Goal: Task Accomplishment & Management: Complete application form

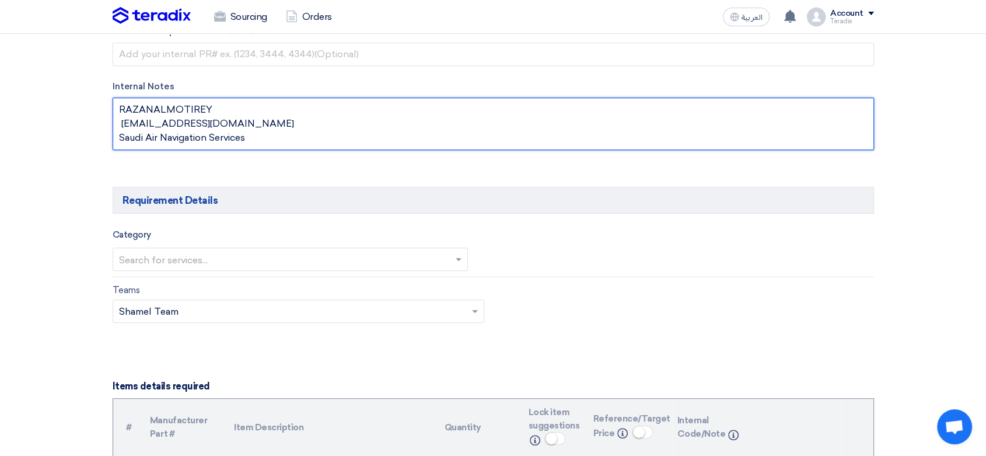
drag, startPoint x: 308, startPoint y: 269, endPoint x: 308, endPoint y: 259, distance: 9.9
click at [308, 264] on input "text" at bounding box center [285, 259] width 332 height 19
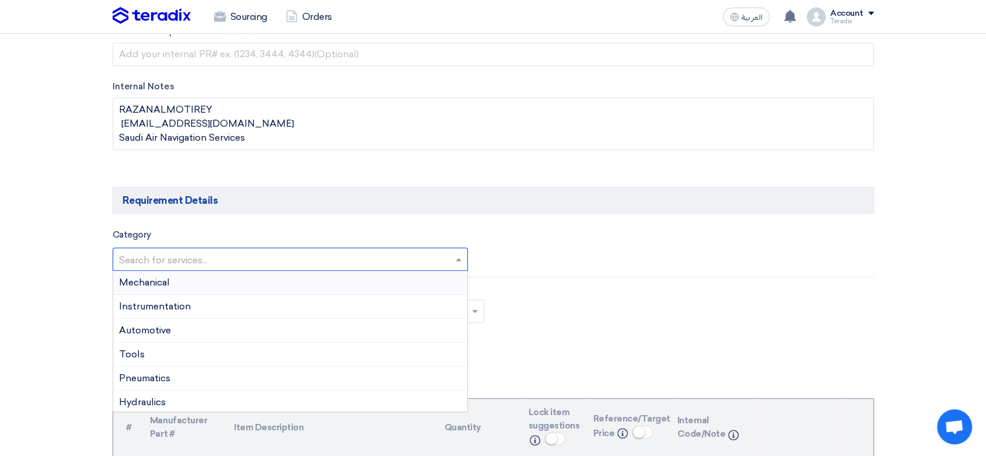
click at [270, 278] on div "Mechanical" at bounding box center [290, 283] width 355 height 24
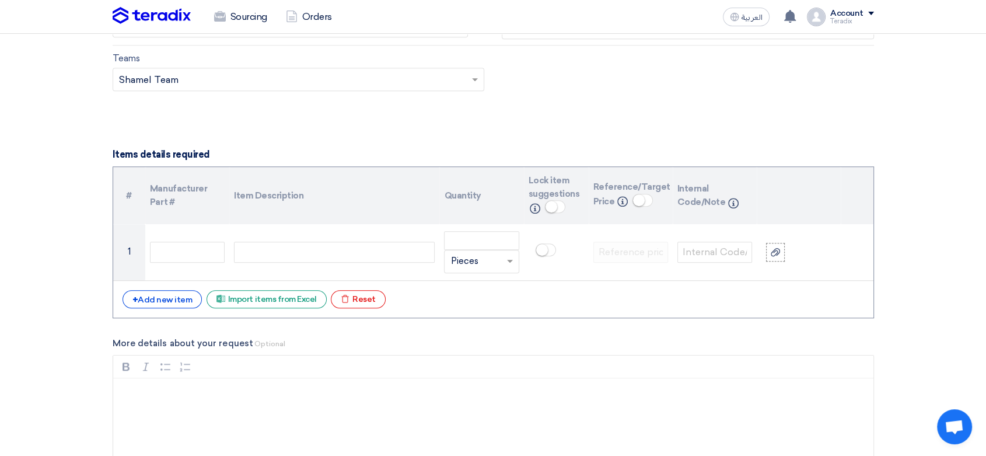
scroll to position [843, 0]
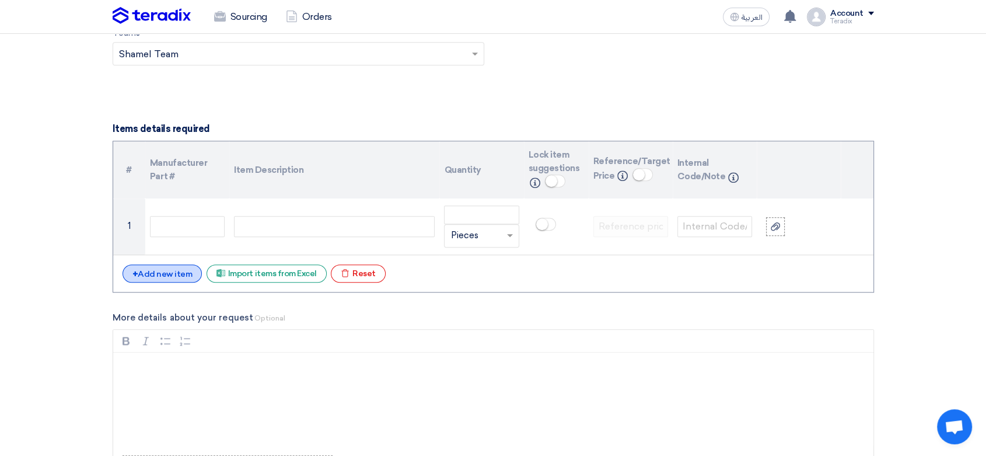
click at [163, 276] on div "+ Add new item" at bounding box center [163, 273] width 80 height 18
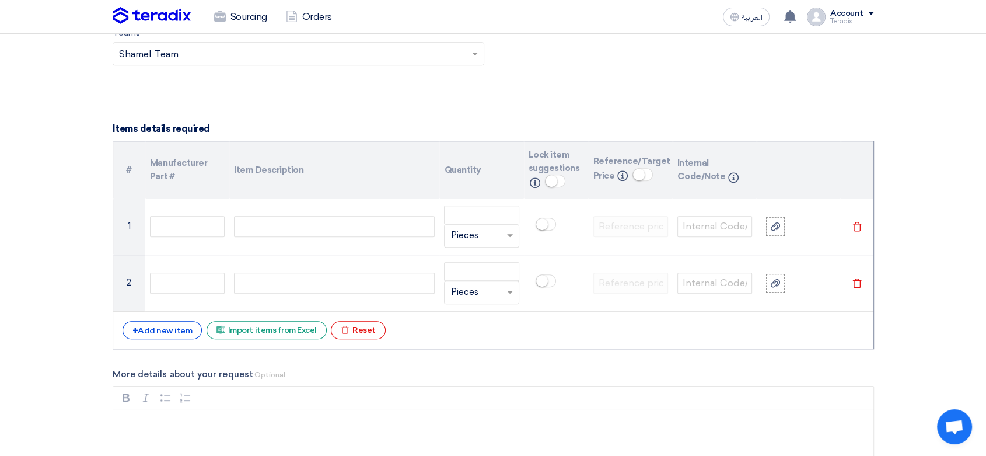
click at [176, 339] on div "# Manufacturer Part # Item Description Quantity Lock item suggestions Info Refe…" at bounding box center [494, 245] width 762 height 208
click at [182, 334] on div "+ Add new item" at bounding box center [163, 330] width 80 height 18
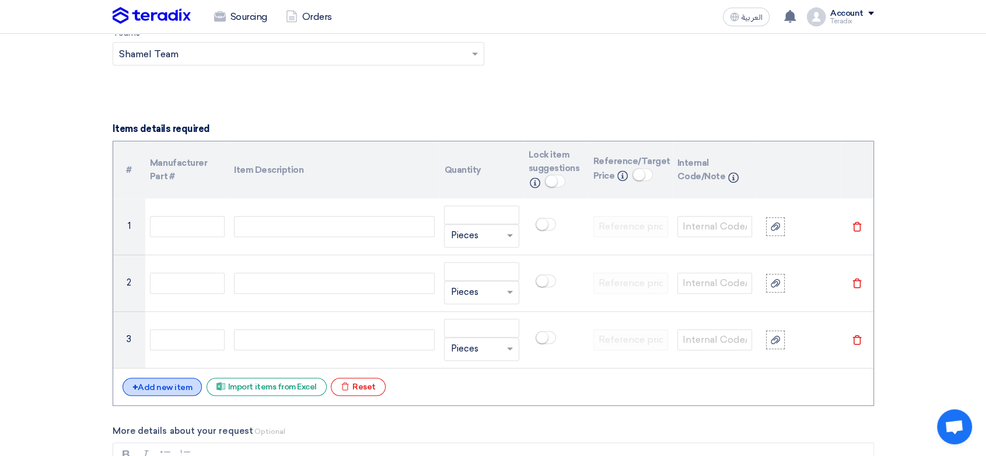
click at [172, 378] on div "+ Add new item" at bounding box center [163, 387] width 80 height 18
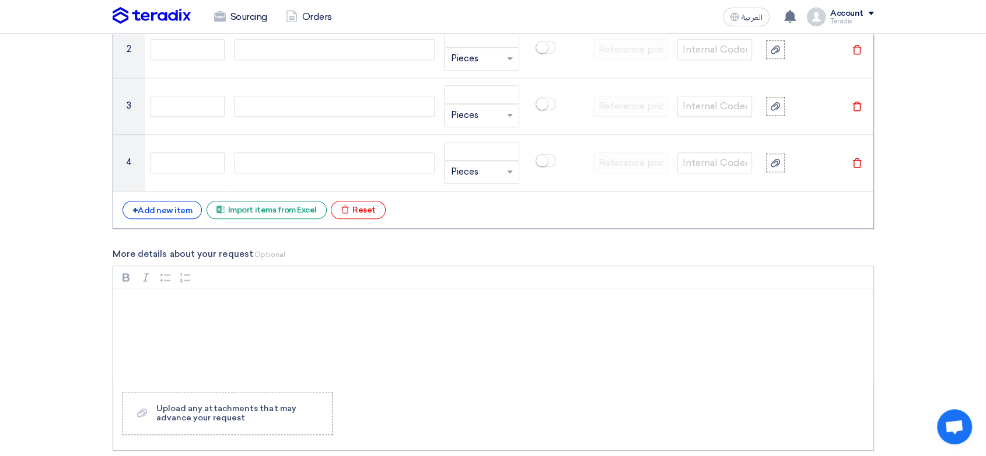
scroll to position [1102, 0]
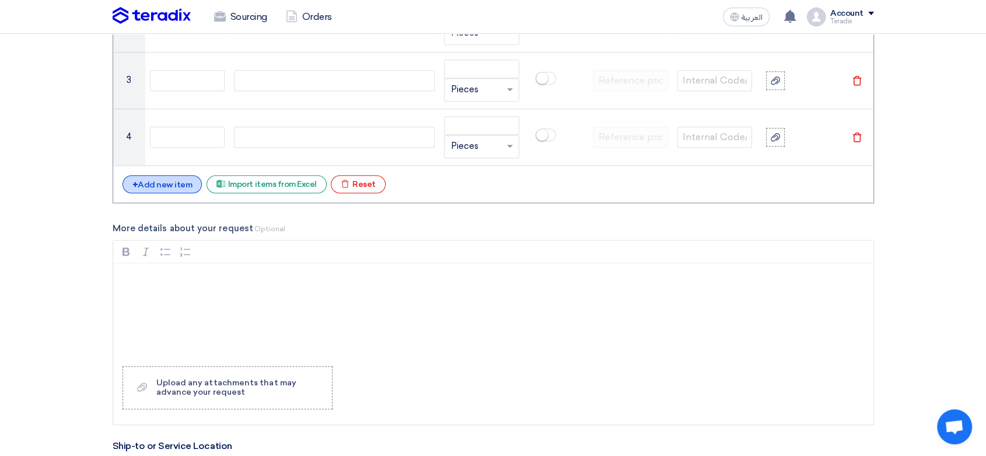
click at [173, 182] on div "+ Add new item" at bounding box center [163, 184] width 80 height 18
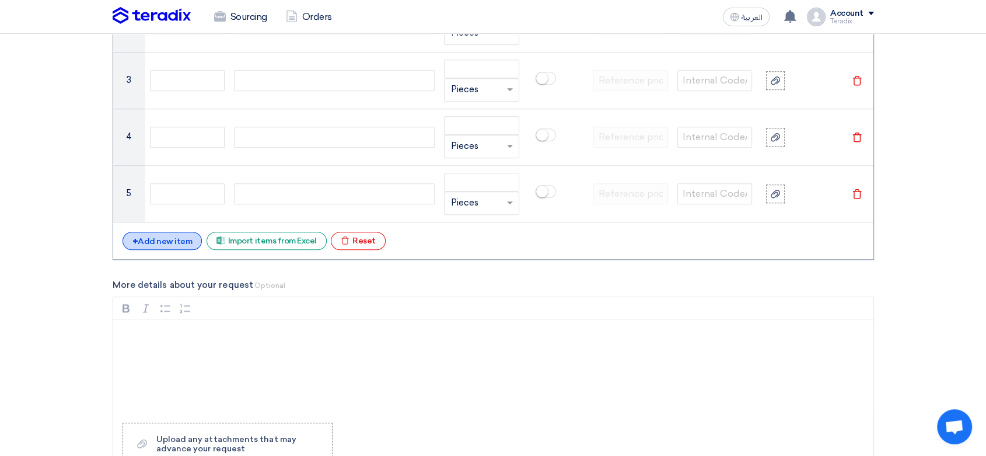
click at [163, 233] on div "+ Add new item" at bounding box center [163, 241] width 80 height 18
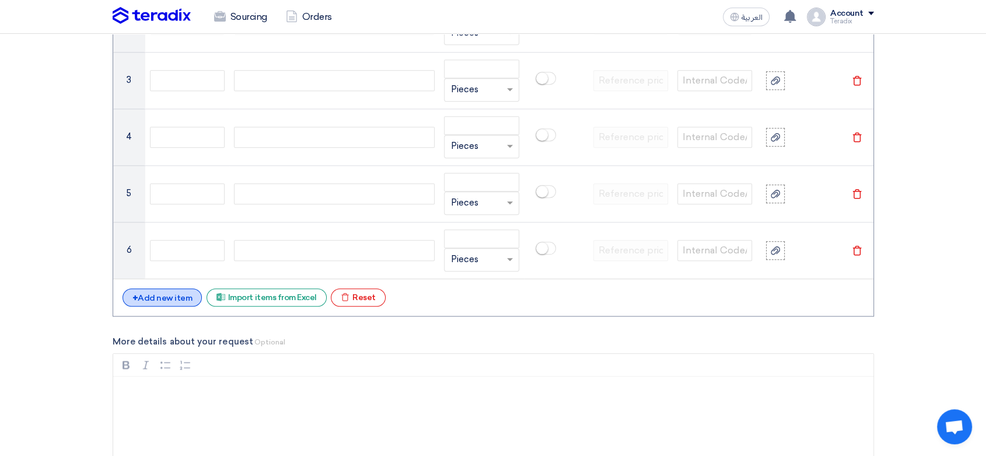
click at [176, 298] on div "+ Add new item" at bounding box center [163, 297] width 80 height 18
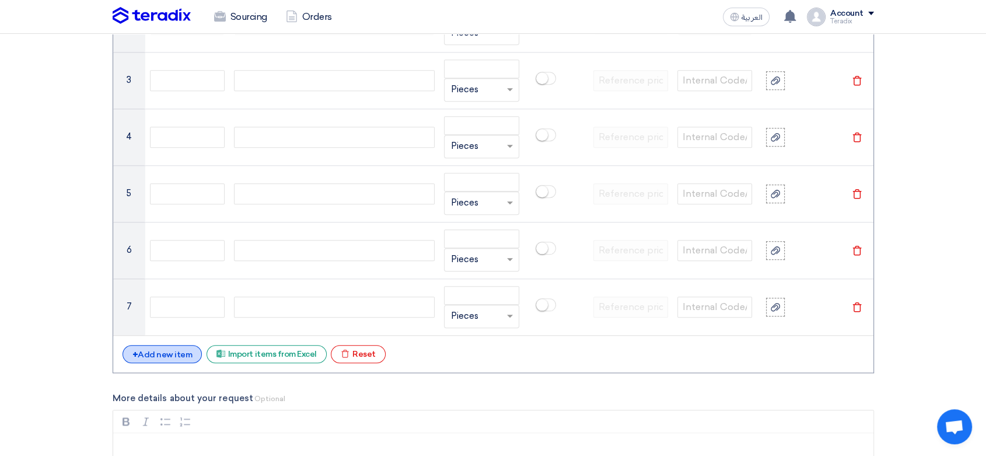
click at [166, 354] on div "+ Add new item" at bounding box center [163, 354] width 80 height 18
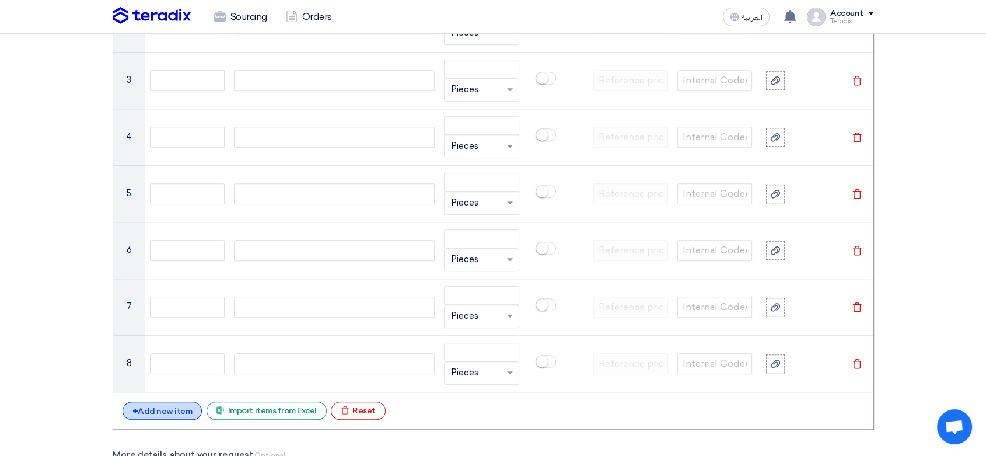
click at [176, 410] on div "+ Add new item" at bounding box center [163, 411] width 80 height 18
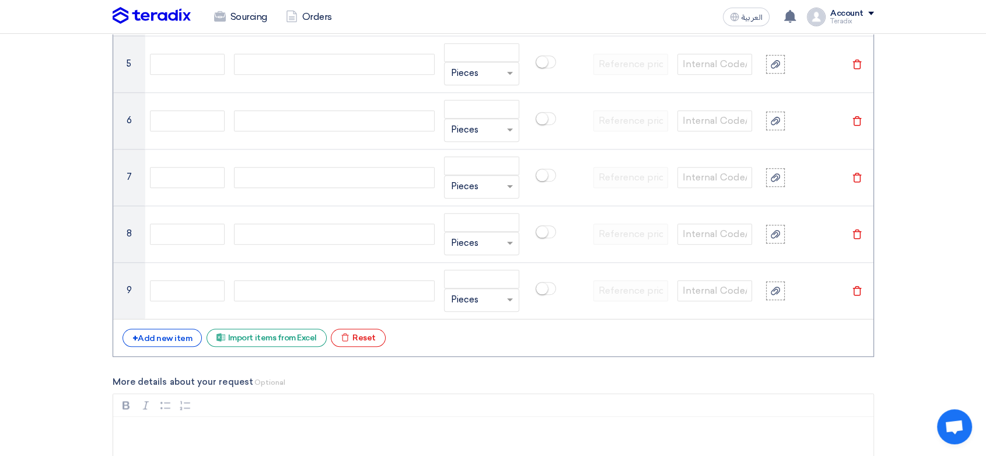
scroll to position [1232, 0]
click at [173, 344] on div "+ Add new item Excel file Import items from Excel Excel file Reset" at bounding box center [494, 337] width 742 height 19
click at [177, 338] on div "+ Add new item" at bounding box center [163, 337] width 80 height 18
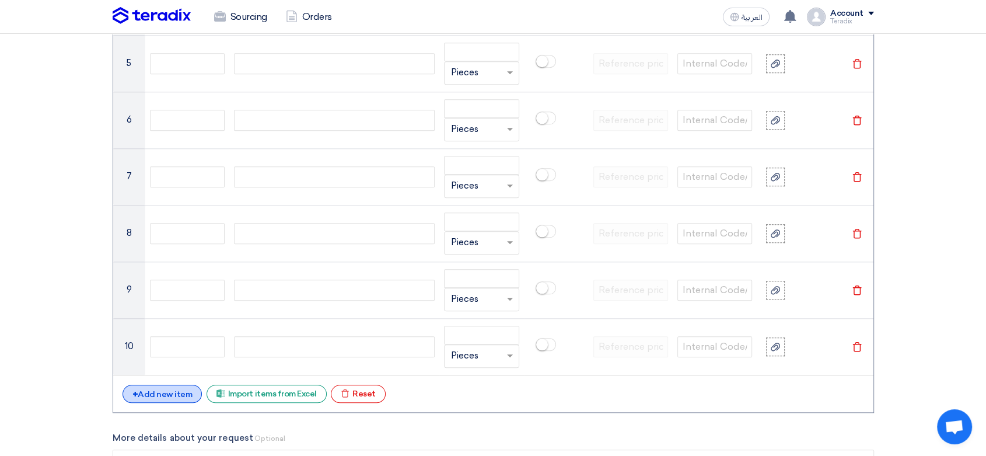
click at [172, 392] on div "+ Add new item" at bounding box center [163, 394] width 80 height 18
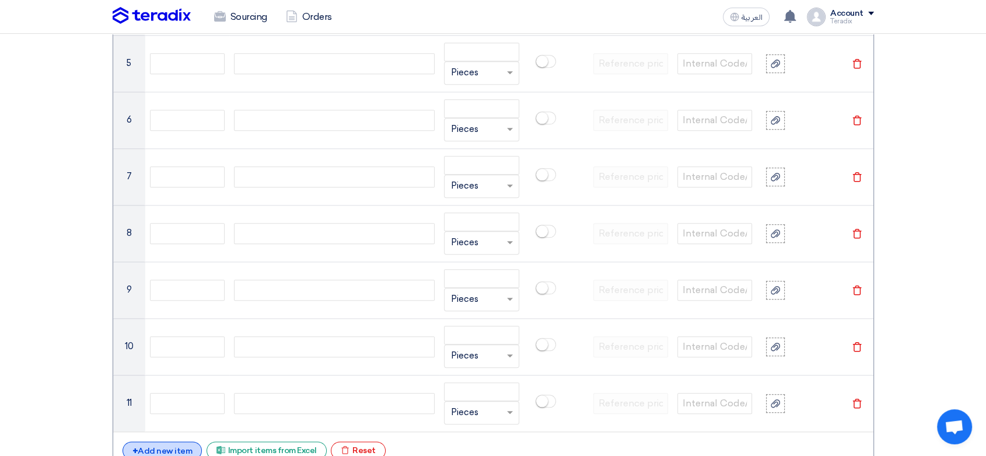
click at [178, 441] on div "+ Add new item" at bounding box center [163, 450] width 80 height 18
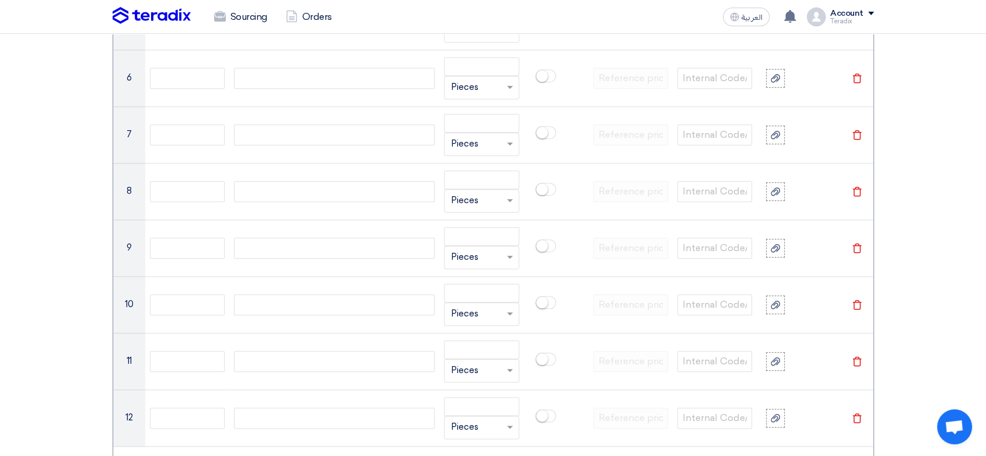
scroll to position [1427, 0]
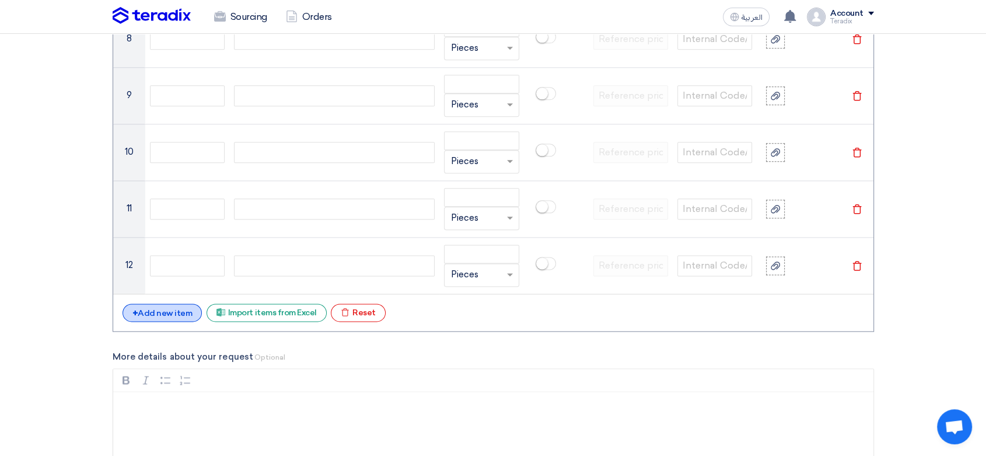
click at [187, 304] on div "+ Add new item" at bounding box center [163, 313] width 80 height 18
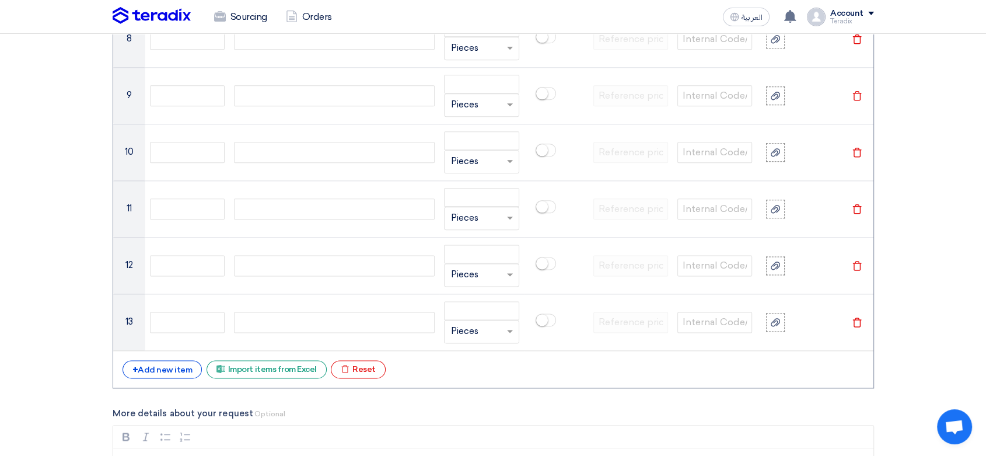
click at [182, 360] on div "+ Add new item" at bounding box center [163, 369] width 80 height 18
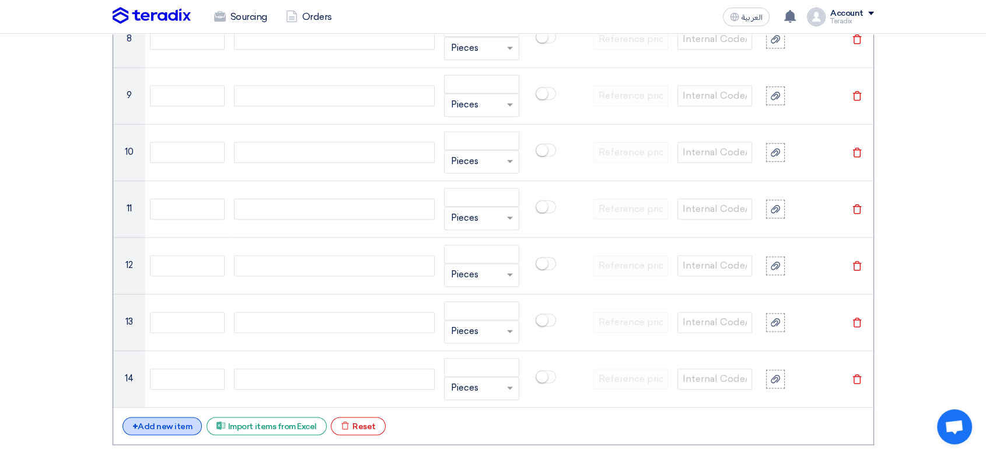
click at [172, 426] on div "+ Add new item" at bounding box center [163, 426] width 80 height 18
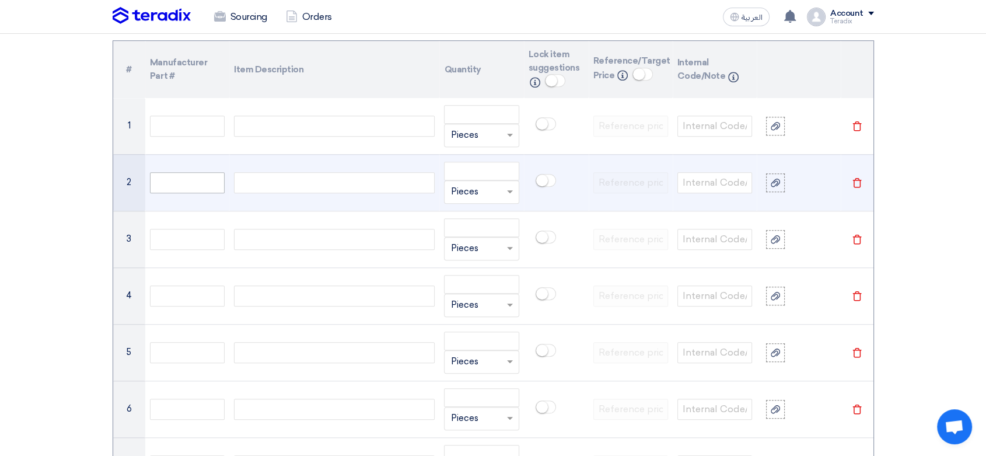
scroll to position [843, 0]
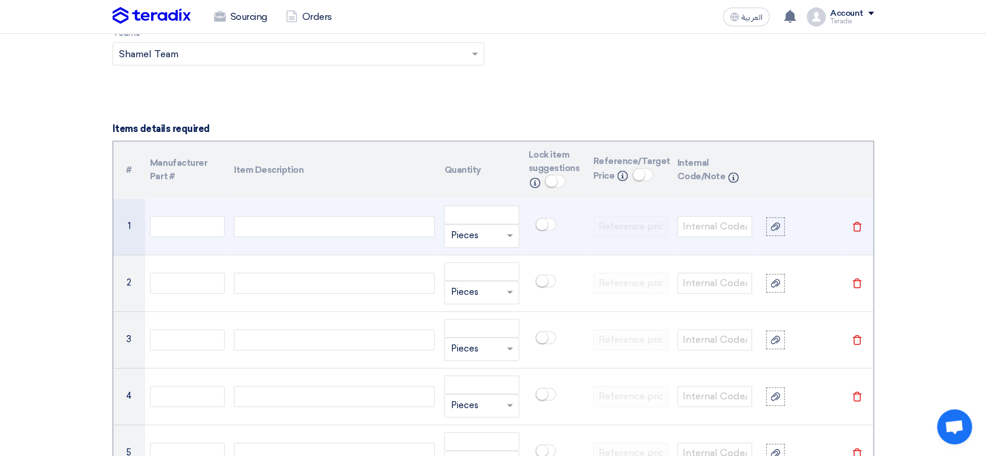
click at [271, 232] on div at bounding box center [334, 226] width 201 height 21
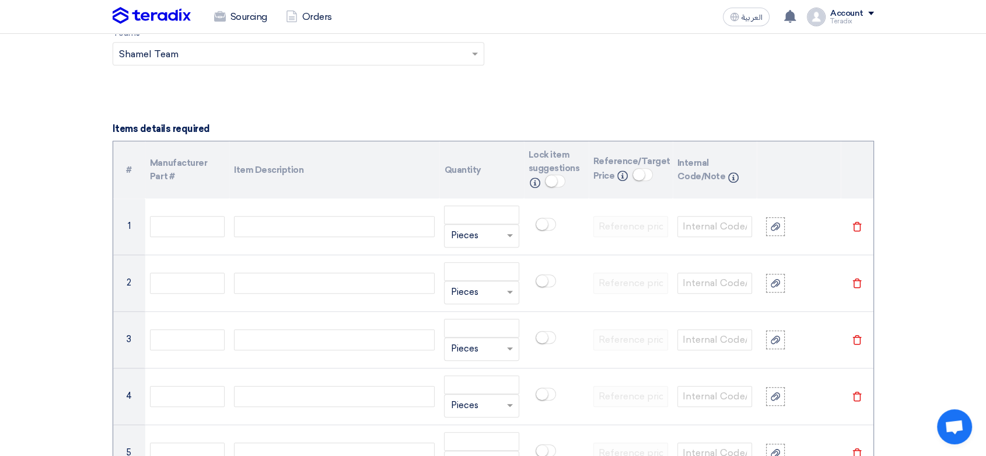
paste div
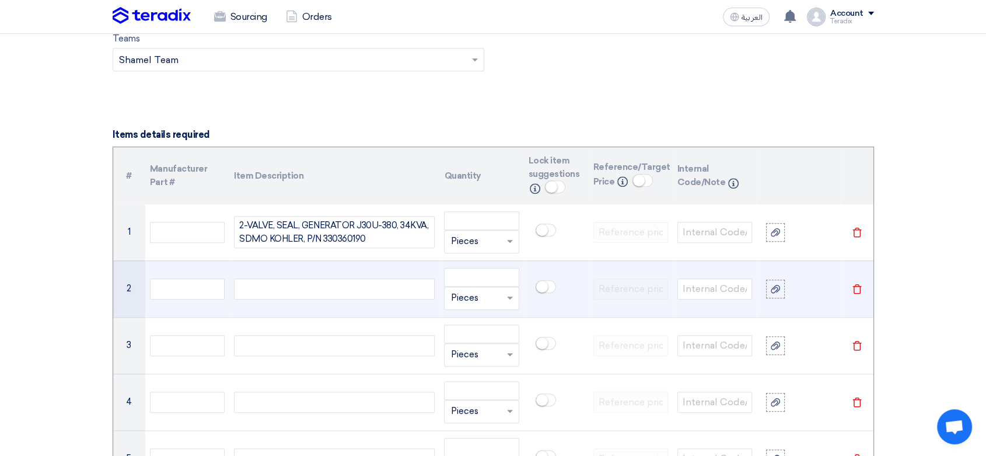
click at [316, 283] on div at bounding box center [334, 288] width 201 height 21
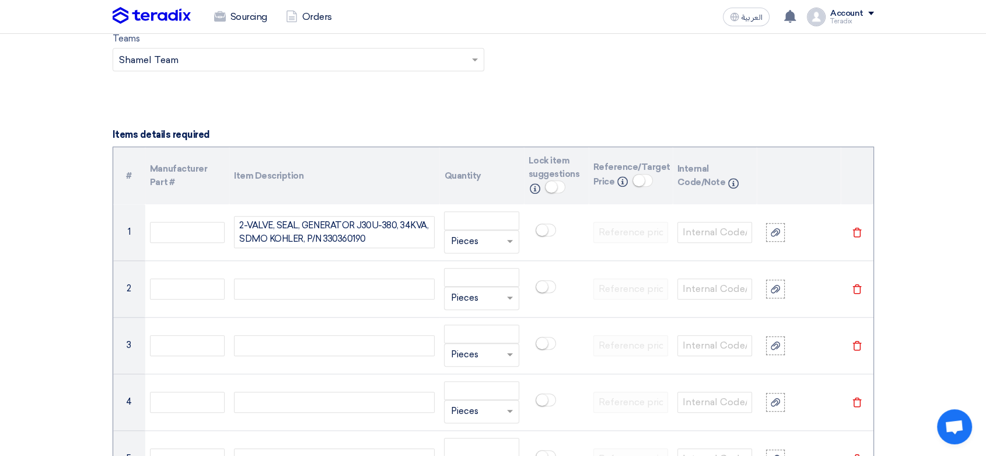
paste div
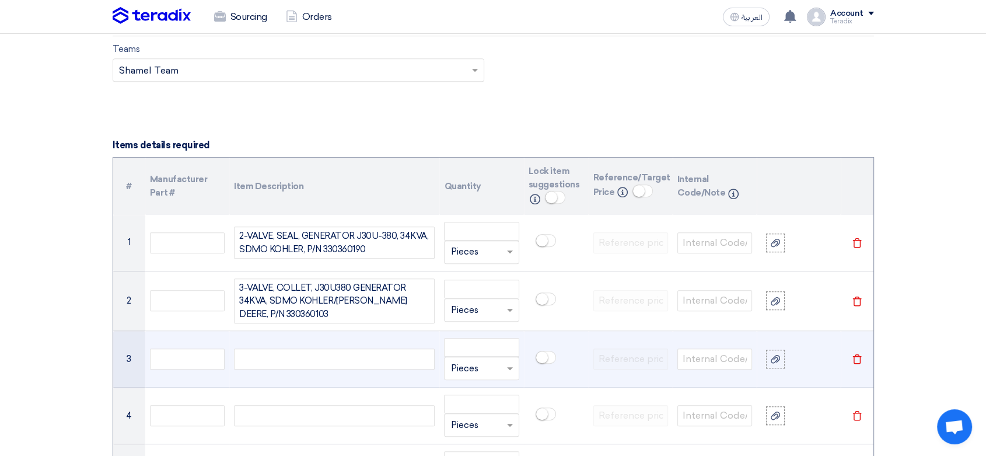
click at [293, 358] on div at bounding box center [334, 358] width 201 height 21
paste div
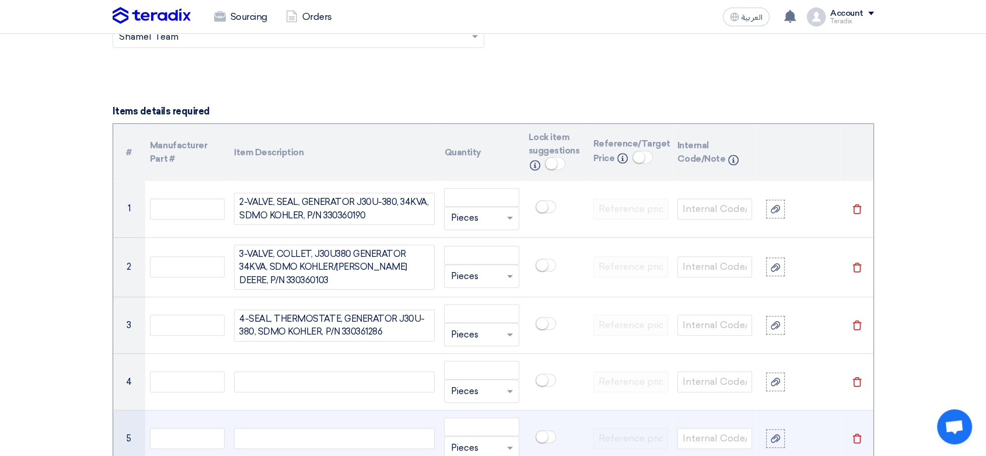
scroll to position [1016, 0]
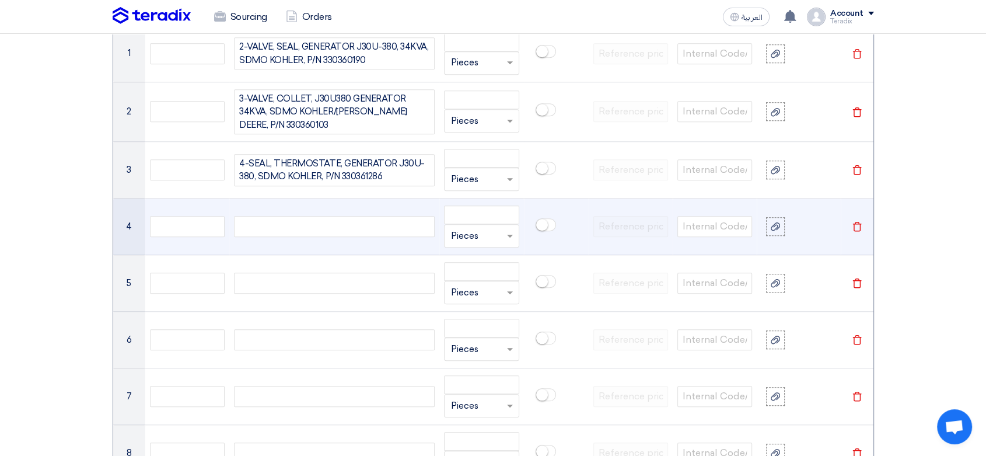
click at [355, 226] on div at bounding box center [334, 226] width 201 height 21
paste div
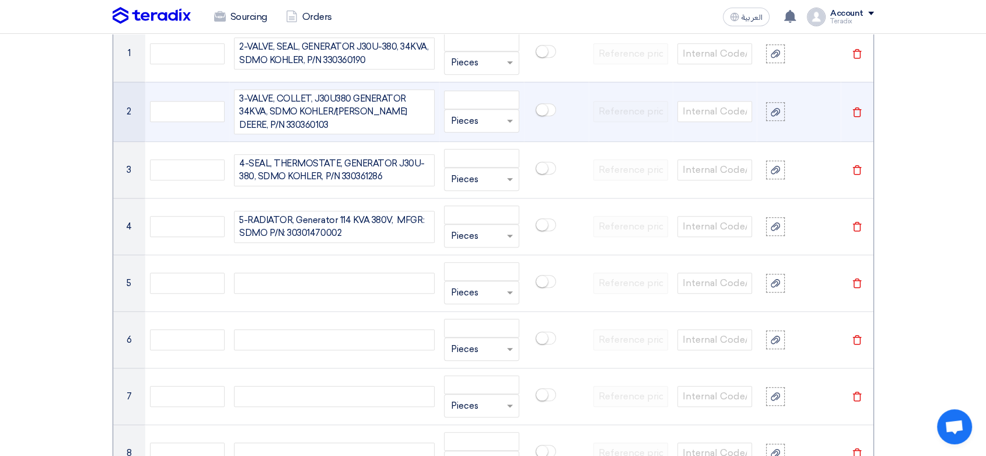
scroll to position [1010, 0]
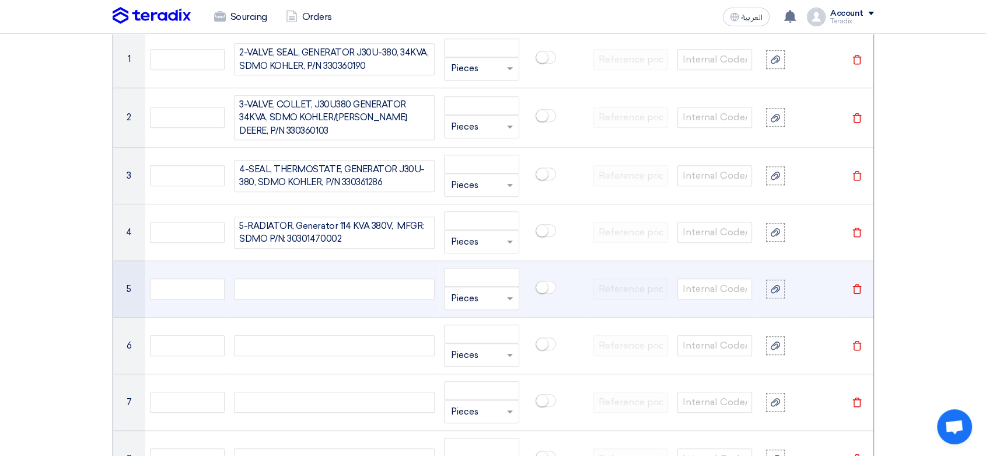
click at [340, 291] on div at bounding box center [334, 288] width 201 height 21
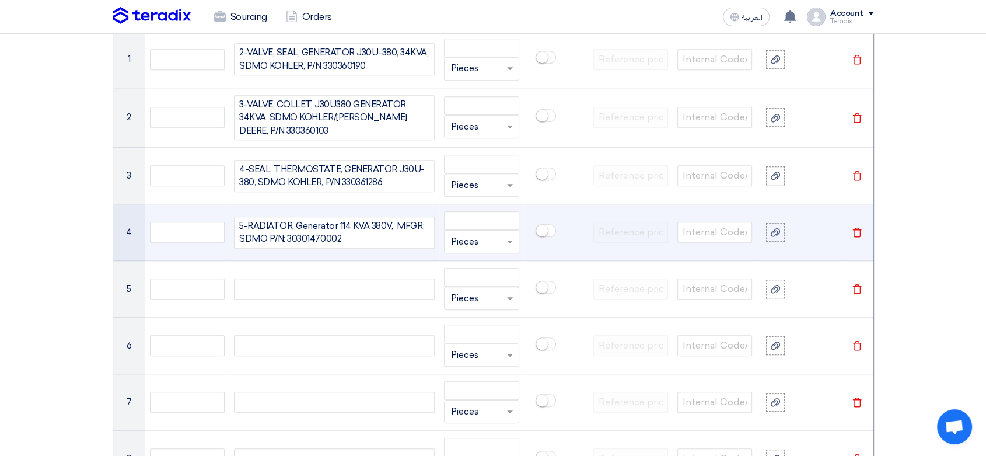
paste div
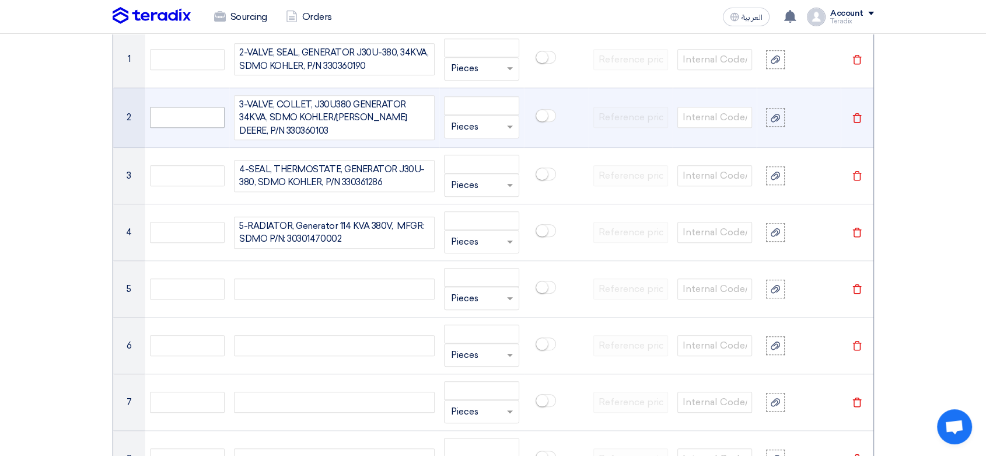
scroll to position [1004, 0]
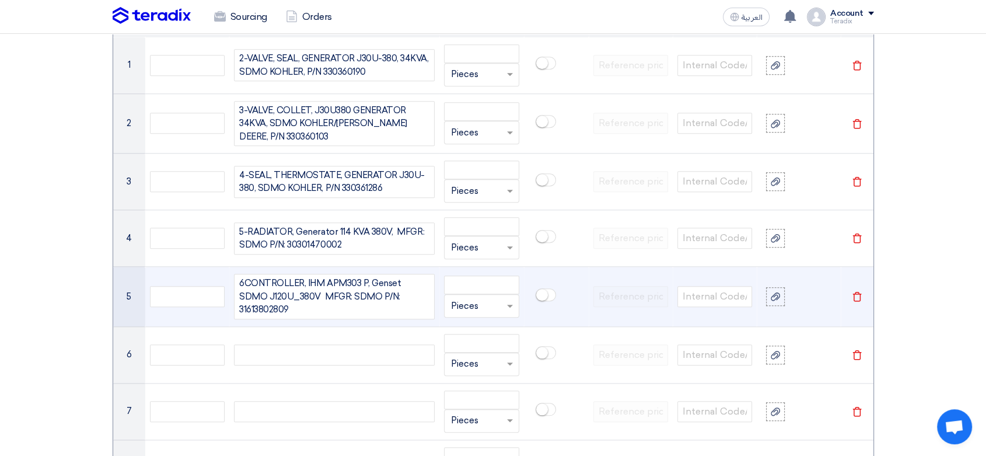
click at [245, 283] on div "6CONTROLLER, IHM APM303 P, Genset SDMO J120U_380V MFGR: SDMO P/N: 31613802809" at bounding box center [334, 297] width 201 height 46
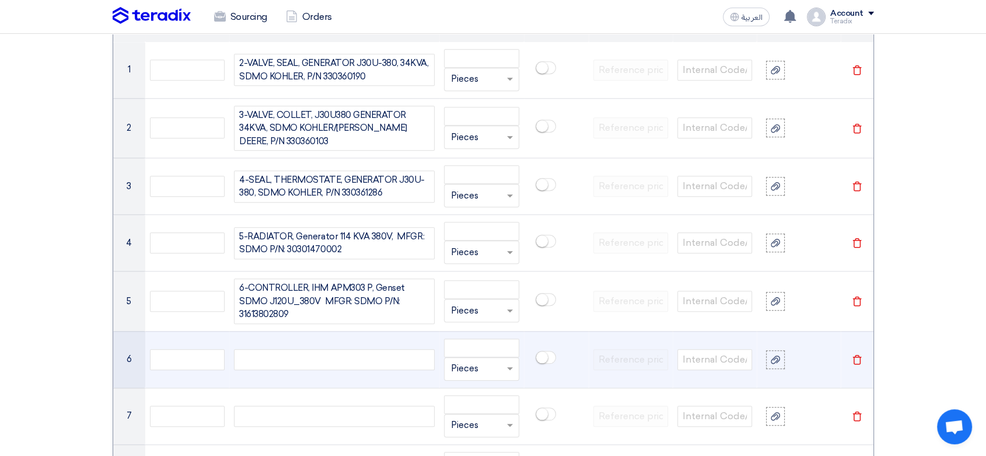
click at [312, 354] on div at bounding box center [334, 359] width 201 height 21
paste div
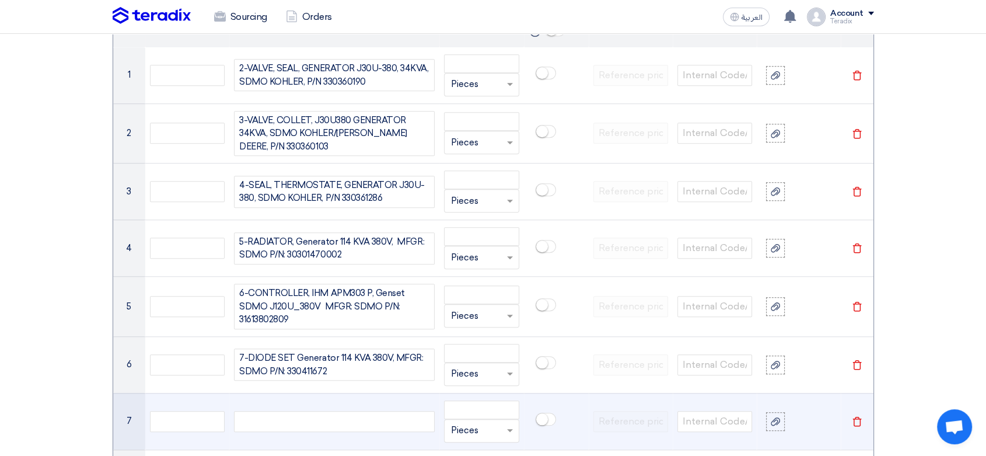
drag, startPoint x: 333, startPoint y: 425, endPoint x: 333, endPoint y: 418, distance: 7.0
click at [333, 419] on div at bounding box center [334, 421] width 201 height 21
paste div
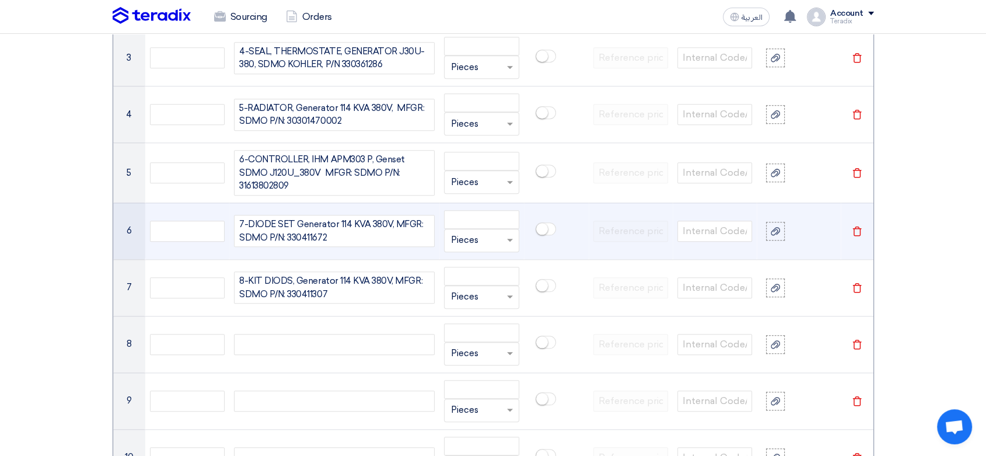
scroll to position [1312, 0]
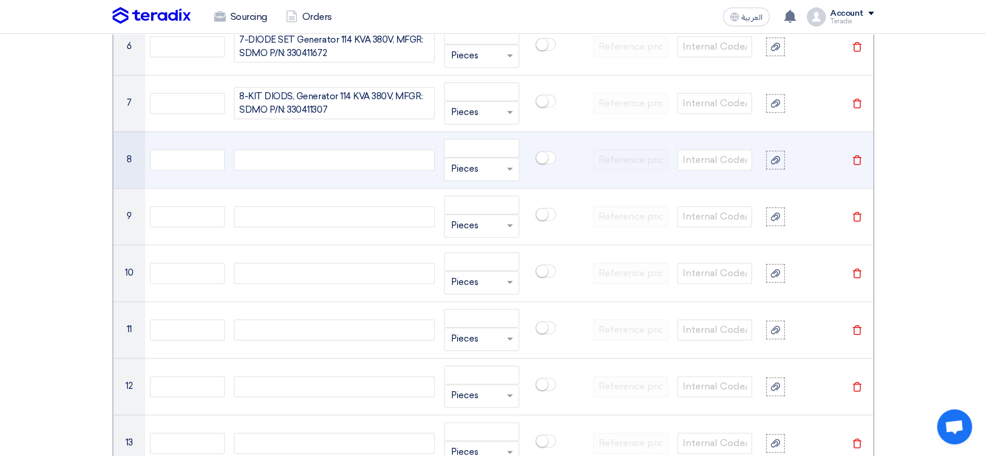
click at [352, 162] on div at bounding box center [334, 159] width 201 height 21
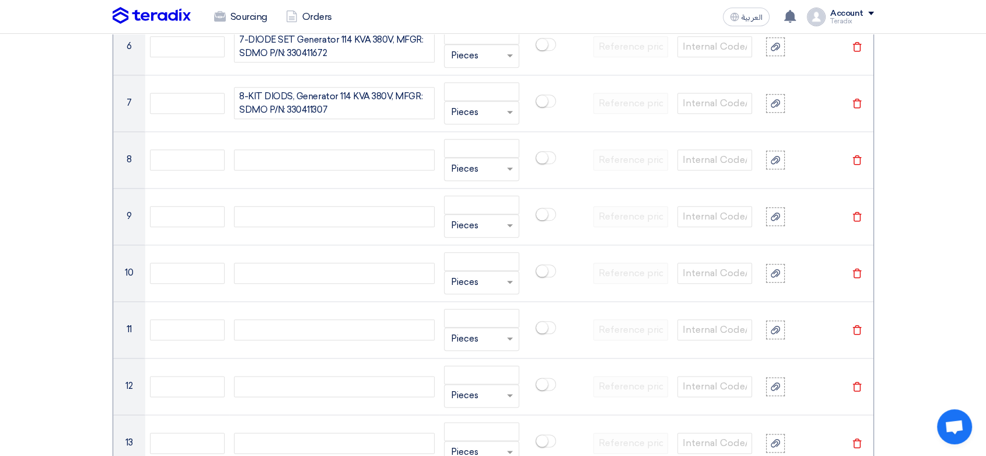
paste div
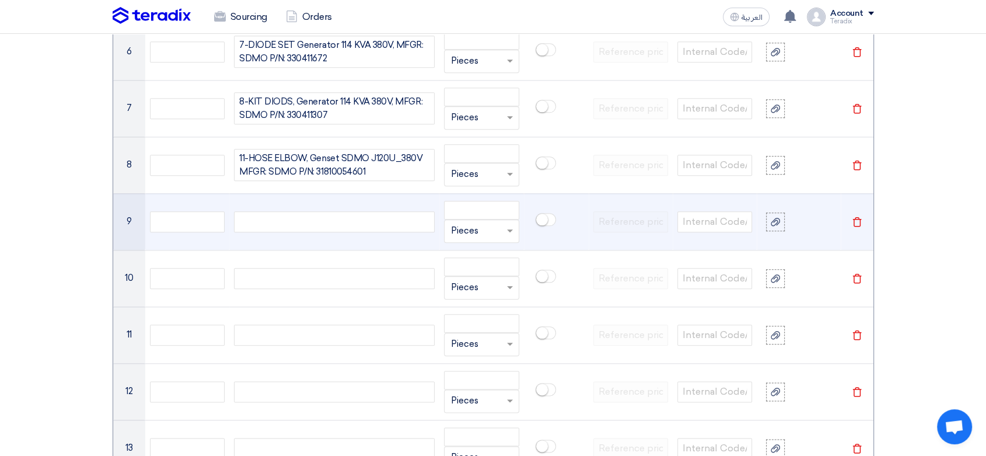
click at [319, 215] on div at bounding box center [334, 221] width 201 height 21
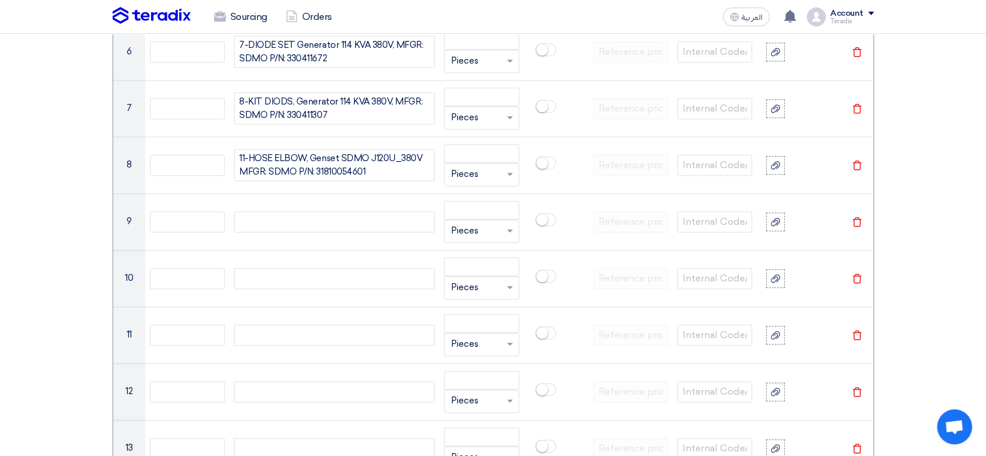
paste div
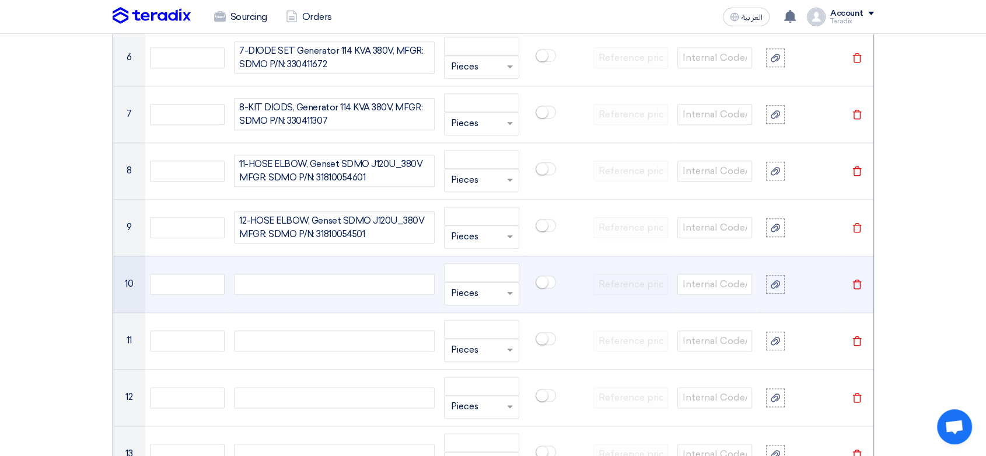
click at [336, 279] on div at bounding box center [334, 284] width 201 height 21
paste div
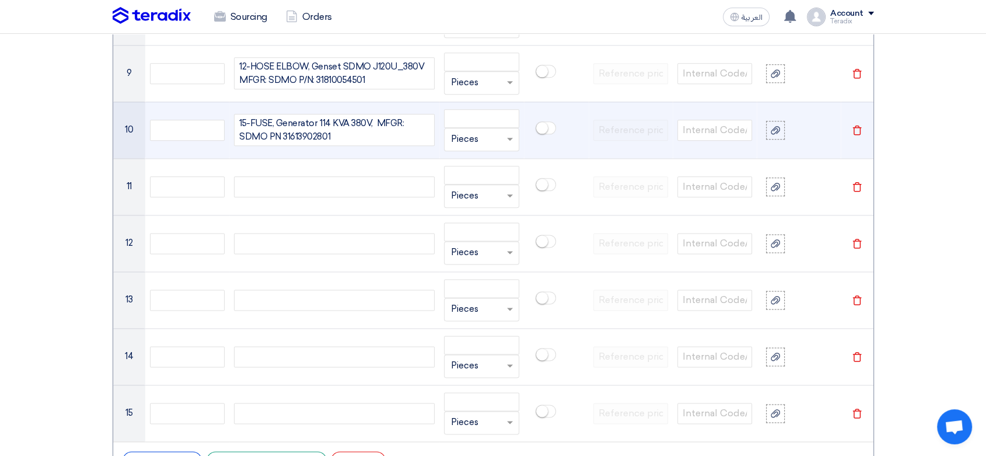
scroll to position [1490, 0]
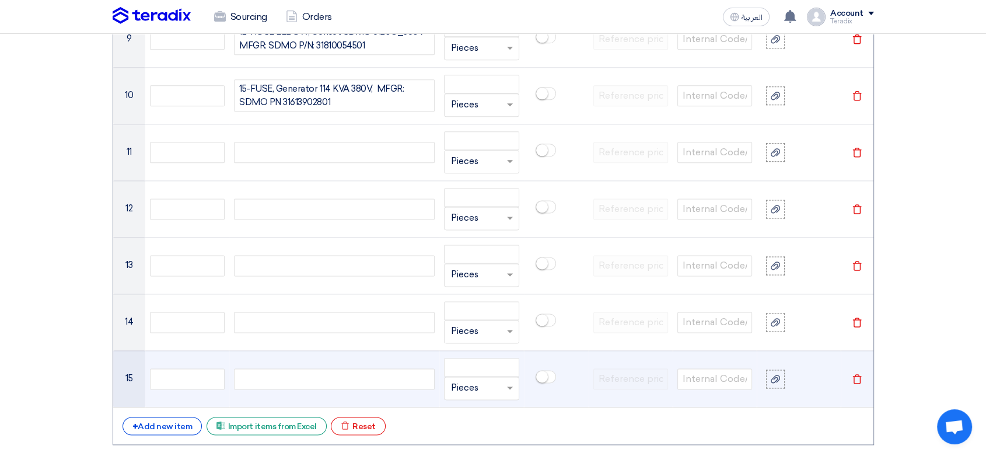
click at [856, 375] on icon "Delete" at bounding box center [857, 379] width 11 height 11
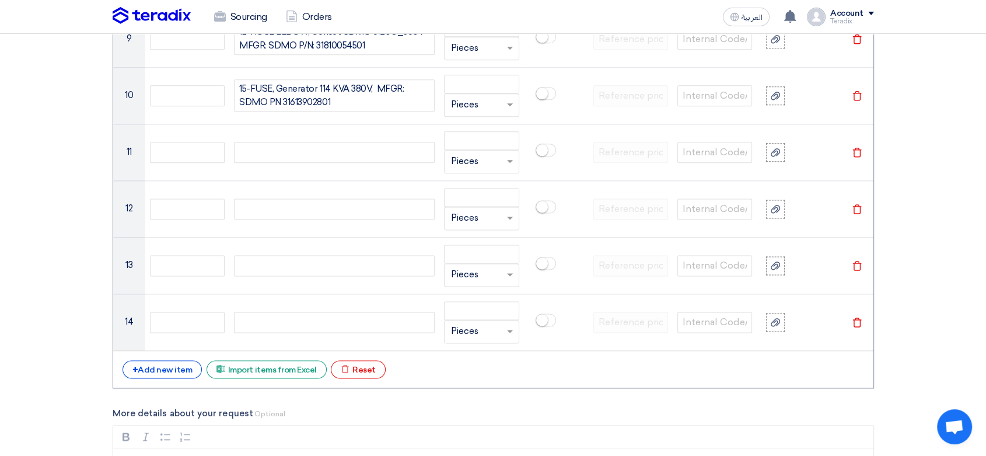
click at [856, 375] on div "+ Add new item Excel file Import items from Excel Excel file Reset" at bounding box center [494, 369] width 742 height 19
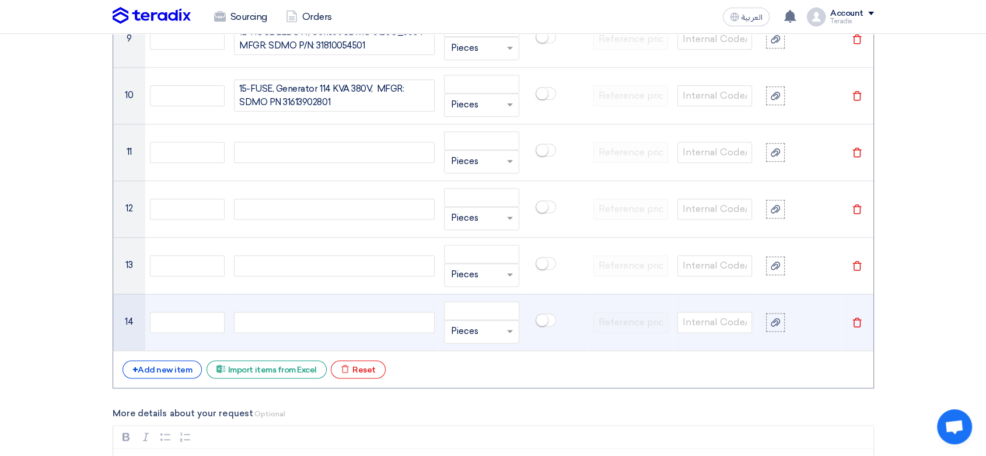
click at [855, 328] on td "Delete" at bounding box center [857, 322] width 33 height 57
click at [855, 325] on use at bounding box center [857, 323] width 9 height 10
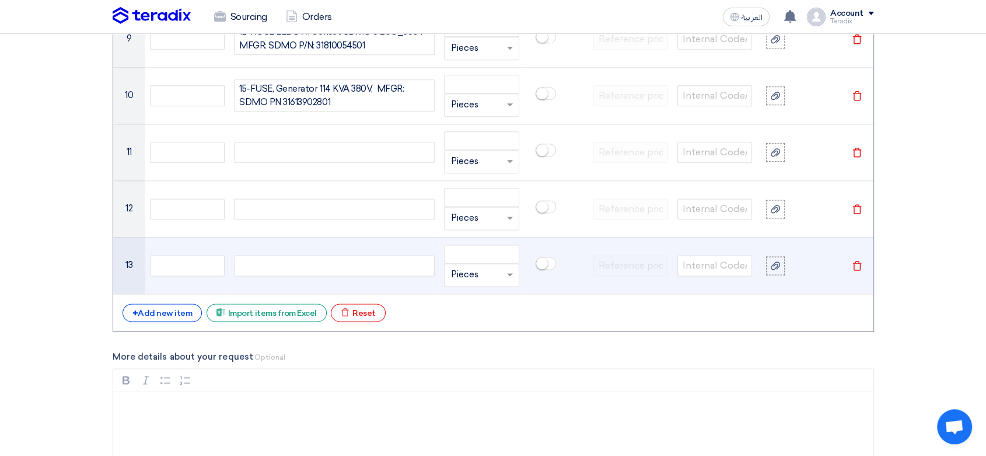
click at [859, 261] on use at bounding box center [857, 266] width 9 height 10
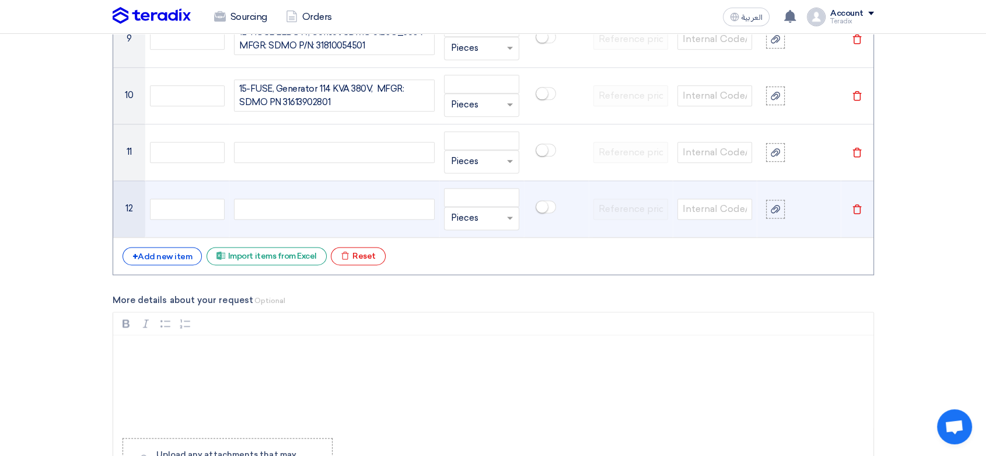
click at [858, 209] on icon "Delete" at bounding box center [857, 209] width 11 height 11
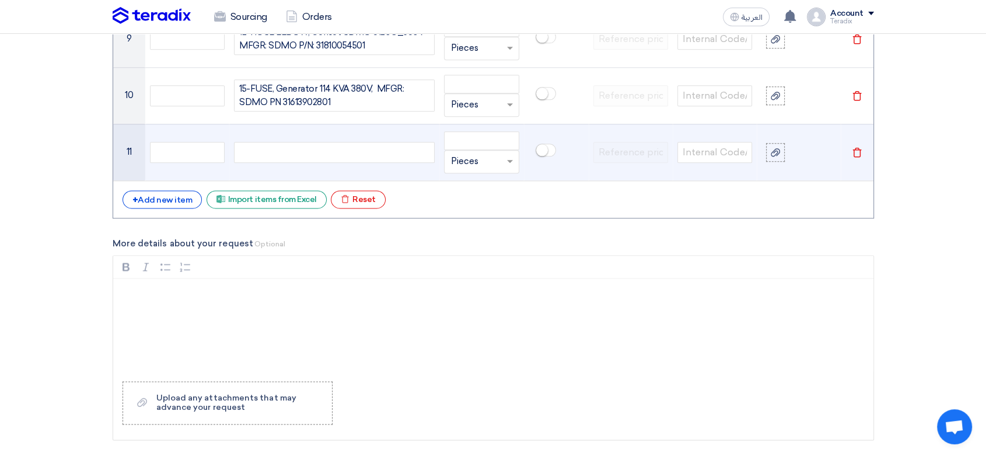
click at [863, 148] on td "Delete" at bounding box center [857, 152] width 33 height 57
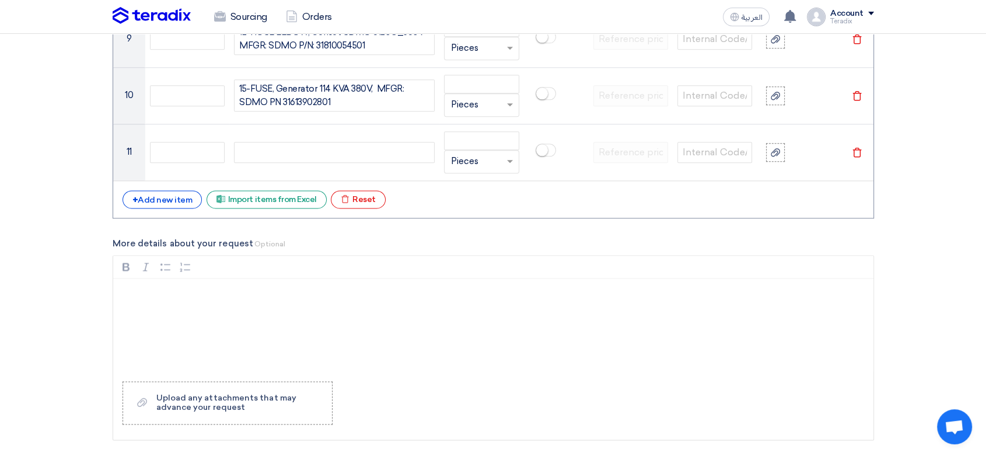
drag, startPoint x: 853, startPoint y: 151, endPoint x: 814, endPoint y: 151, distance: 39.1
click at [853, 151] on icon "Delete" at bounding box center [857, 152] width 11 height 11
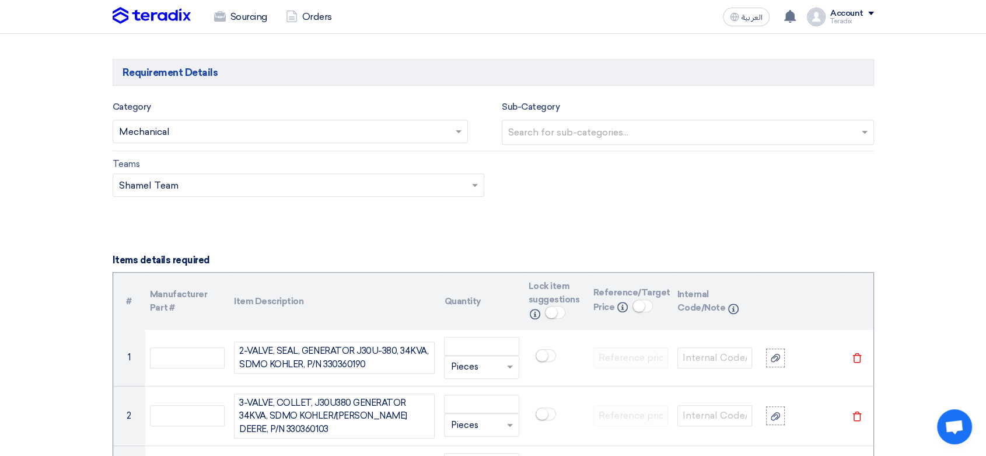
scroll to position [906, 0]
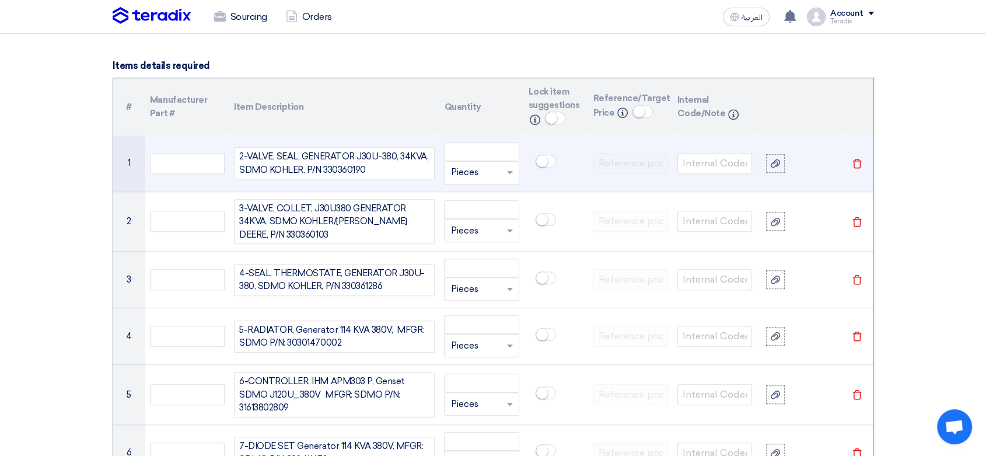
click at [246, 154] on div "2-VALVE, SEAL, GENERATOR J30U-380, 34KVA, SDMO KOHLER, P/N 330360190" at bounding box center [334, 163] width 201 height 32
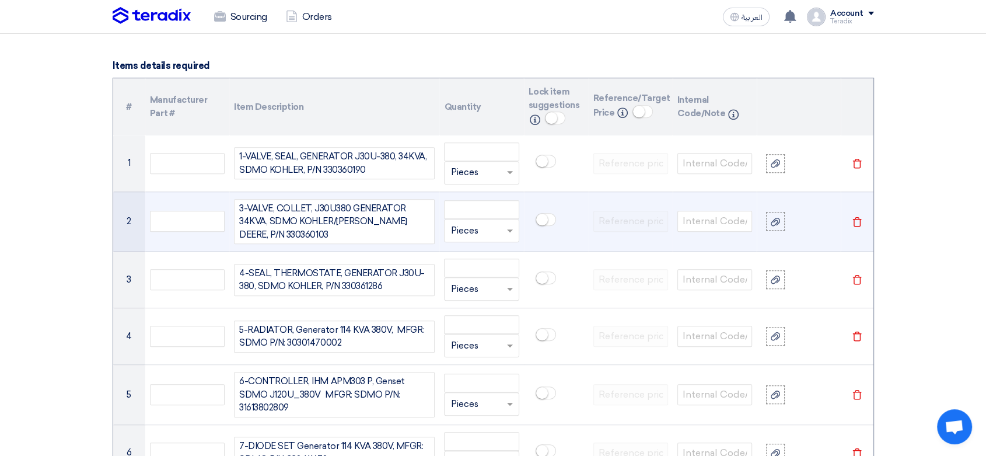
click at [246, 204] on div "3-VALVE, COLLET, J30U380 GENERATOR 34KVA, SDMO KOHLER/[PERSON_NAME] DEERE, P/N …" at bounding box center [334, 222] width 201 height 46
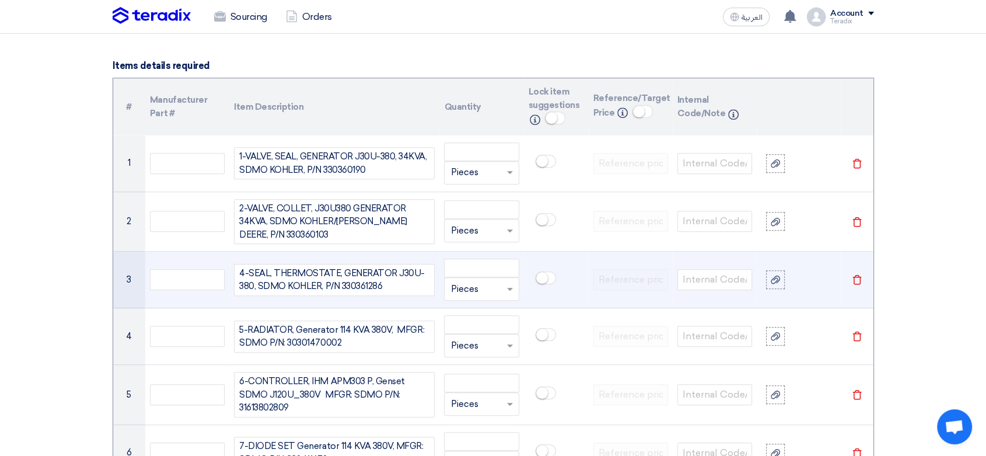
click at [244, 268] on div "4-SEAL, THERMOSTATE, GENERATOR J30U-380, SDMO KOHLER, P/N 330361286" at bounding box center [334, 280] width 201 height 32
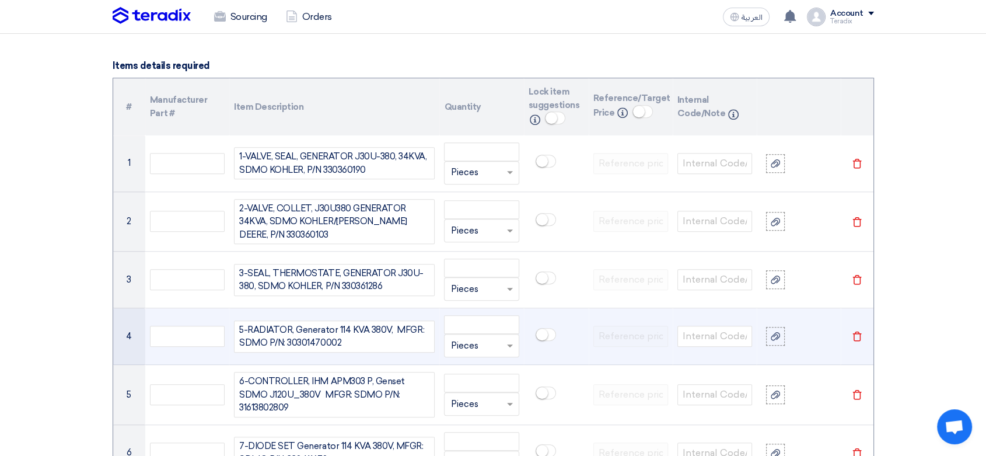
click at [242, 329] on div "5-RADIATOR, Generator 114 KVA 380V, MFGR: SDMO P/N: 30301470002" at bounding box center [334, 336] width 201 height 32
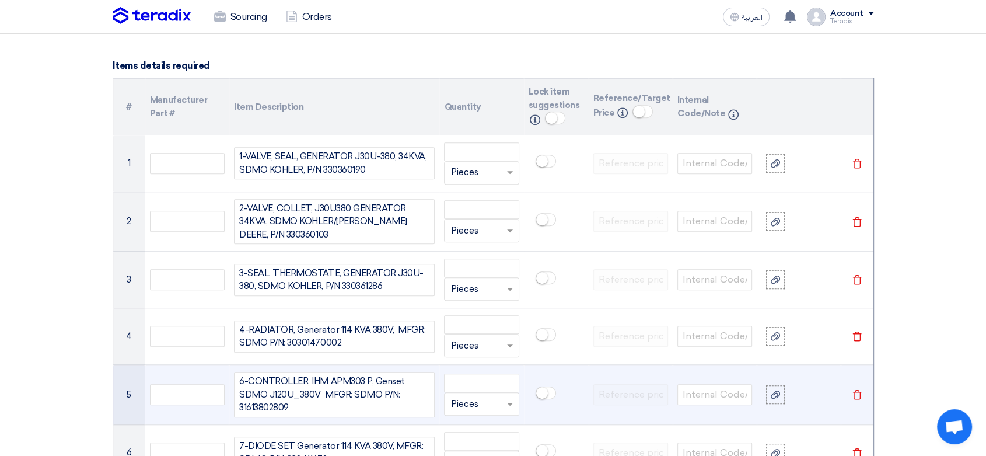
click at [248, 380] on div "6-CONTROLLER, IHM APM303 P, Genset SDMO J120U_380V MFGR: SDMO P/N: 31613802809" at bounding box center [334, 395] width 201 height 46
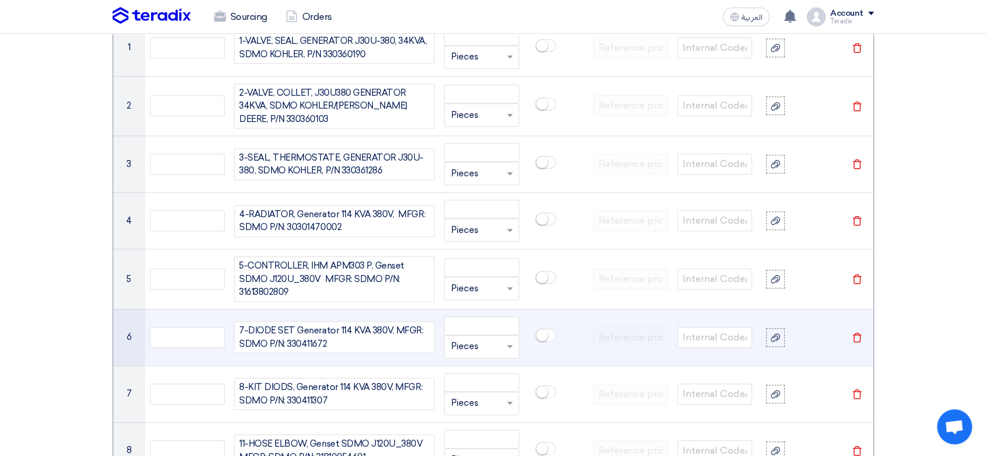
scroll to position [1036, 0]
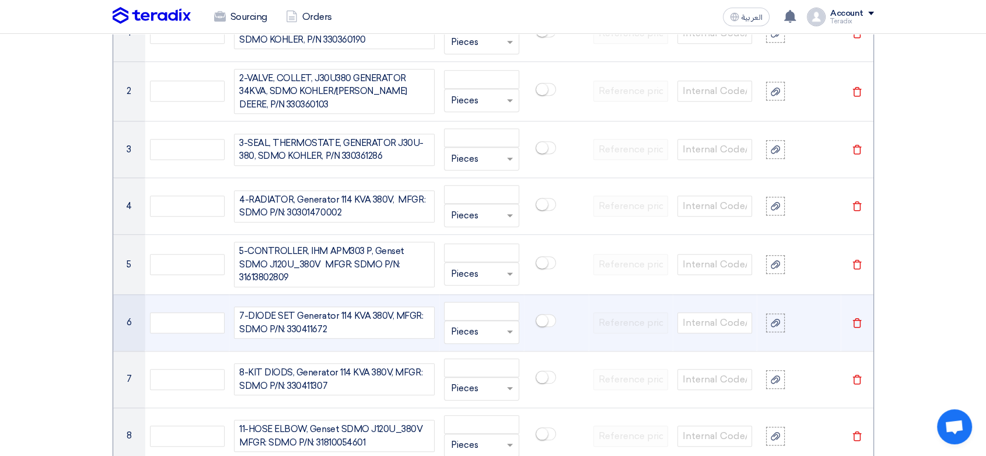
click at [246, 315] on div "7-DIODE SET Generator 114 KVA 380V, MFGR: SDMO P/N: 330411672" at bounding box center [334, 322] width 201 height 32
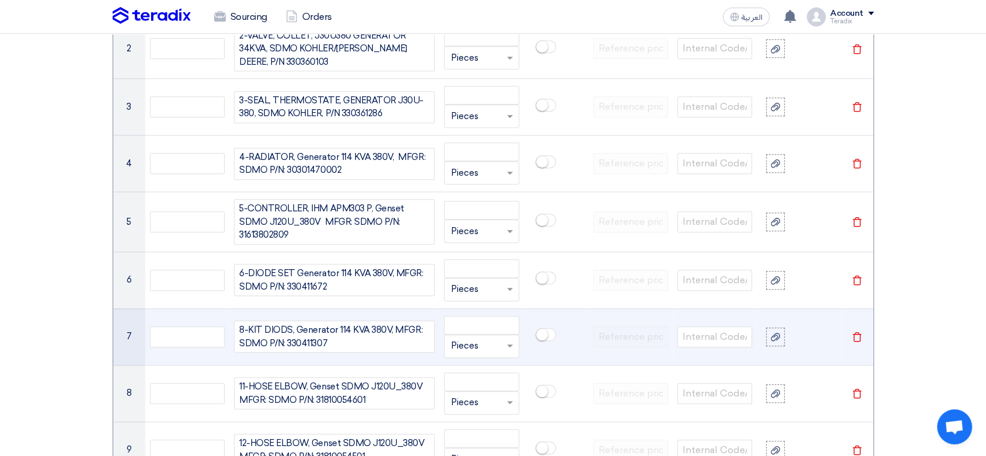
scroll to position [1101, 0]
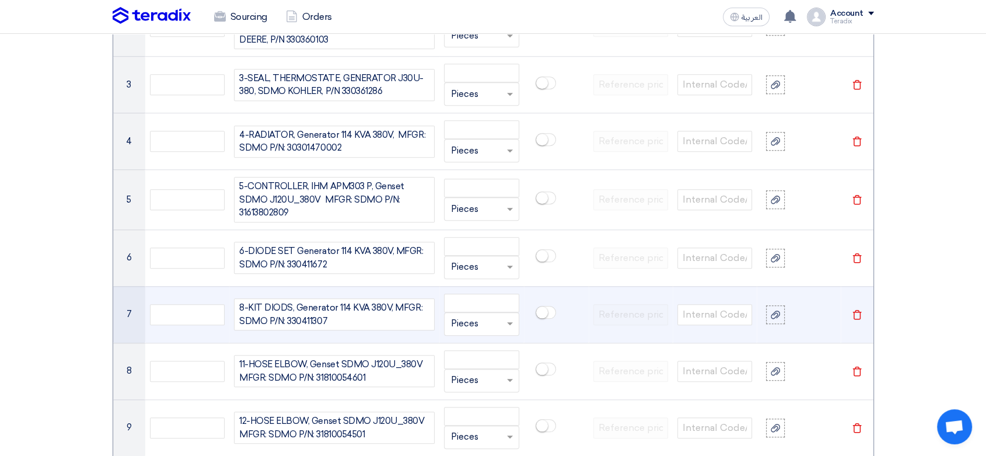
click at [246, 309] on div "8-KIT DIODS, Generator 114 KVA 380V, MFGR: SDMO P/N: 330411307" at bounding box center [334, 314] width 201 height 32
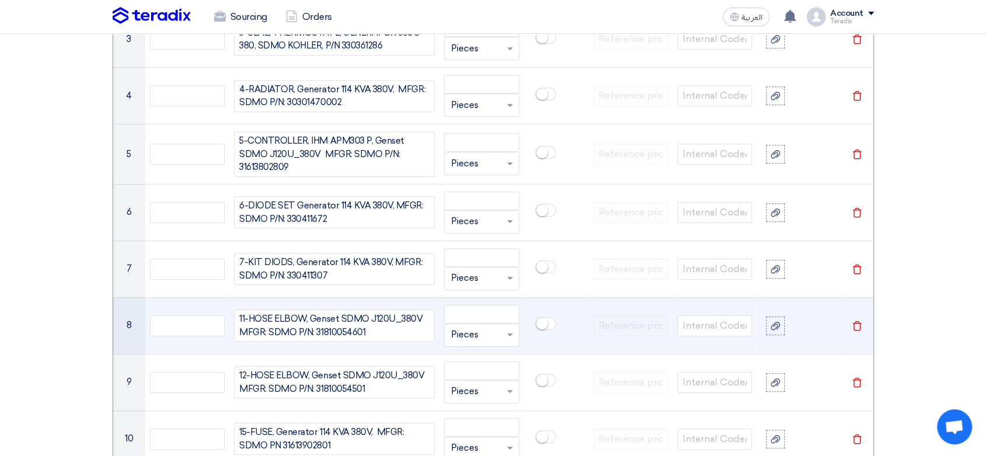
scroll to position [1166, 0]
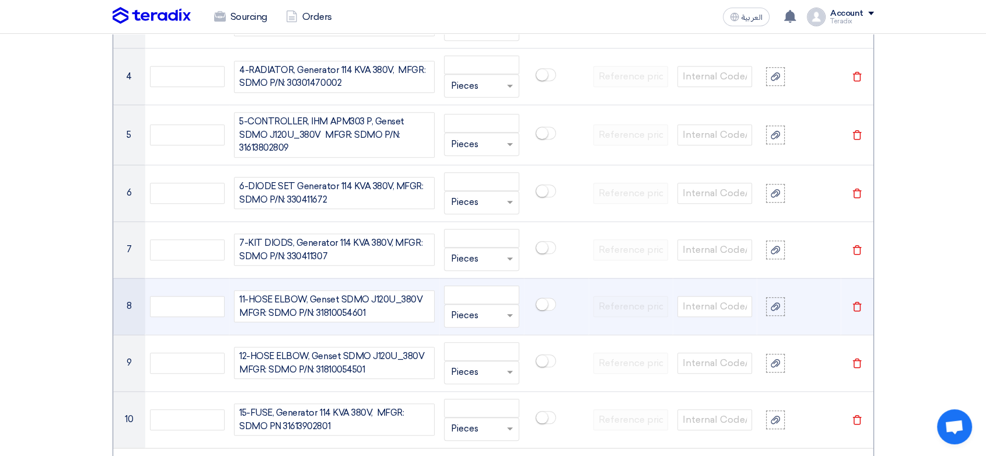
click at [245, 301] on div "11-HOSE ELBOW, Genset SDMO J120U_380V MFGR: SDMO P/N: 31810054601" at bounding box center [334, 306] width 201 height 32
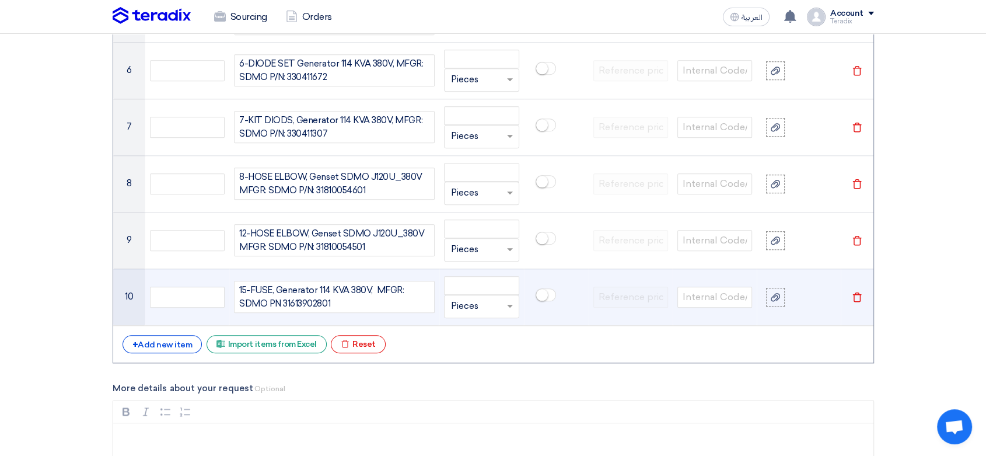
scroll to position [1295, 0]
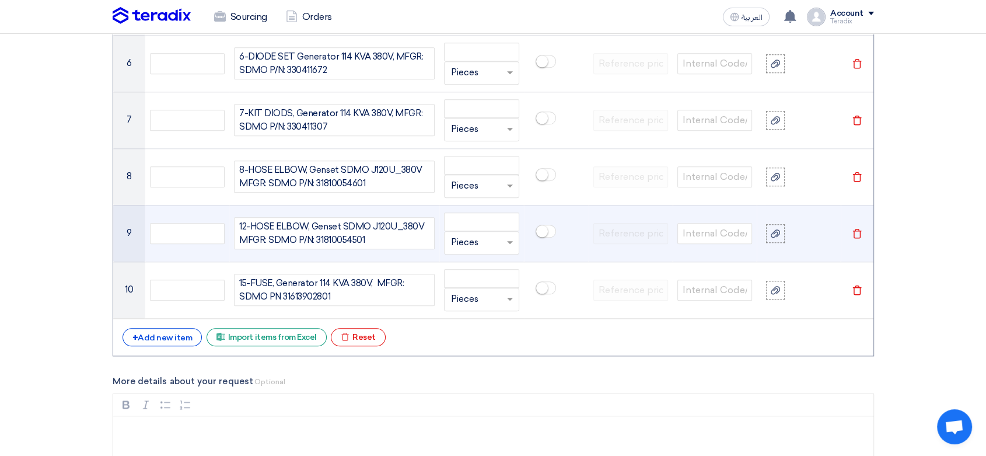
click at [249, 231] on div "12-HOSE ELBOW, Genset SDMO J120U_380V MFGR: SDMO P/N: 31810054501" at bounding box center [334, 233] width 201 height 32
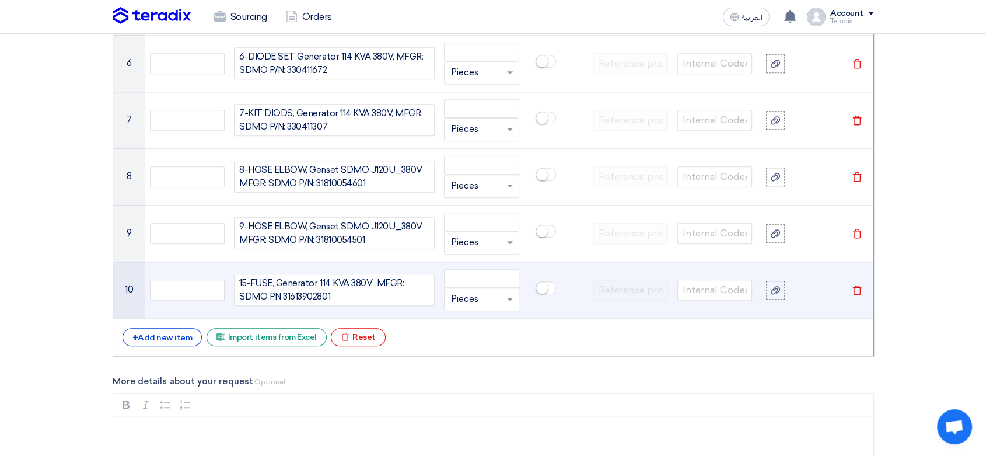
click at [246, 275] on div "15-FUSE, Generator 114 KVA 380V, MFGR: SDMO PN 31613902801" at bounding box center [334, 290] width 201 height 32
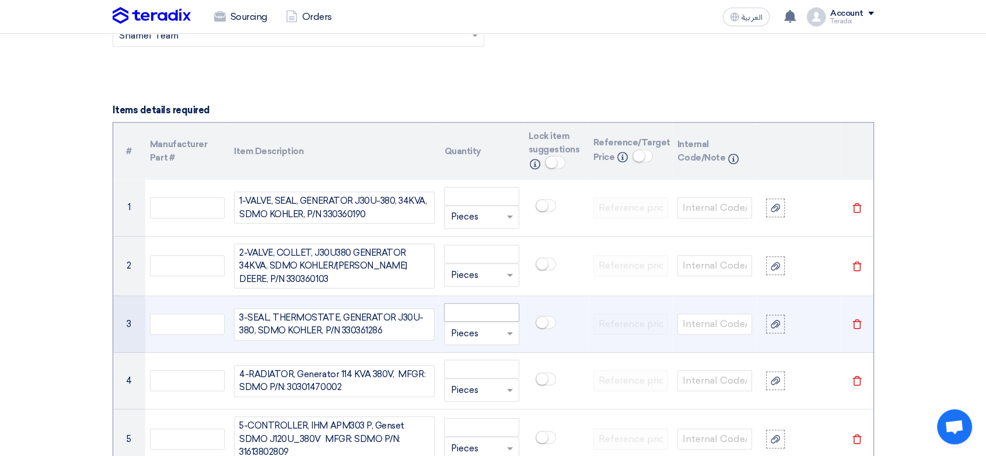
scroll to position [971, 0]
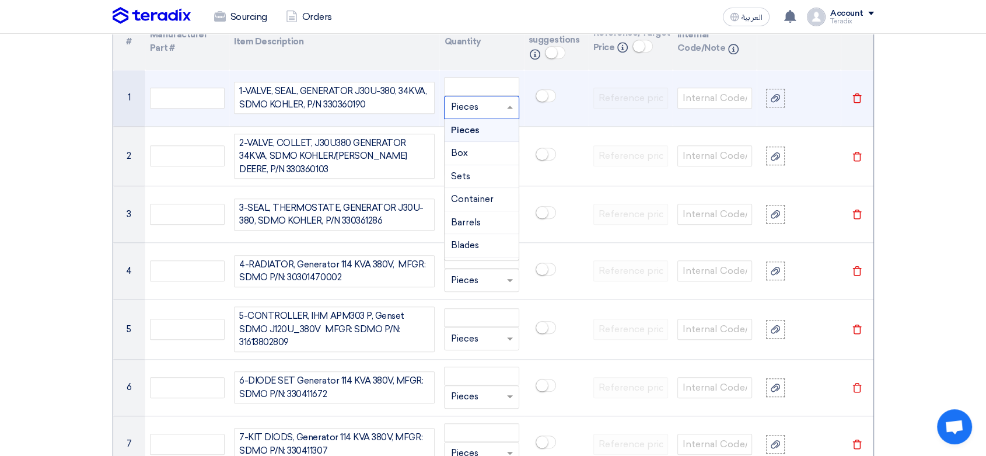
click at [472, 111] on input "text" at bounding box center [475, 107] width 48 height 19
paste input "EAC H"
type input "EAC H"
click at [472, 132] on span "Add type..." at bounding box center [470, 131] width 38 height 8
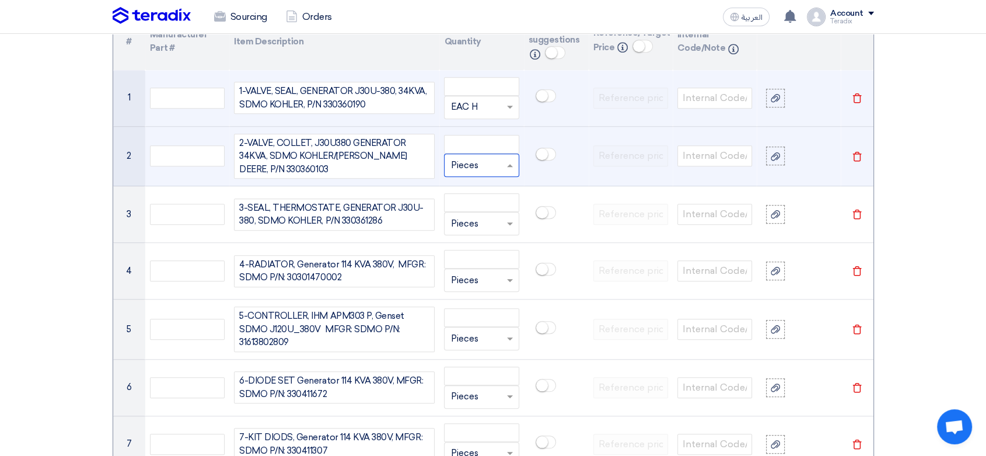
click at [476, 162] on input "text" at bounding box center [475, 165] width 48 height 19
paste input "EAC H"
type input "EAC H"
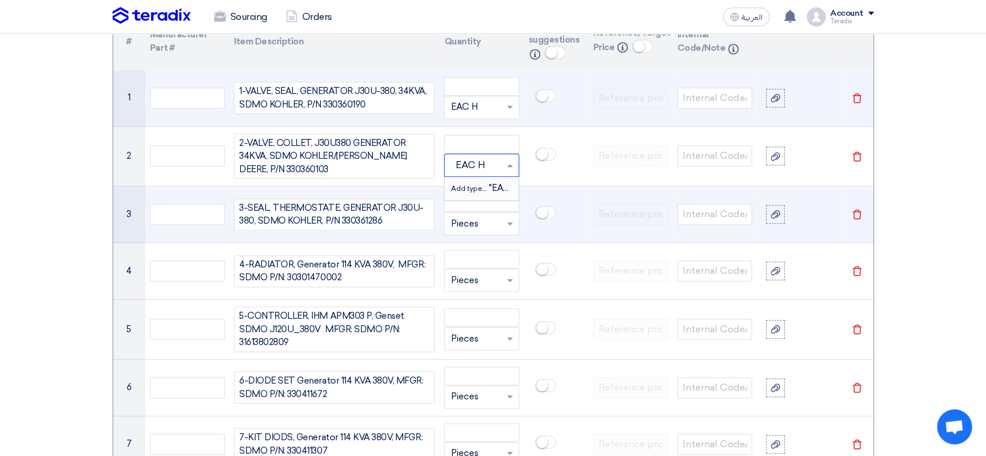
drag, startPoint x: 476, startPoint y: 188, endPoint x: 477, endPoint y: 221, distance: 33.3
click at [476, 187] on span "Add type..." at bounding box center [470, 188] width 38 height 8
click at [479, 228] on input "text" at bounding box center [475, 223] width 48 height 19
paste input "EAC H"
type input "EAC H"
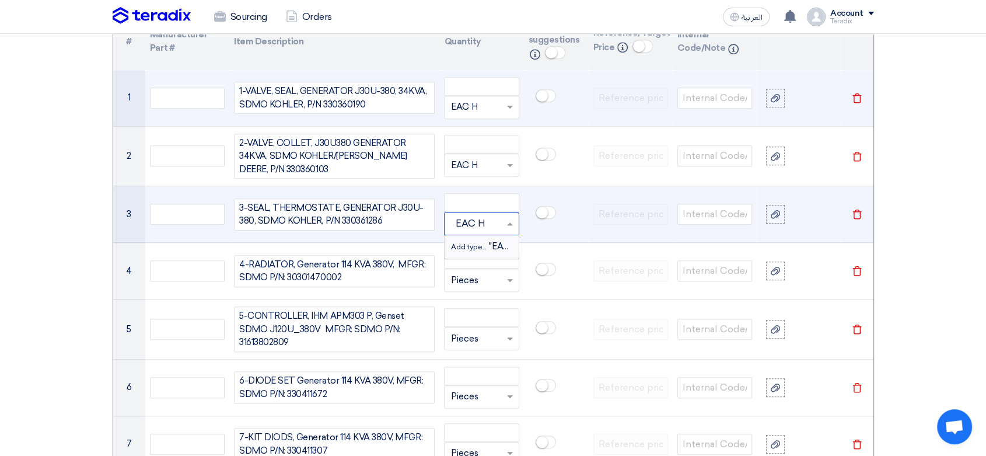
click at [481, 247] on span "Add type..." at bounding box center [470, 247] width 38 height 8
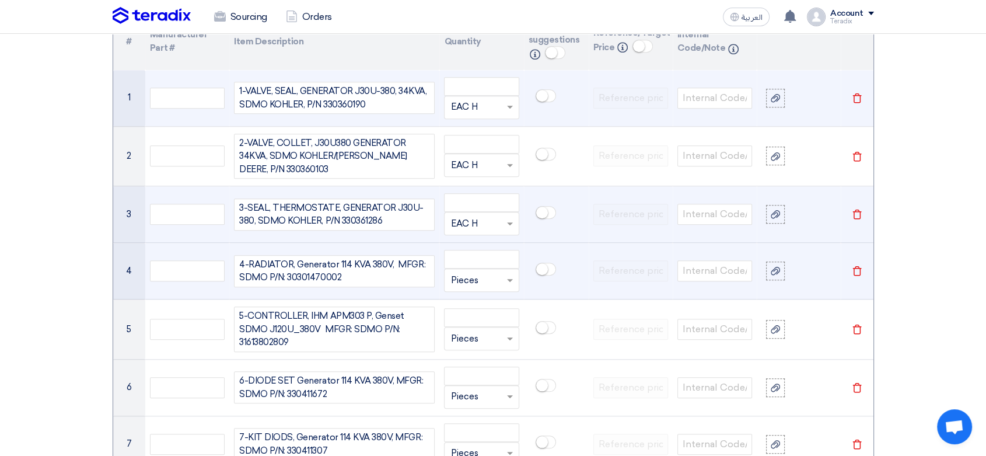
drag, startPoint x: 467, startPoint y: 298, endPoint x: 471, endPoint y: 288, distance: 10.2
click at [467, 298] on td "Unit × Pieces" at bounding box center [482, 271] width 84 height 57
click at [475, 280] on input "text" at bounding box center [475, 280] width 48 height 19
paste input "EAC H"
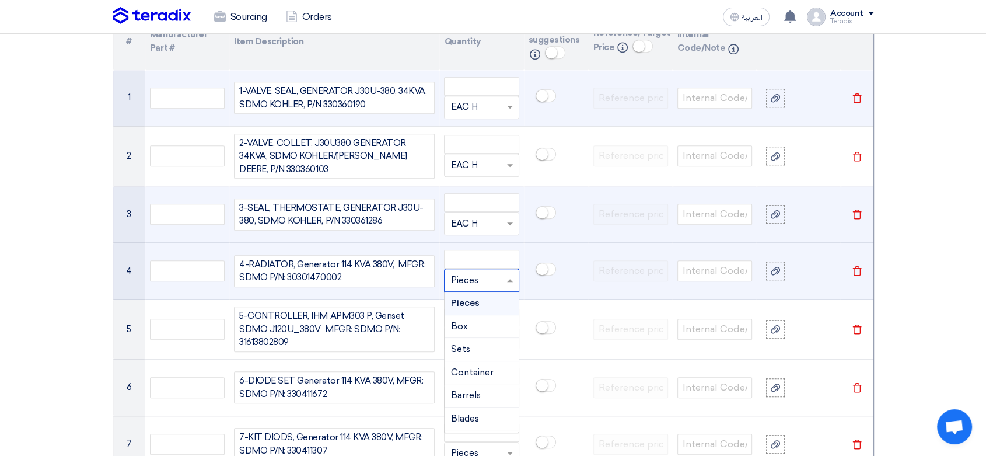
type input "EAC H"
click at [476, 299] on span "Add type..." at bounding box center [470, 303] width 38 height 8
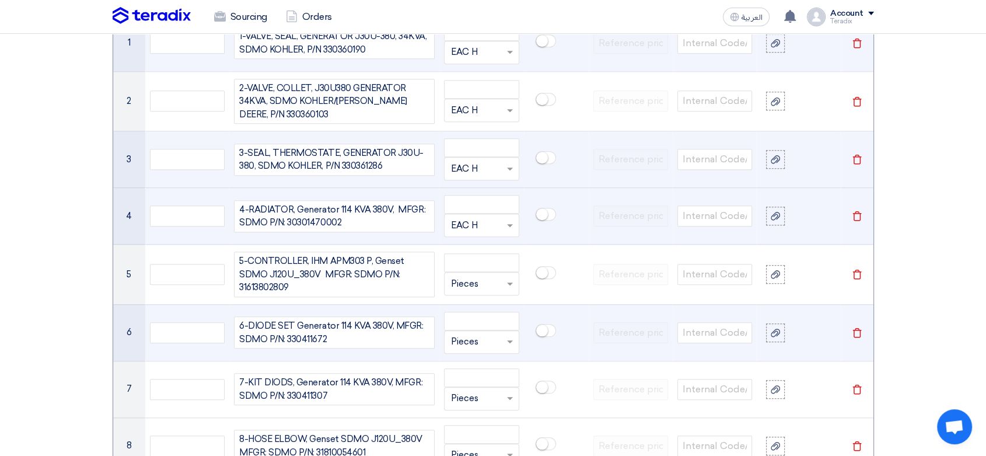
scroll to position [1101, 0]
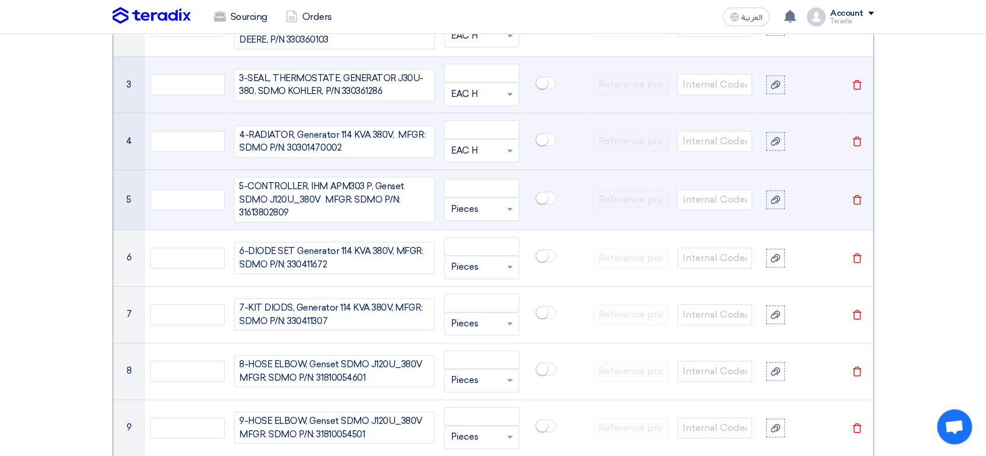
click at [463, 214] on input "text" at bounding box center [475, 209] width 48 height 19
paste input "EAC H"
type input "EAC H"
click at [477, 229] on span "Add type..." at bounding box center [470, 232] width 38 height 8
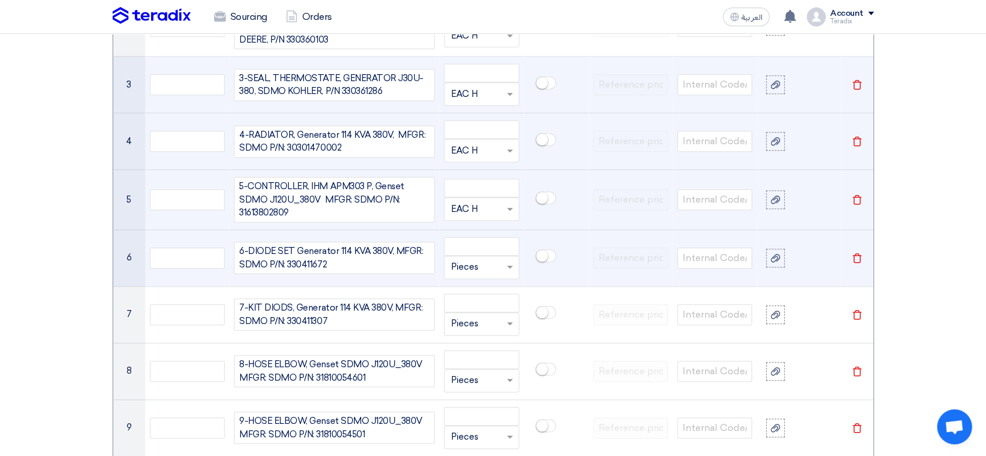
click at [476, 259] on input "text" at bounding box center [475, 267] width 48 height 19
paste input "EAC H"
type input "EAC H"
click at [472, 279] on div "Add type... "EAC H"" at bounding box center [482, 290] width 74 height 23
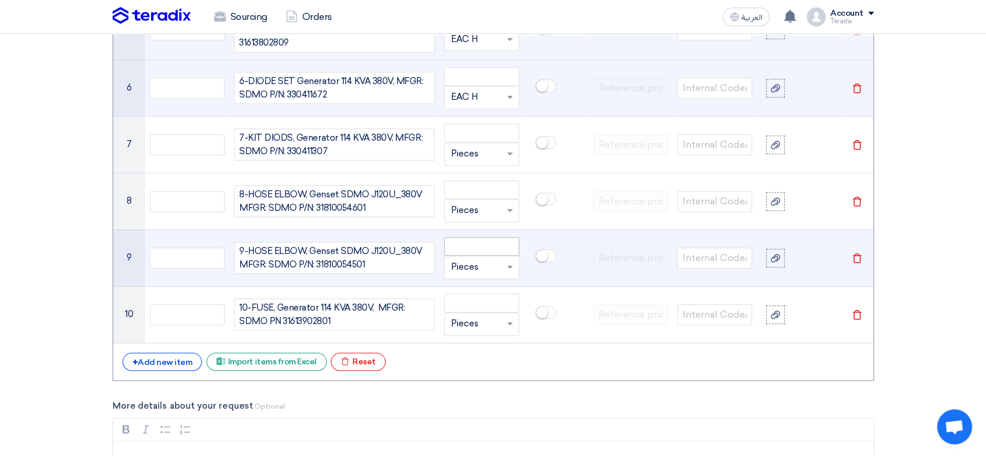
scroll to position [1295, 0]
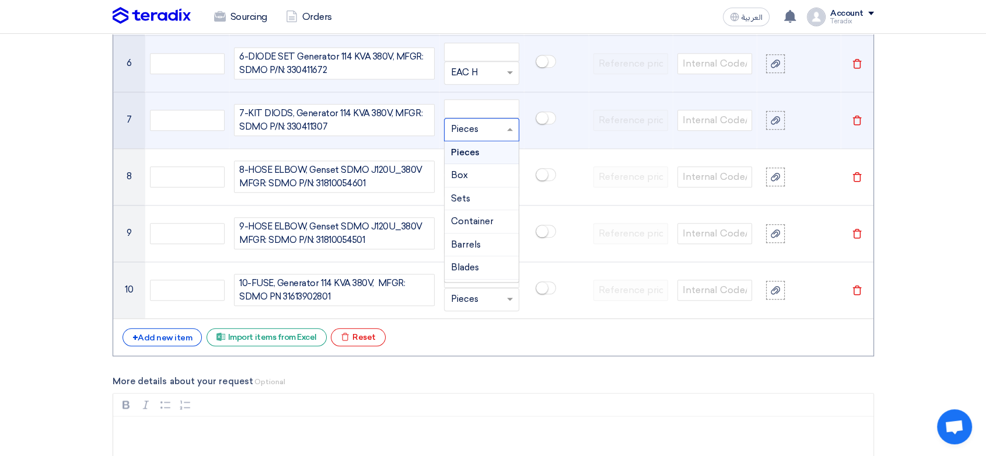
click at [476, 131] on input "text" at bounding box center [475, 129] width 48 height 19
paste input "EAC H"
type input "EAC H"
click at [478, 155] on span "Add type..." at bounding box center [470, 153] width 38 height 8
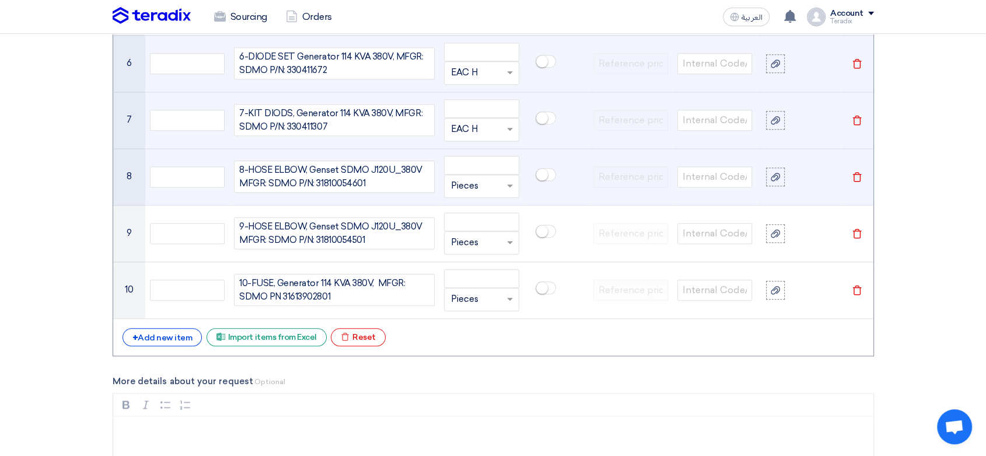
click at [479, 177] on input "text" at bounding box center [475, 186] width 48 height 19
paste input "EAC H"
type input "EAC H"
click at [479, 205] on span "Add type..." at bounding box center [470, 209] width 38 height 8
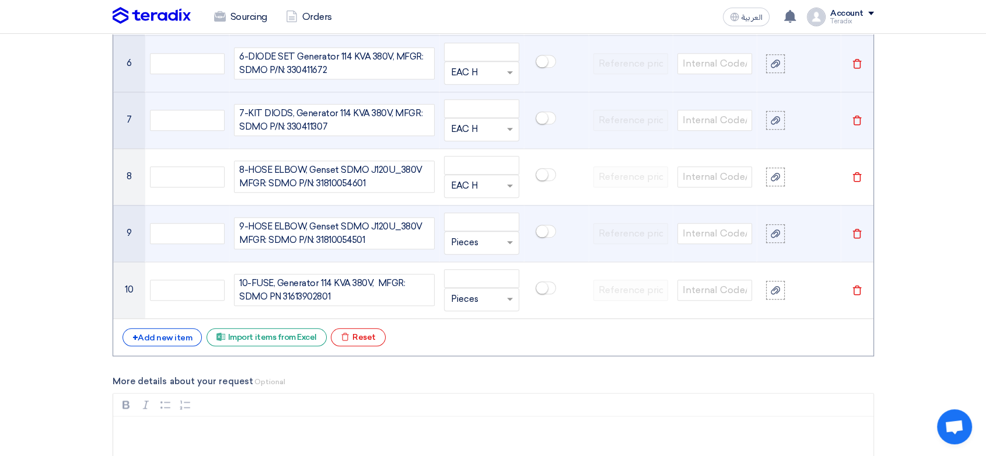
click at [482, 246] on input "text" at bounding box center [475, 242] width 48 height 19
paste input "EAC H"
type input "EAC H"
click at [481, 247] on input "EAC H" at bounding box center [475, 242] width 48 height 19
click at [479, 256] on div "Add type... "EAC H"" at bounding box center [482, 265] width 74 height 23
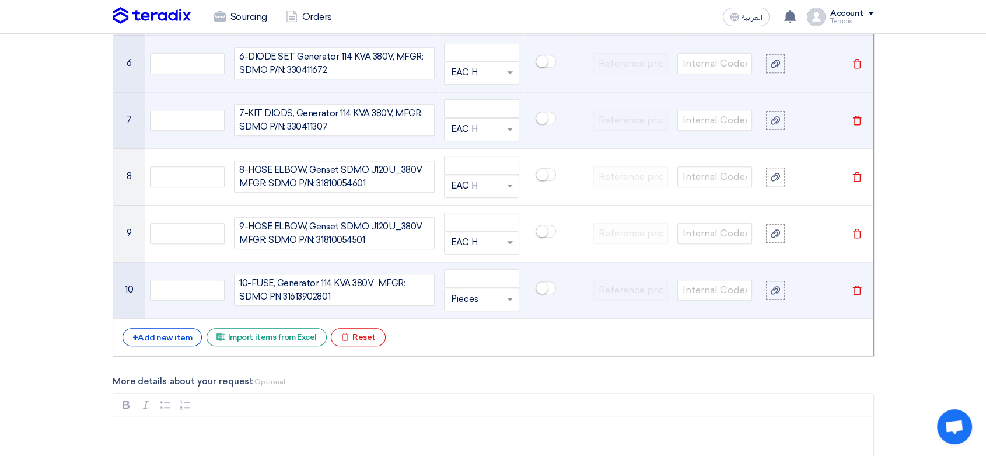
click at [475, 296] on input "text" at bounding box center [475, 299] width 48 height 19
paste input "EAC H"
type input "EAC H"
click at [482, 319] on span "Add type..." at bounding box center [470, 323] width 38 height 8
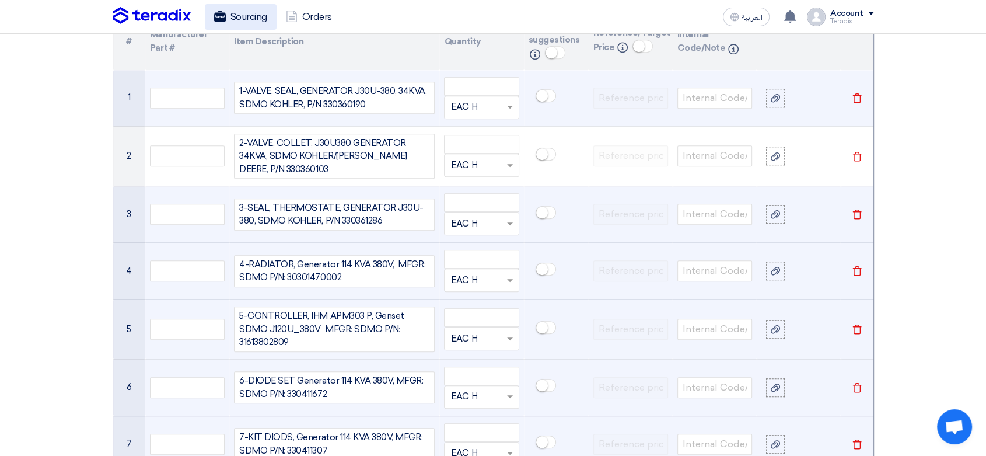
scroll to position [906, 0]
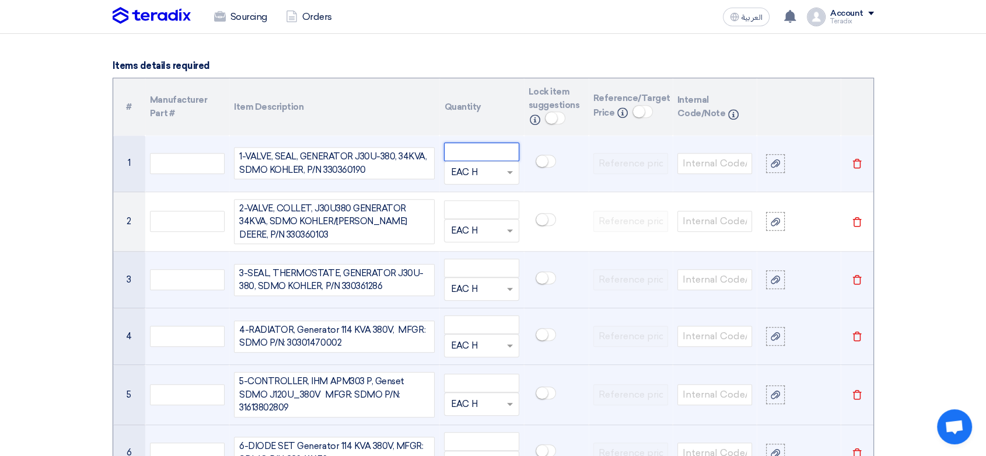
click at [473, 143] on input "number" at bounding box center [481, 151] width 75 height 19
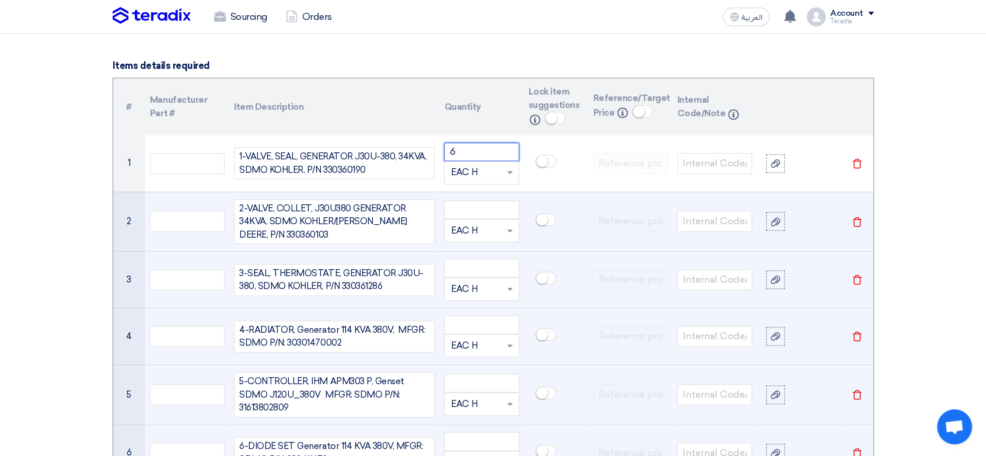
type input "6"
click at [475, 195] on td "Unit × EAC H" at bounding box center [482, 221] width 84 height 60
click at [470, 204] on input "number" at bounding box center [481, 209] width 75 height 19
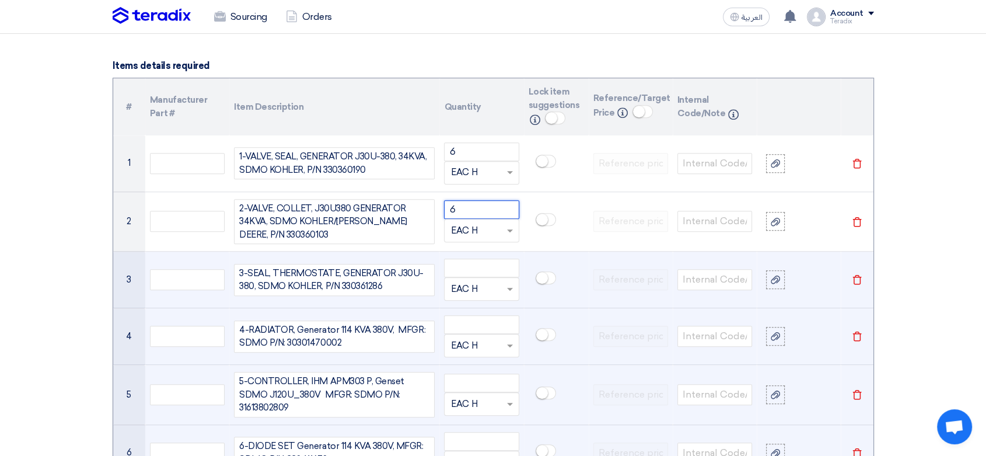
type input "6"
click at [471, 252] on td "Unit × EAC H" at bounding box center [482, 280] width 84 height 57
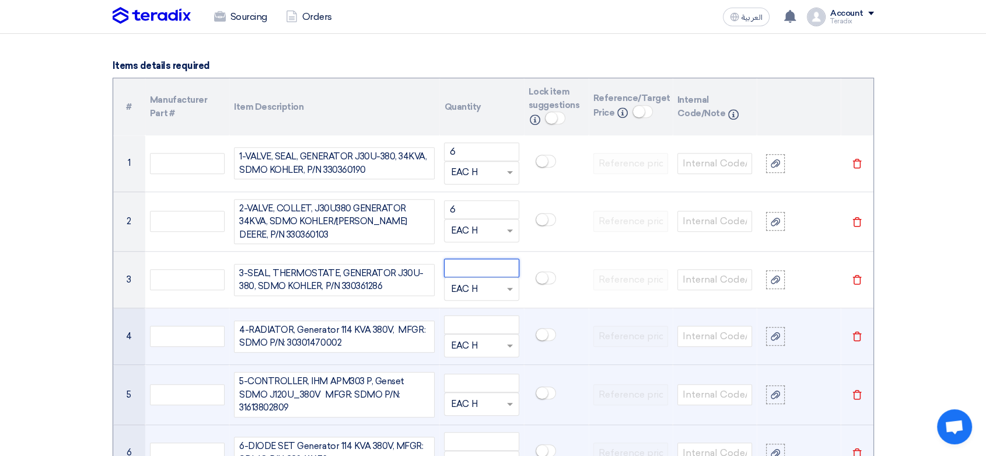
click at [471, 259] on input "number" at bounding box center [481, 268] width 75 height 19
type input "2"
click at [475, 316] on input "number" at bounding box center [481, 324] width 75 height 19
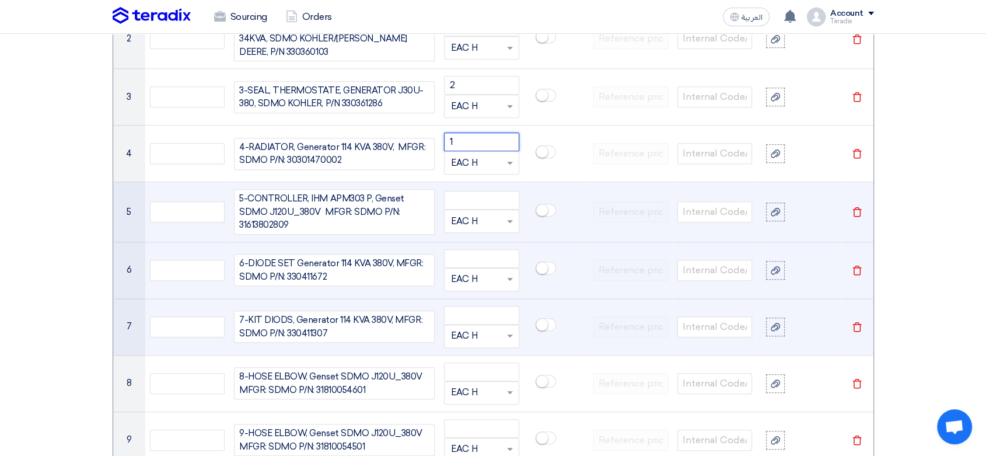
scroll to position [1101, 0]
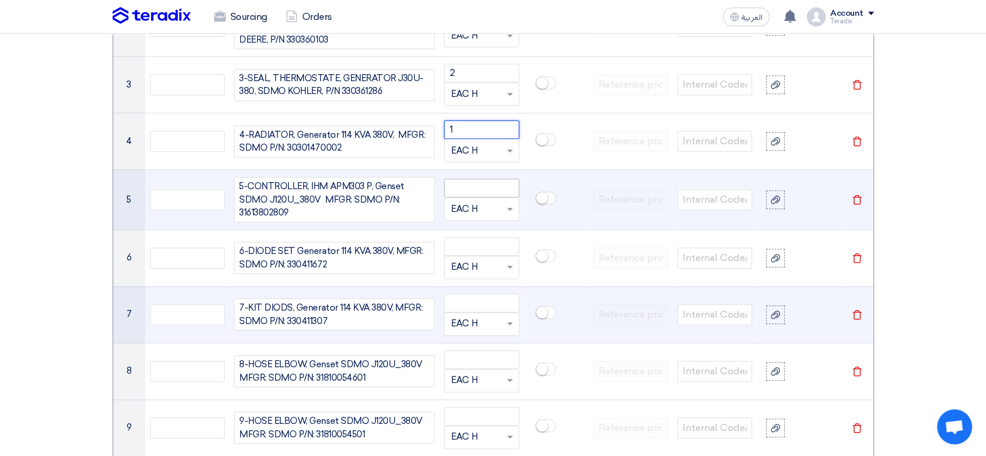
type input "1"
click at [465, 179] on input "number" at bounding box center [481, 188] width 75 height 19
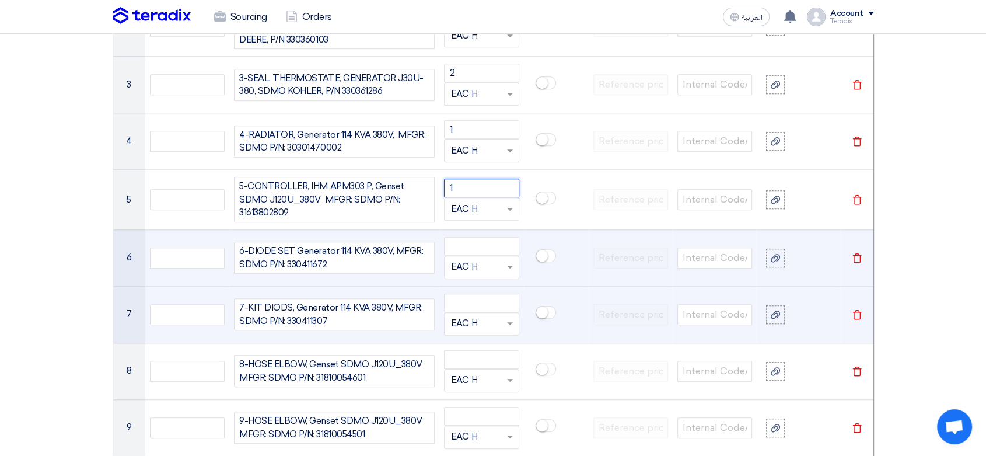
type input "1"
click at [490, 232] on td "Unit × EAC H" at bounding box center [482, 257] width 84 height 57
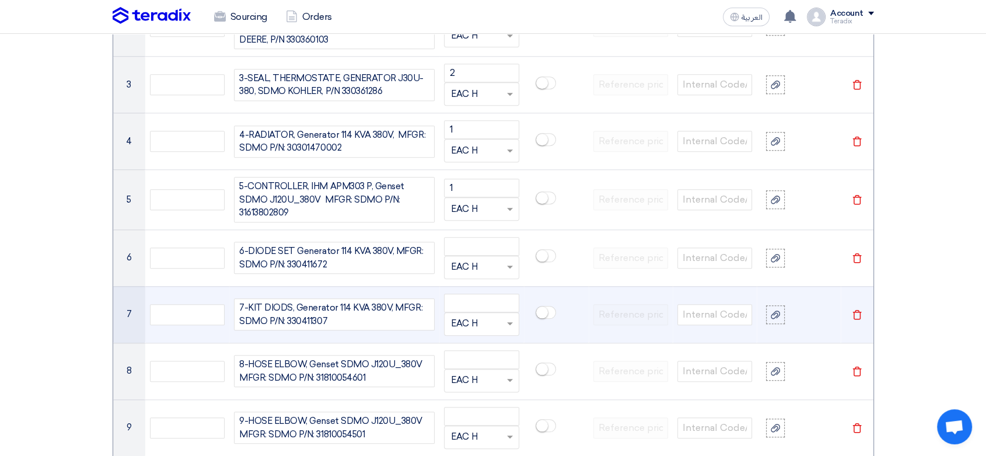
drag, startPoint x: 490, startPoint y: 232, endPoint x: 485, endPoint y: 235, distance: 6.0
click at [490, 233] on td "Unit × EAC H" at bounding box center [482, 257] width 84 height 57
click at [480, 241] on input "number" at bounding box center [481, 246] width 75 height 19
click at [495, 249] on input "number" at bounding box center [481, 246] width 75 height 19
click at [495, 245] on input "number" at bounding box center [481, 246] width 75 height 19
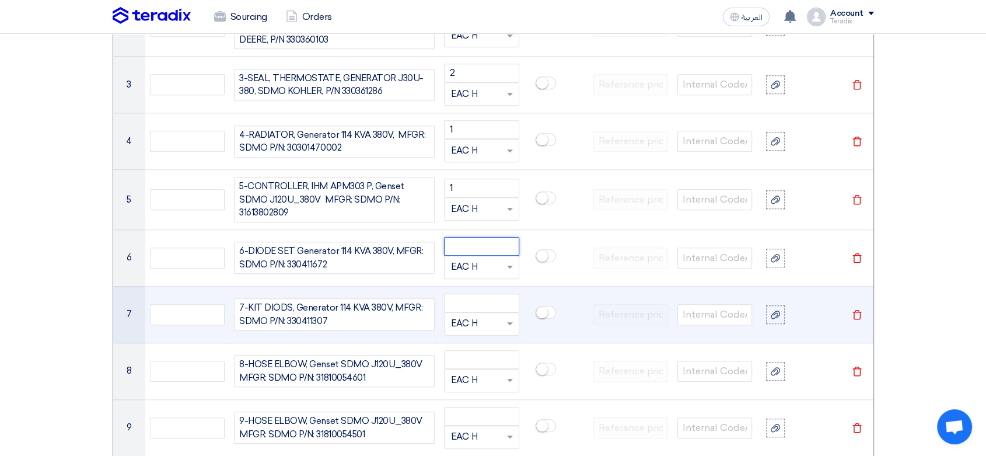
click at [494, 244] on input "number" at bounding box center [481, 246] width 75 height 19
click at [494, 245] on input "number" at bounding box center [481, 246] width 75 height 19
type input "1"
click at [483, 302] on input "number" at bounding box center [481, 303] width 75 height 19
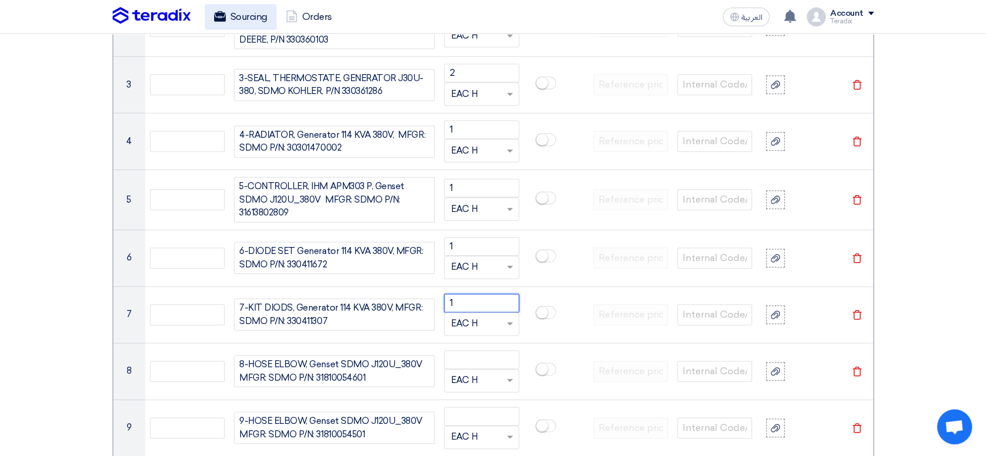
type input "1"
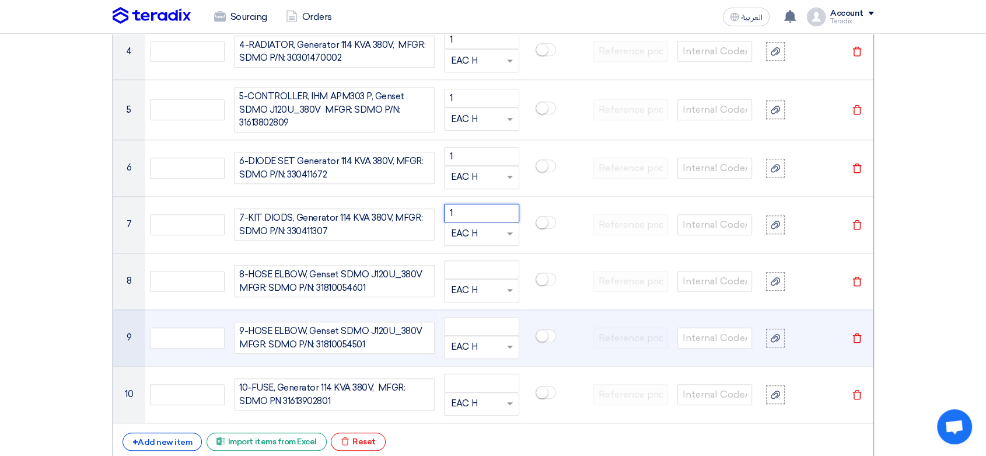
scroll to position [1295, 0]
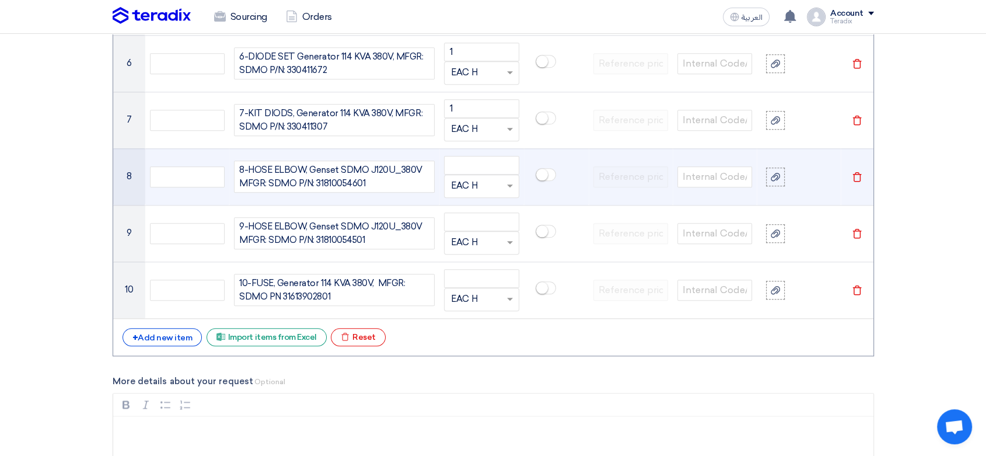
click at [484, 156] on div "Unit × EAC H" at bounding box center [481, 177] width 75 height 42
click at [474, 162] on input "number" at bounding box center [481, 165] width 75 height 19
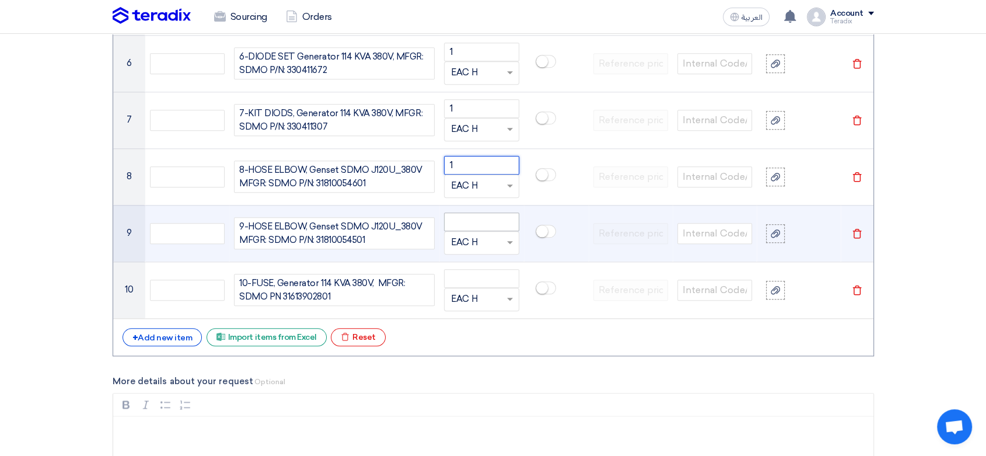
type input "1"
click at [487, 225] on input "number" at bounding box center [481, 221] width 75 height 19
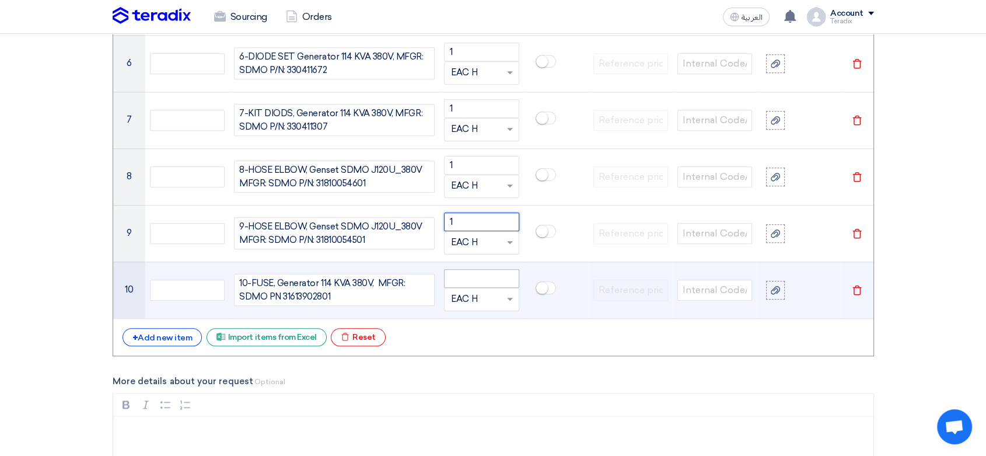
type input "1"
click at [486, 274] on input "number" at bounding box center [481, 278] width 75 height 19
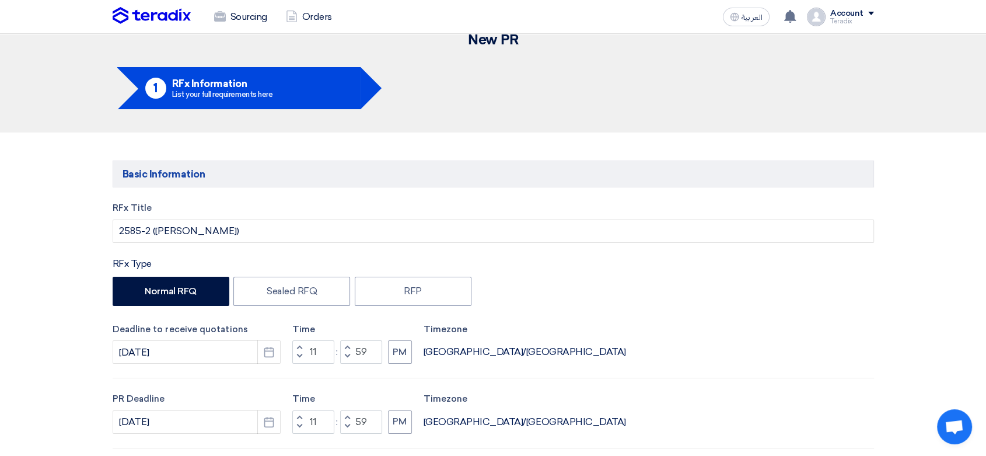
scroll to position [0, 0]
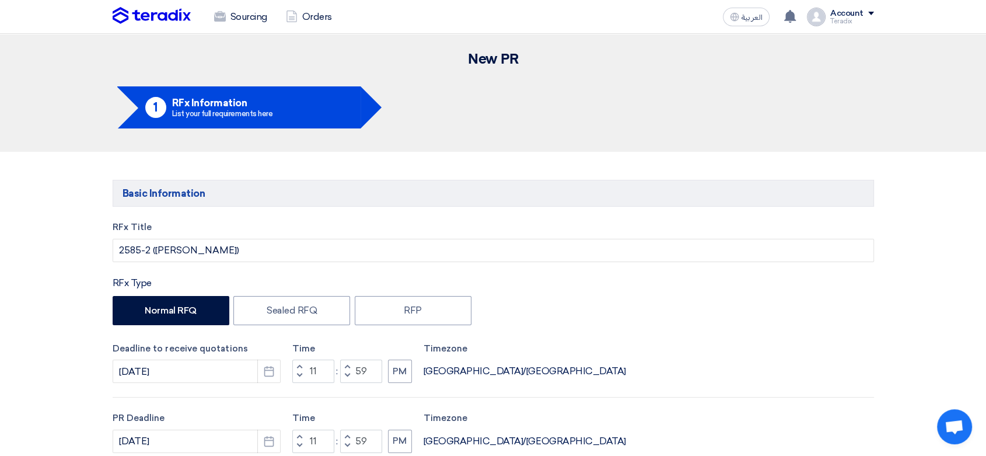
type input "1"
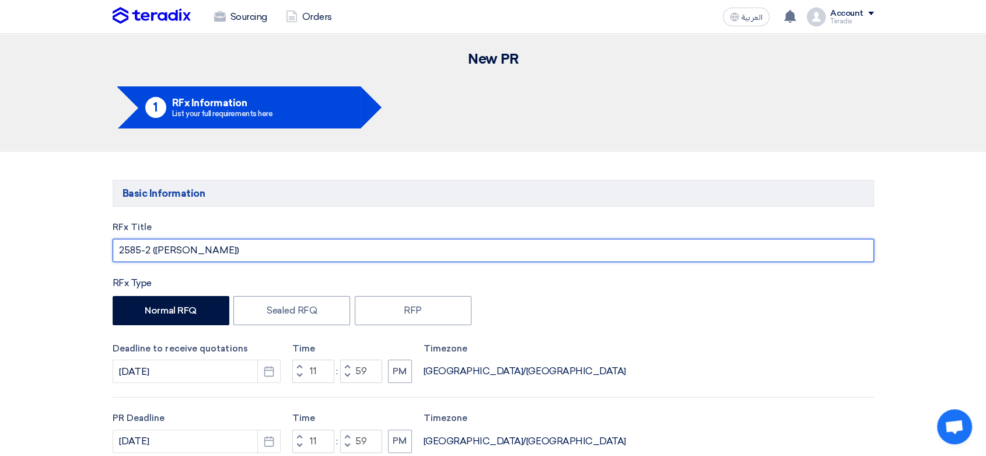
drag, startPoint x: 121, startPoint y: 226, endPoint x: 0, endPoint y: 200, distance: 123.8
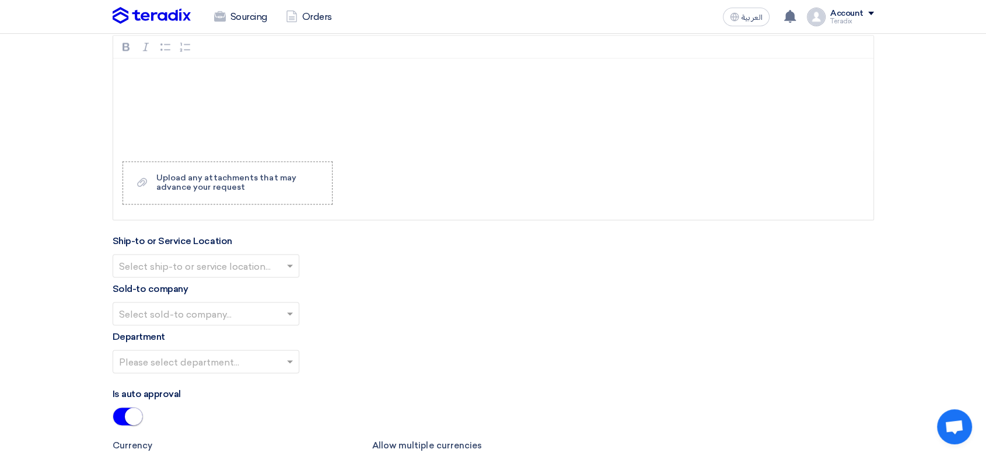
scroll to position [1751, 0]
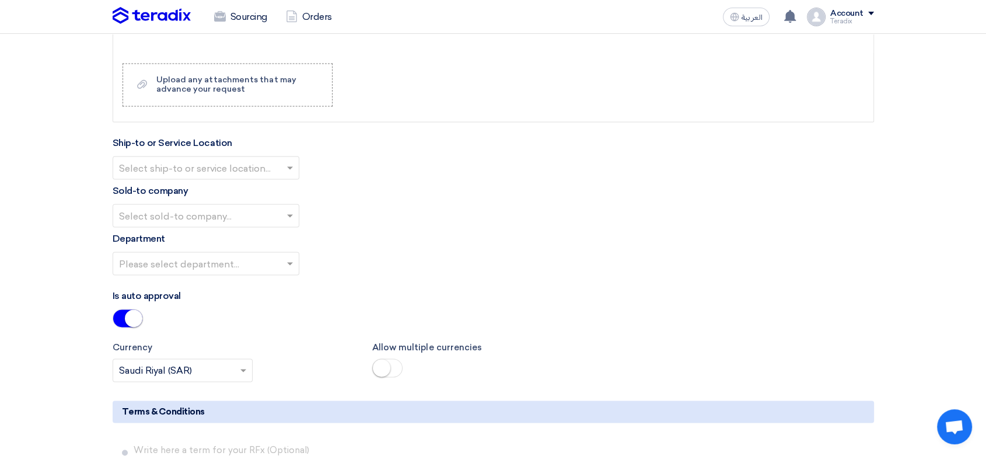
click at [238, 166] on input "text" at bounding box center [200, 168] width 162 height 19
click at [242, 182] on div "Obeikan Digital Solutions" at bounding box center [206, 190] width 186 height 23
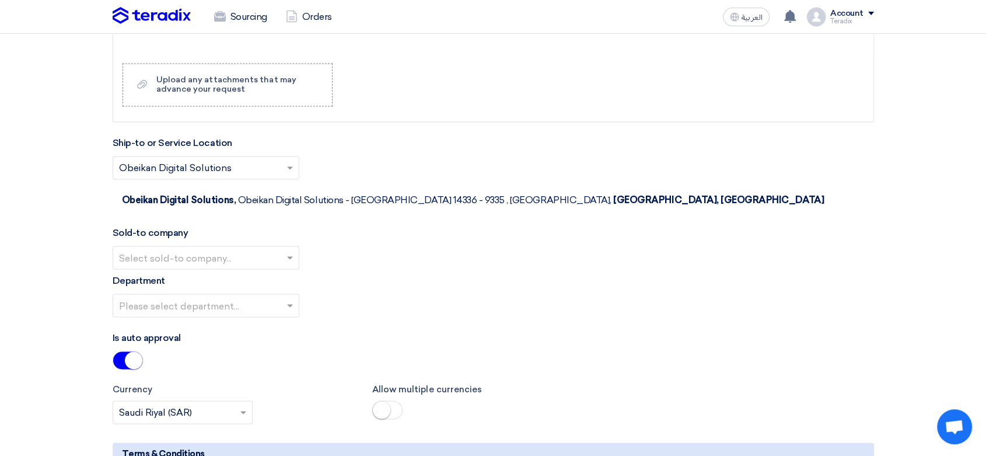
click at [265, 246] on ng-select "Select sold-to company..." at bounding box center [206, 257] width 187 height 23
click at [261, 269] on div "SHAMEL / Obeikan Digital Solutions" at bounding box center [206, 280] width 186 height 23
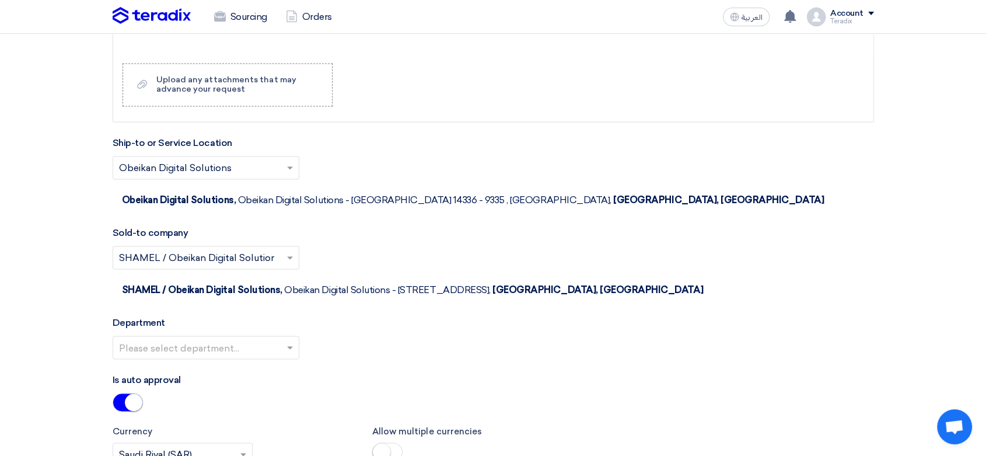
click at [271, 316] on div "Department Please select department..." at bounding box center [494, 342] width 762 height 53
click at [271, 339] on input "text" at bounding box center [200, 348] width 162 height 19
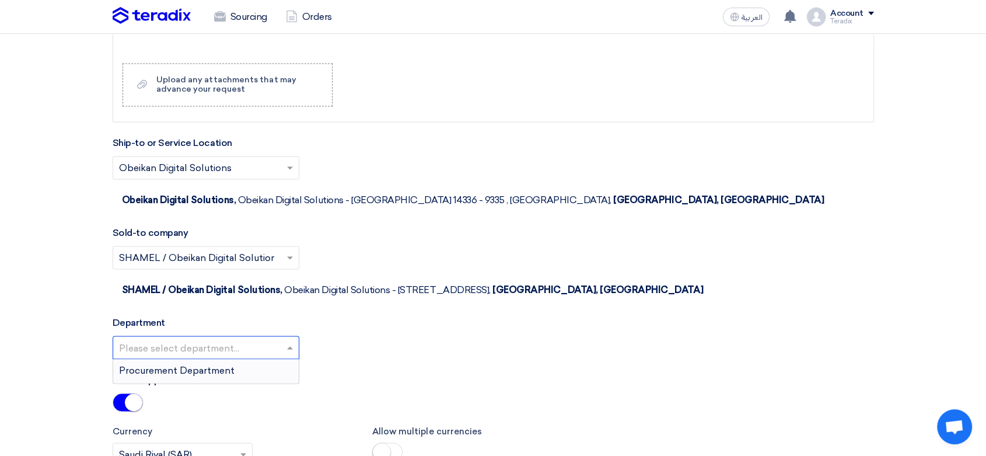
click at [273, 359] on div "Procurement Department" at bounding box center [206, 370] width 186 height 23
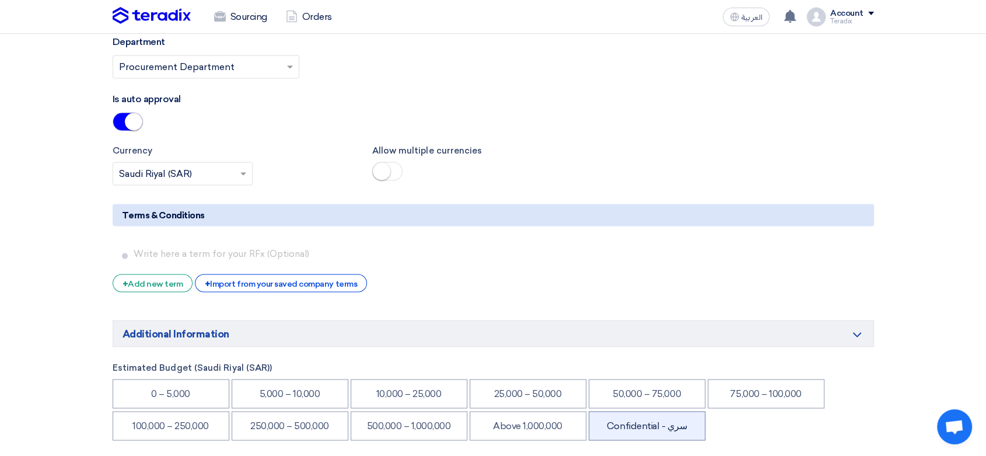
scroll to position [2075, 0]
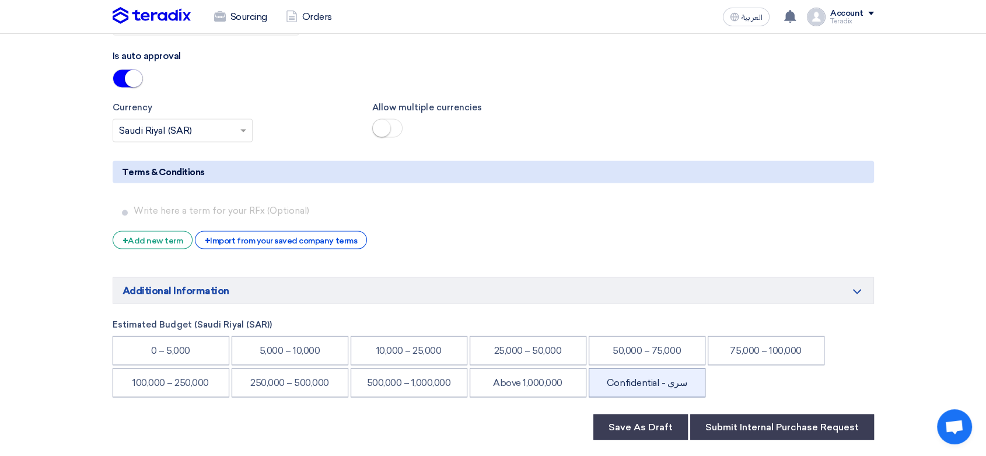
click at [651, 368] on li "Confidential - سري" at bounding box center [647, 382] width 117 height 29
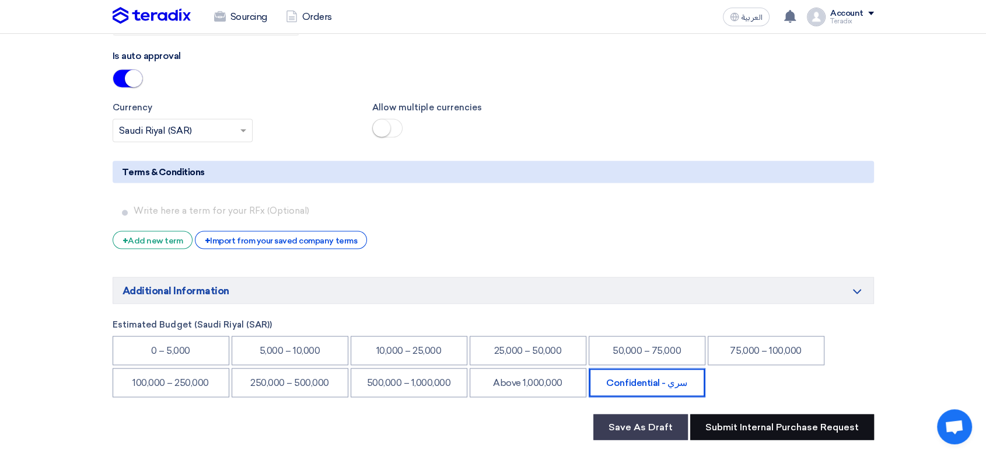
click at [767, 414] on button "Submit Internal Purchase Request" at bounding box center [783, 427] width 184 height 26
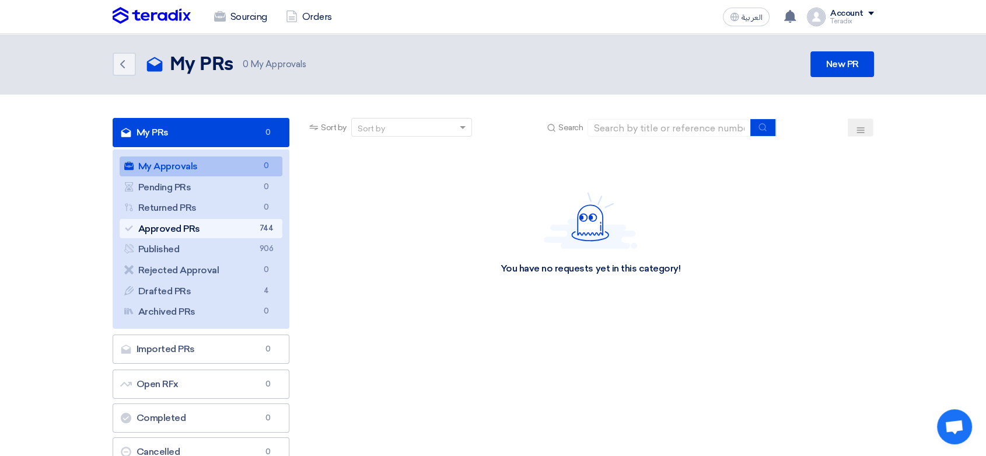
click at [252, 232] on link "Approved PRs Approved PRs 744" at bounding box center [201, 229] width 163 height 20
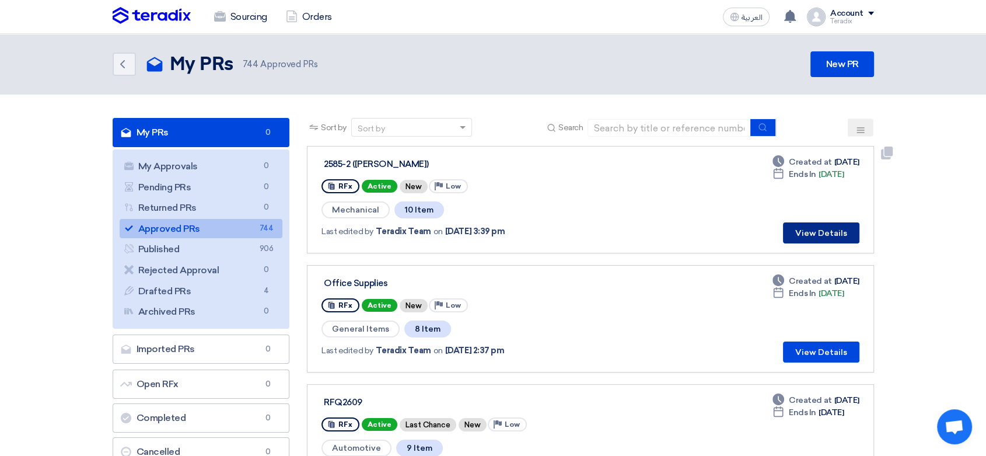
click at [825, 232] on button "View Details" at bounding box center [821, 232] width 76 height 21
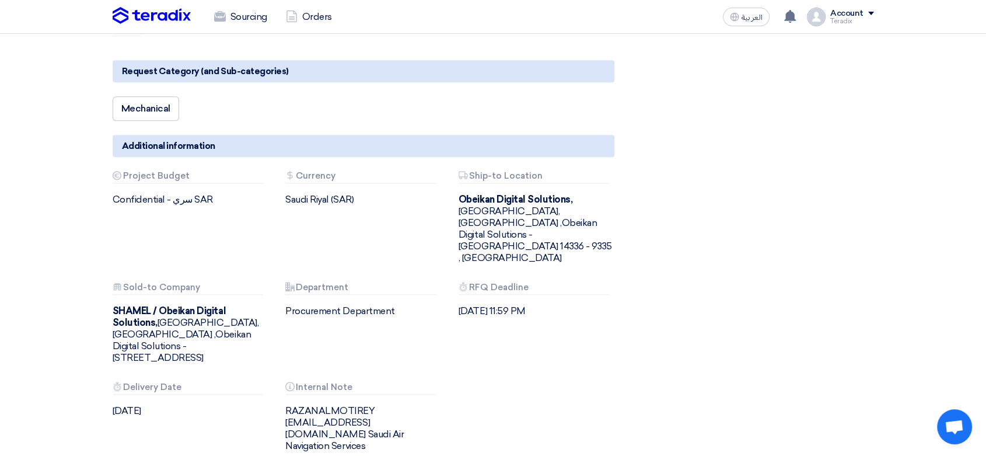
scroll to position [778, 0]
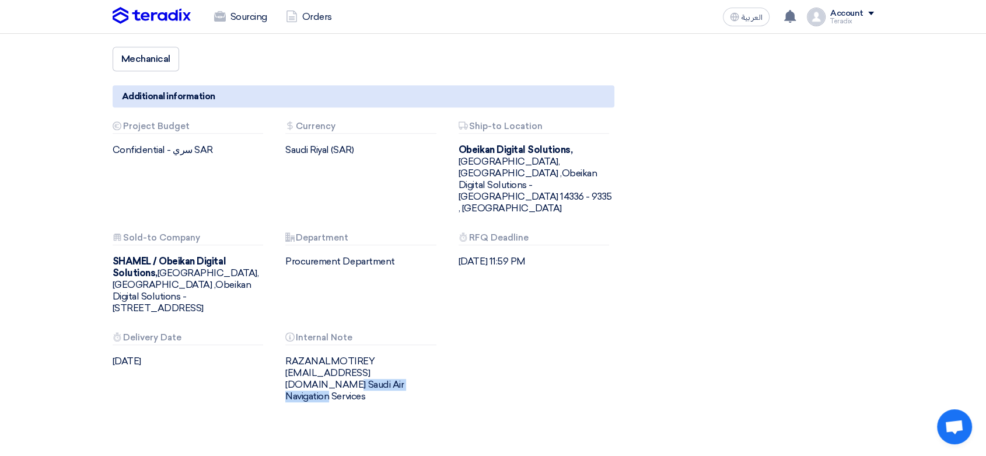
drag, startPoint x: 283, startPoint y: 321, endPoint x: 379, endPoint y: 325, distance: 95.8
click at [382, 333] on div "Attachments Internal Note RAZANALMOTIREY [EMAIL_ADDRESS][DOMAIN_NAME] Saudi Air…" at bounding box center [363, 367] width 173 height 69
copy div "ralmotiery@sans.com.s"
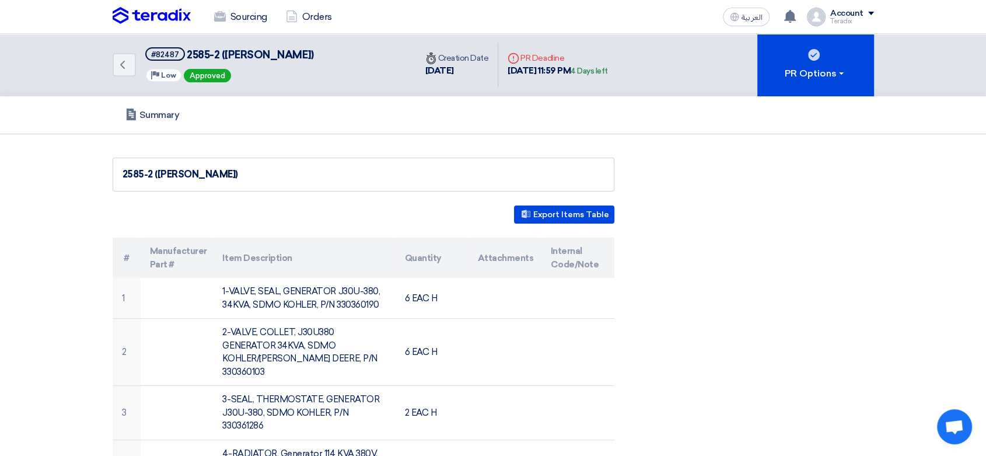
scroll to position [0, 0]
click at [142, 9] on img at bounding box center [152, 16] width 78 height 18
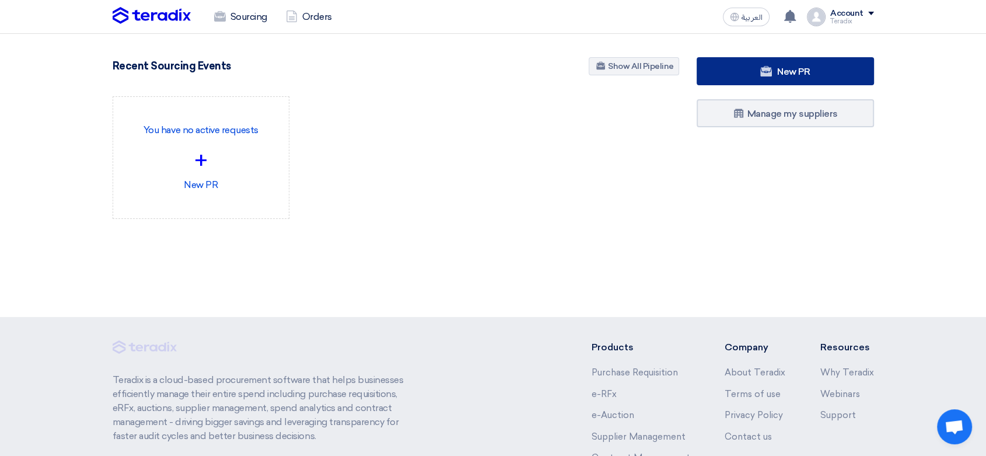
click at [750, 68] on link "New PR" at bounding box center [785, 71] width 177 height 28
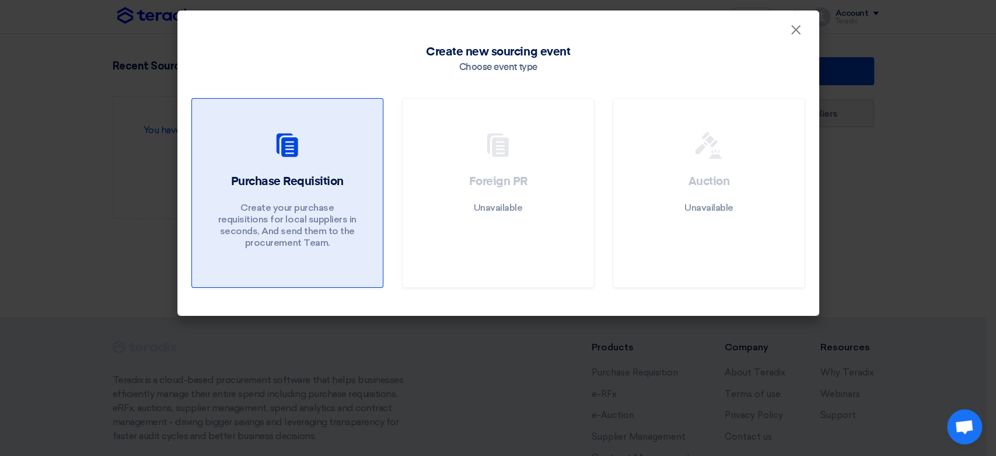
click at [256, 230] on p "Create your purchase requisitions for local suppliers in seconds, And send them…" at bounding box center [287, 225] width 140 height 47
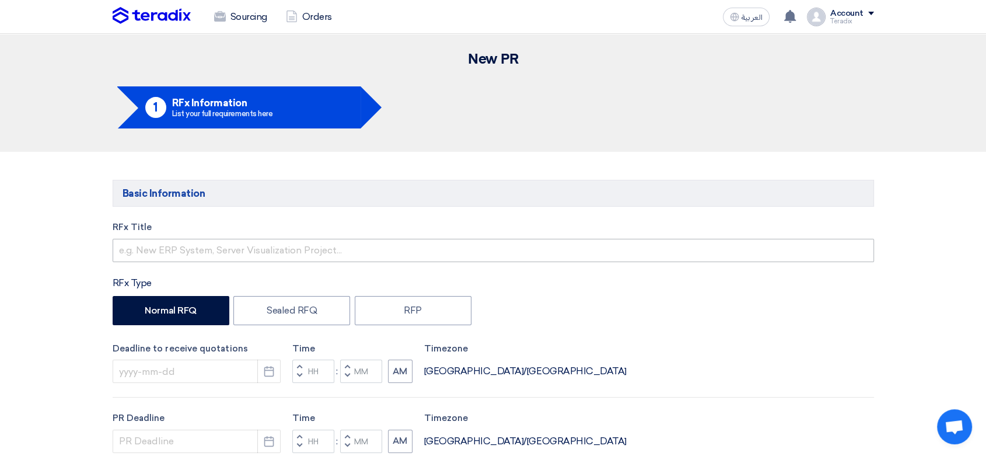
drag, startPoint x: 229, startPoint y: 268, endPoint x: 236, endPoint y: 261, distance: 9.5
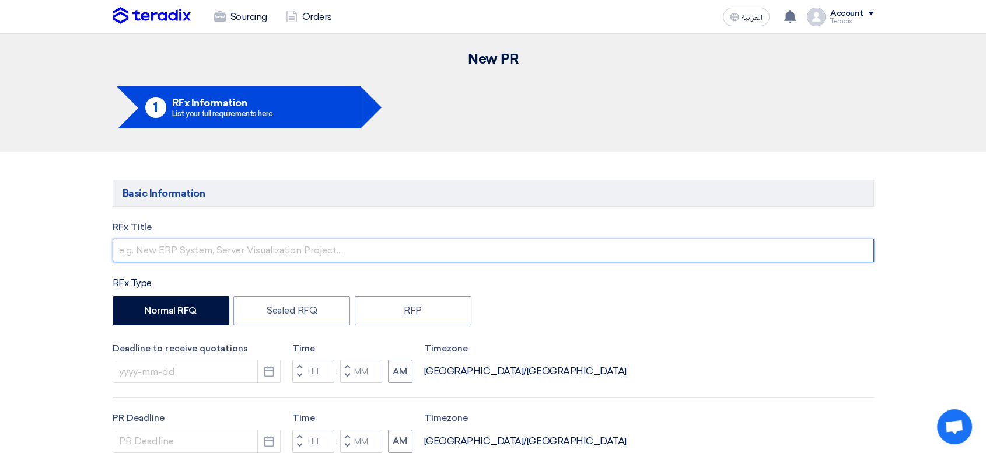
click at [251, 249] on input "text" at bounding box center [494, 250] width 762 height 23
paste input "2625 (Power Supply)"
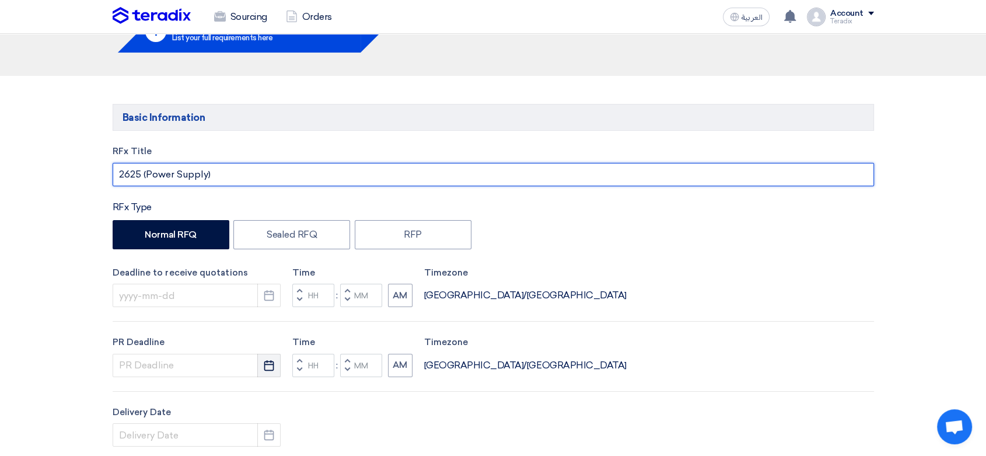
scroll to position [194, 0]
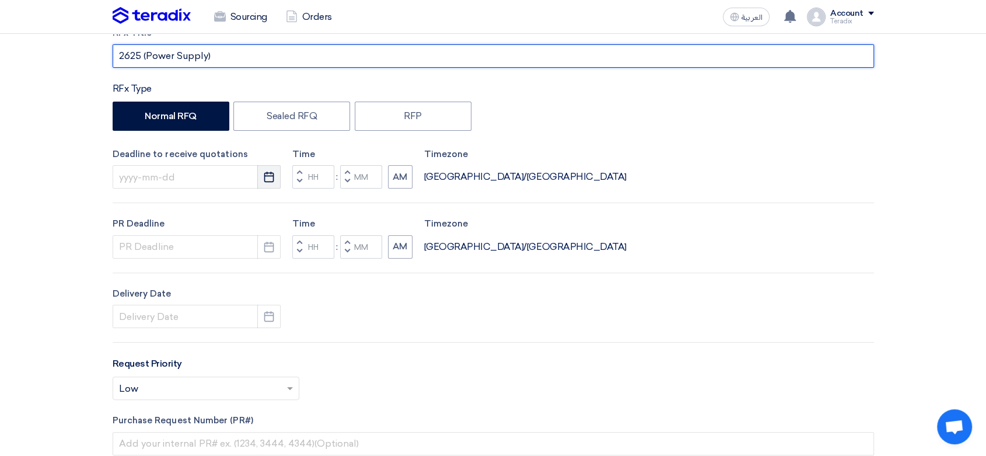
type input "2625 (Power Supply)"
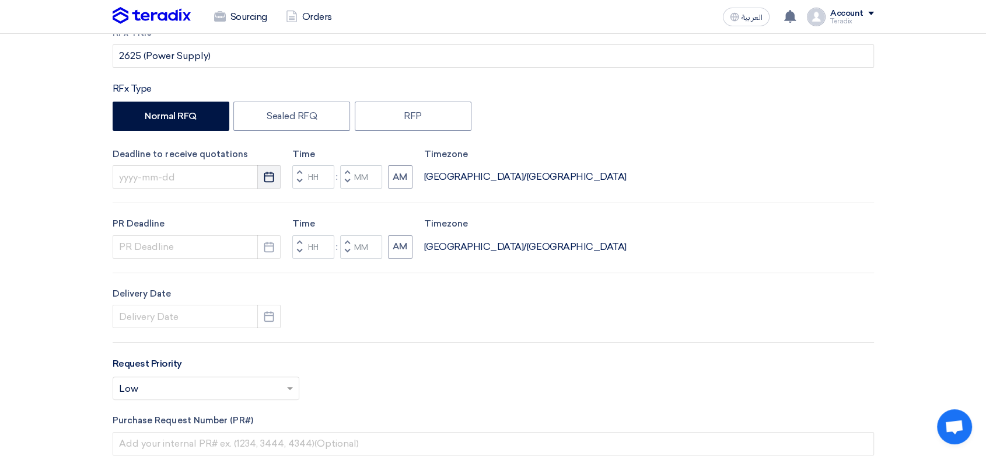
click at [262, 175] on button "Pick a date" at bounding box center [268, 176] width 23 height 23
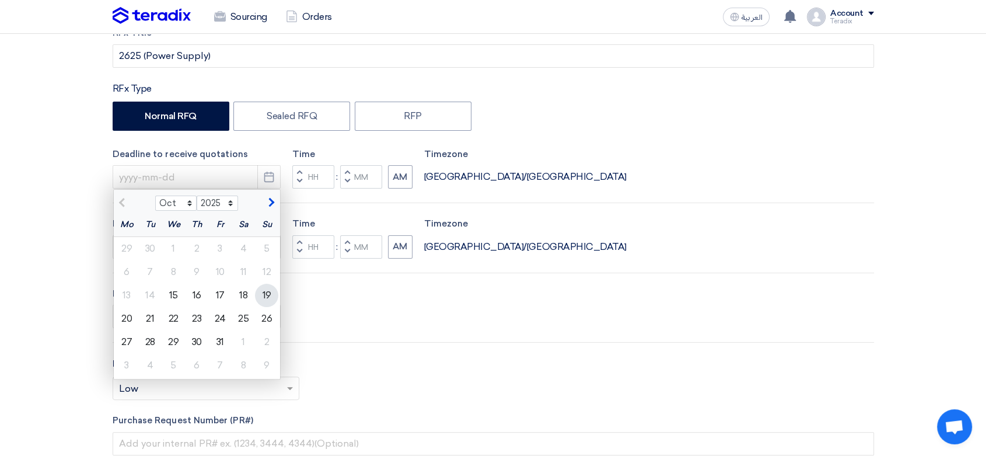
click at [276, 290] on div "19" at bounding box center [266, 295] width 23 height 23
type input "[DATE]"
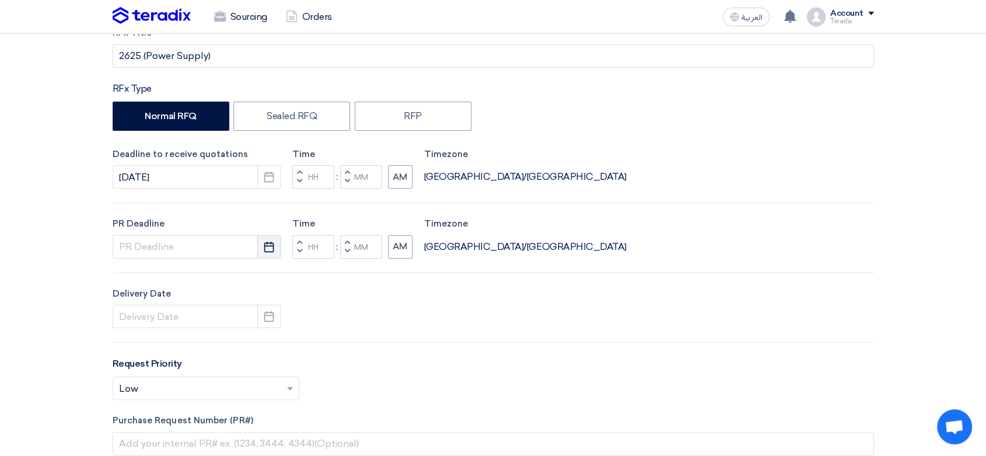
click at [274, 251] on icon "Pick a date" at bounding box center [269, 247] width 12 height 12
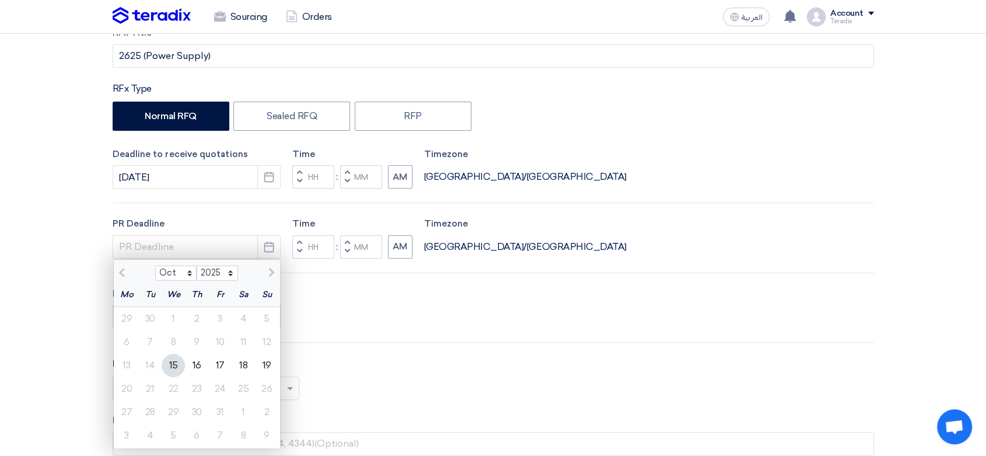
click at [273, 363] on div "19" at bounding box center [266, 365] width 23 height 23
type input "[DATE]"
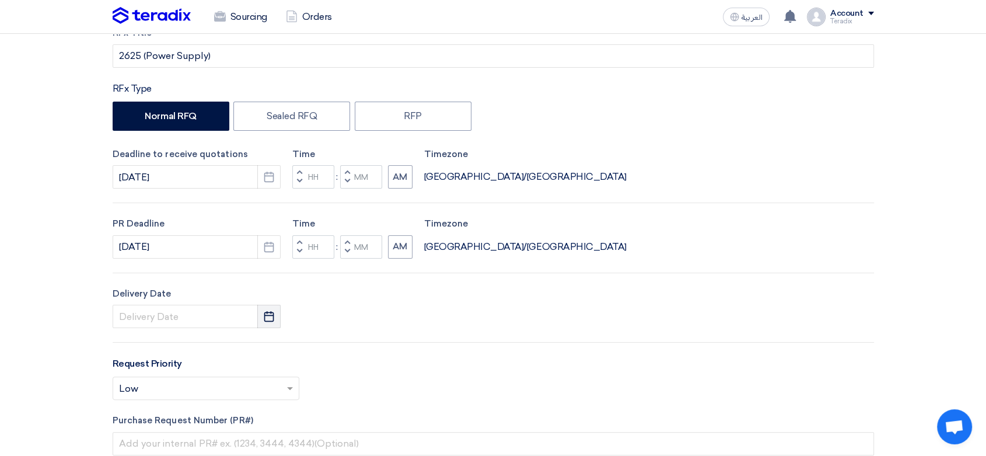
click at [277, 318] on button "Pick a date" at bounding box center [268, 316] width 23 height 23
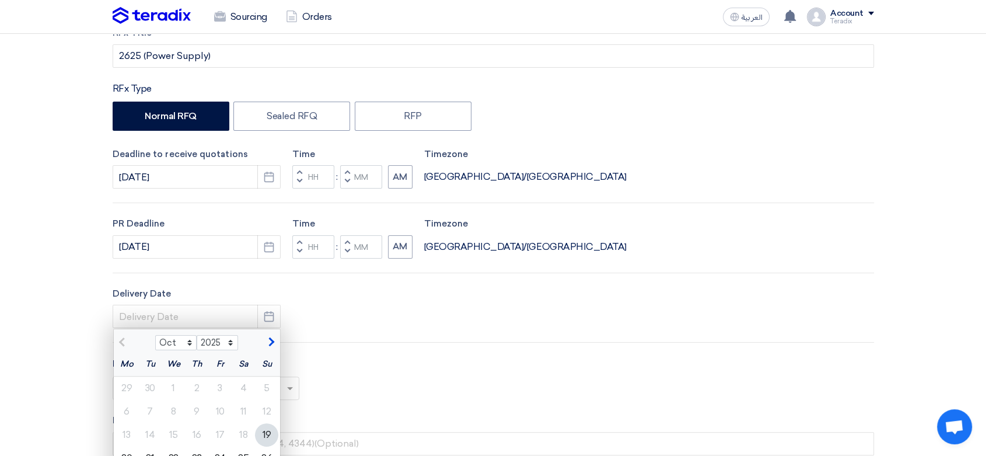
click at [267, 430] on div "19" at bounding box center [266, 434] width 23 height 23
type input "[DATE]"
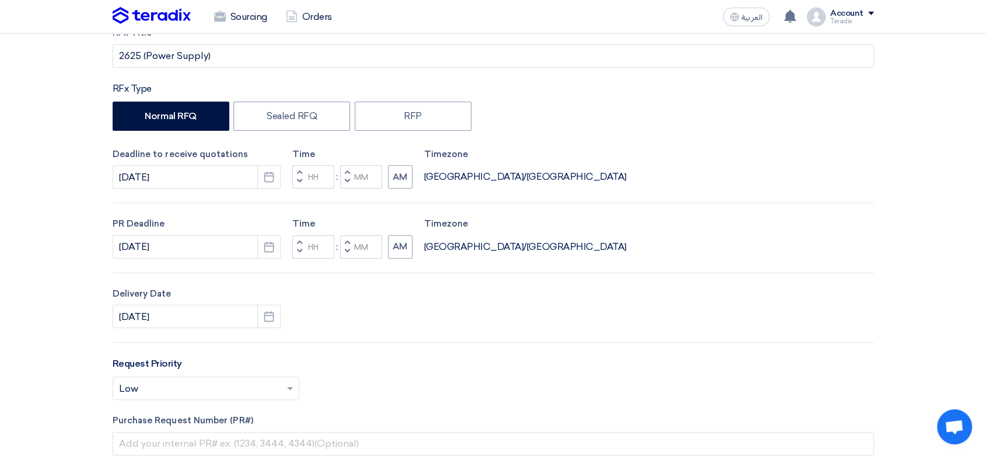
click at [344, 184] on button "Decrement minutes" at bounding box center [347, 182] width 14 height 15
type input "11"
type input "59"
click at [345, 251] on span "button" at bounding box center [347, 250] width 4 height 7
type input "11"
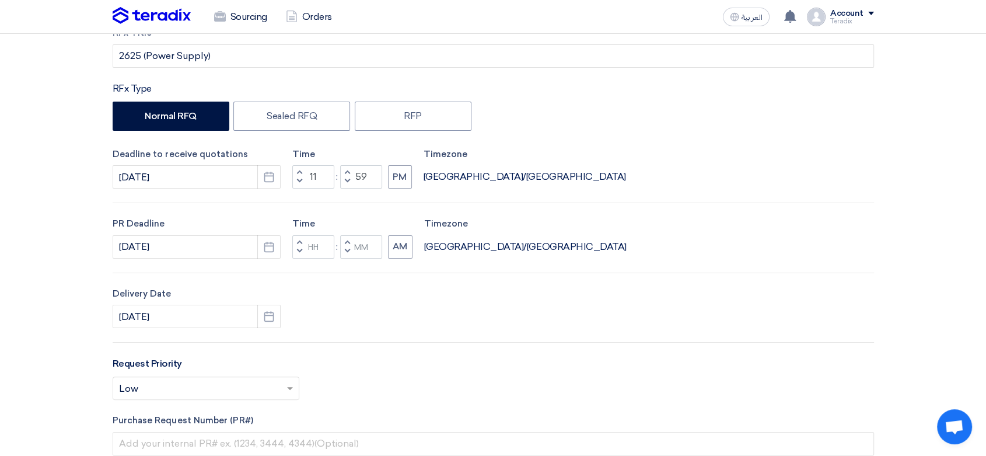
type input "59"
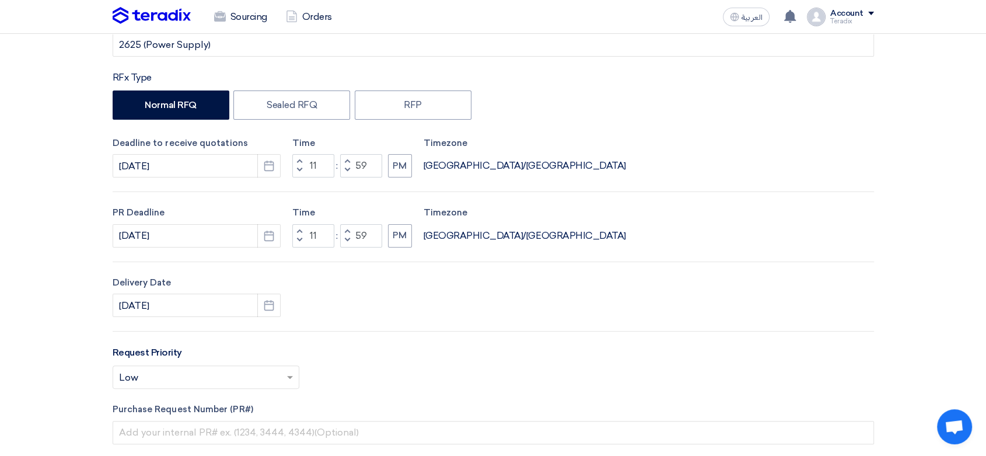
scroll to position [389, 0]
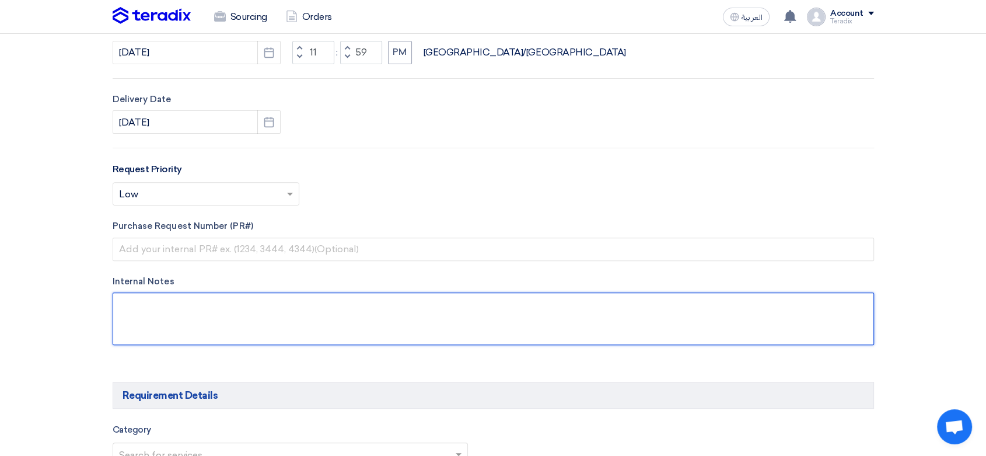
click at [272, 302] on textarea at bounding box center [494, 318] width 762 height 53
paste textarea "ORGWAN FILFILAN"
paste textarea "[EMAIL_ADDRESS][DOMAIN_NAME]"
paste textarea "Saudi Air Navigation Services"
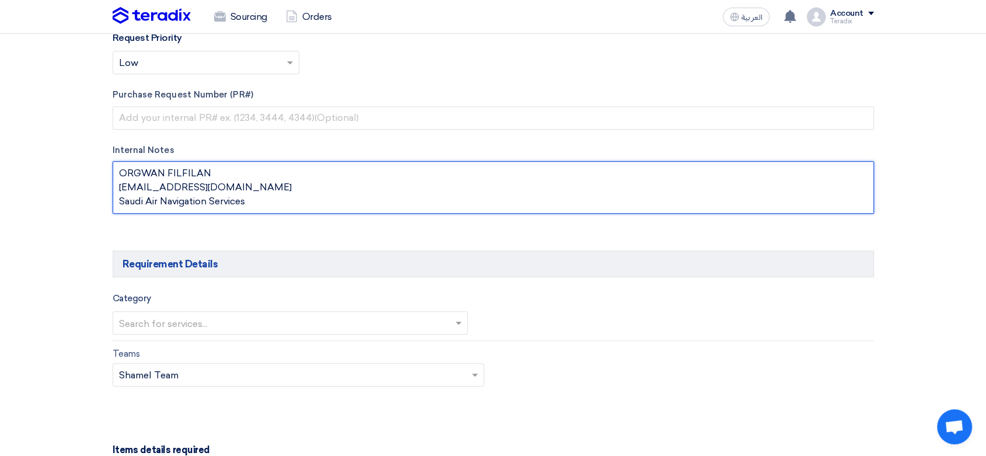
scroll to position [648, 0]
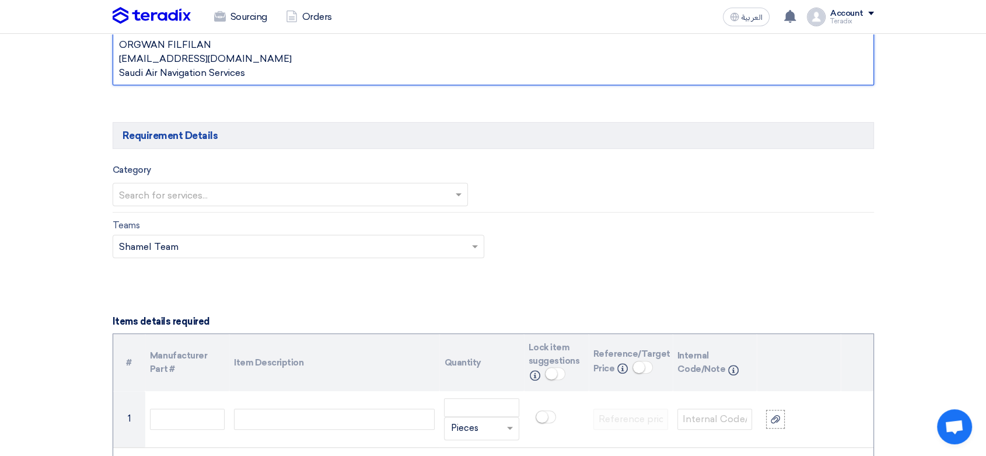
type textarea "ORGWAN FILFILAN [EMAIL_ADDRESS][DOMAIN_NAME] Saudi Air Navigation Services"
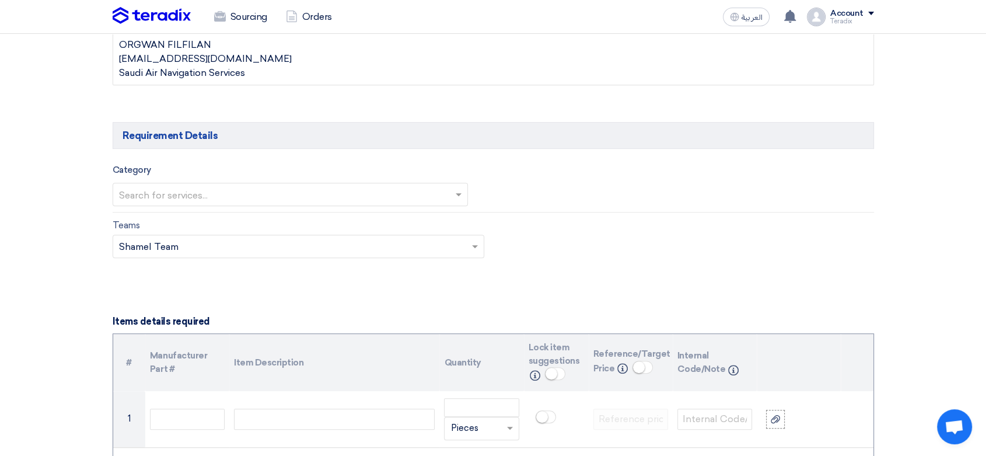
click at [269, 200] on input "text" at bounding box center [285, 195] width 332 height 19
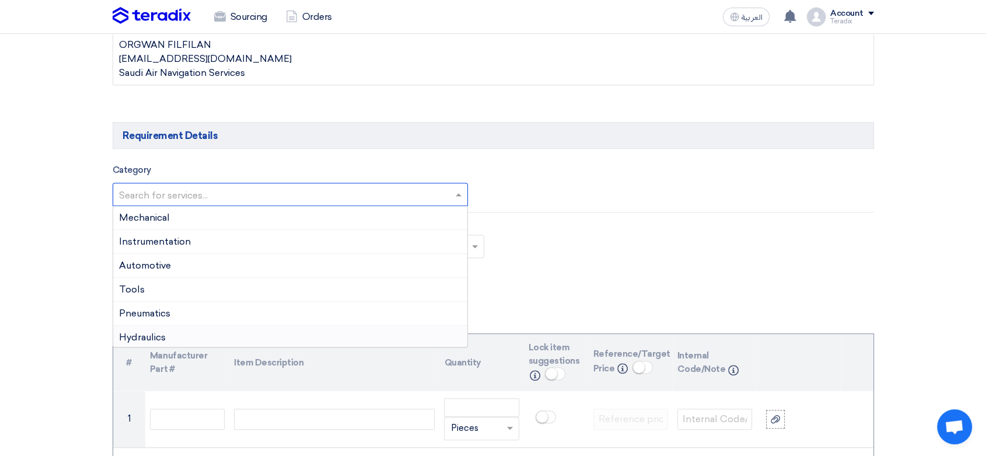
scroll to position [194, 0]
click at [201, 264] on div "Electrical Supplies" at bounding box center [290, 263] width 355 height 24
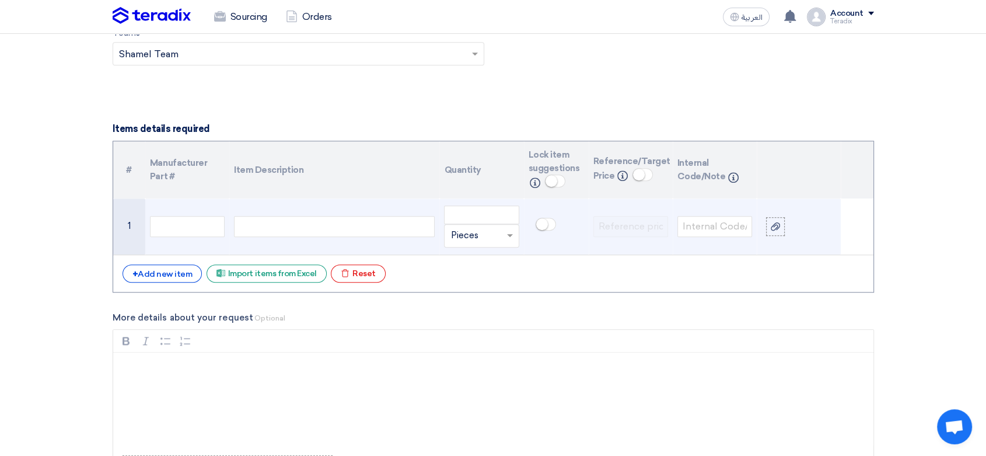
click at [339, 218] on div at bounding box center [334, 226] width 201 height 21
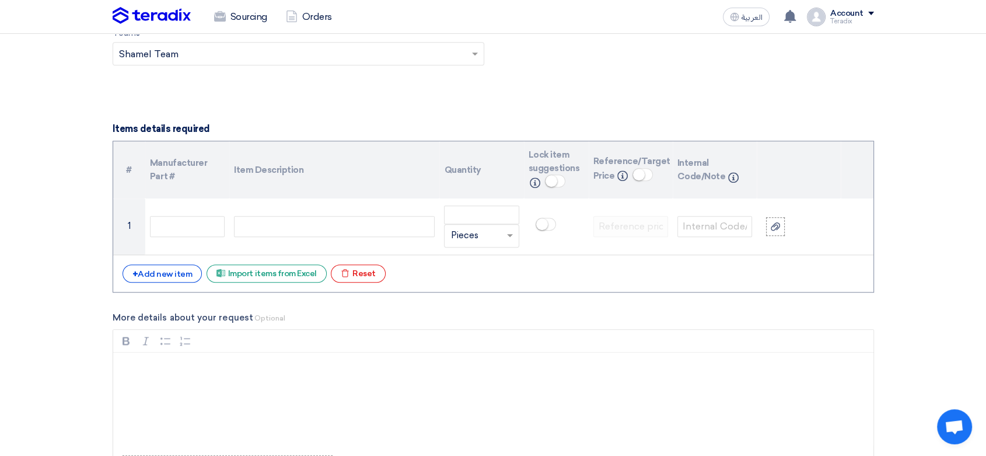
paste div
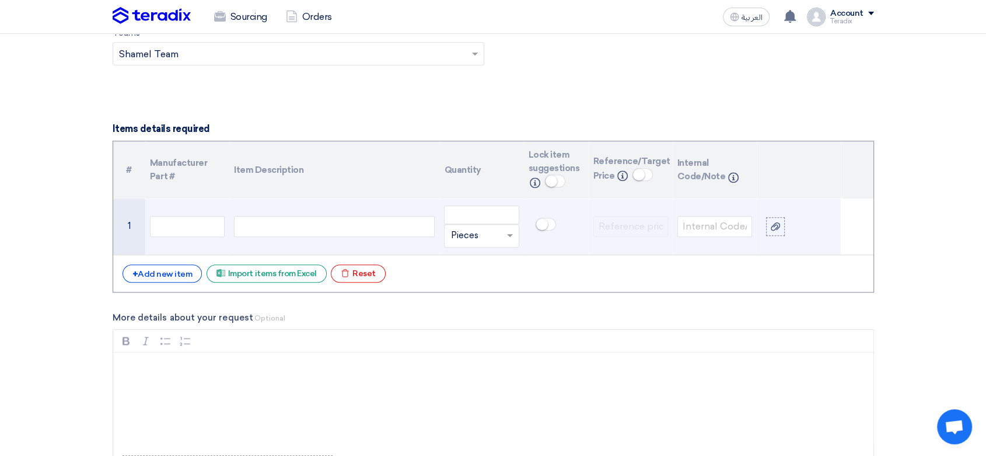
scroll to position [832, 0]
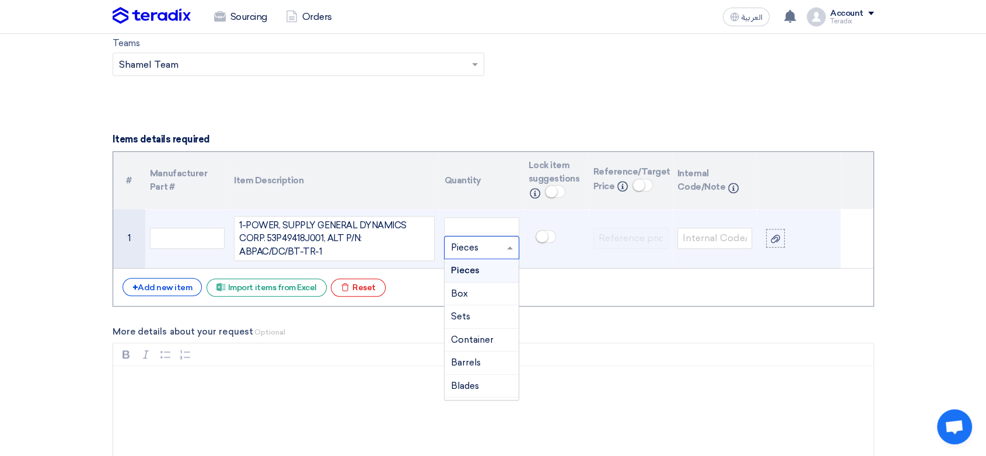
click at [480, 253] on input "text" at bounding box center [475, 247] width 48 height 19
type input "EACH"
click at [472, 267] on span "Add type..." at bounding box center [470, 271] width 38 height 8
click at [478, 228] on input "number" at bounding box center [481, 226] width 75 height 19
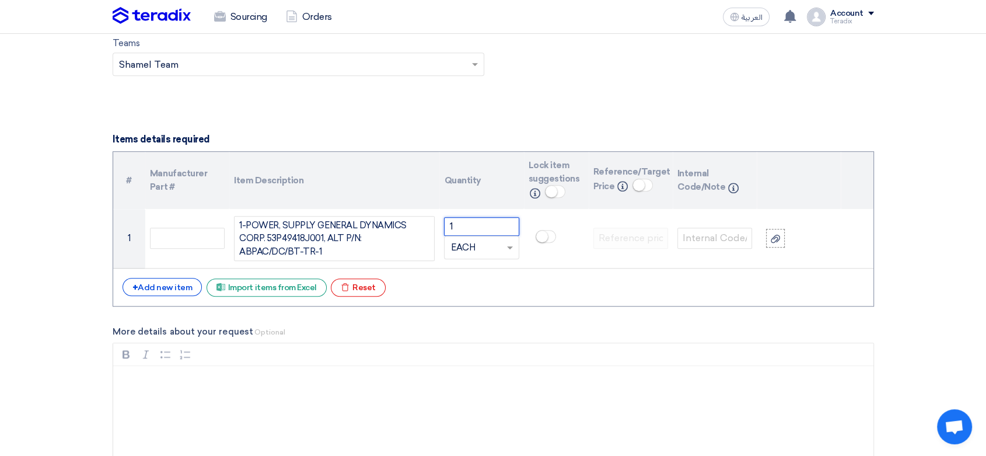
type input "1"
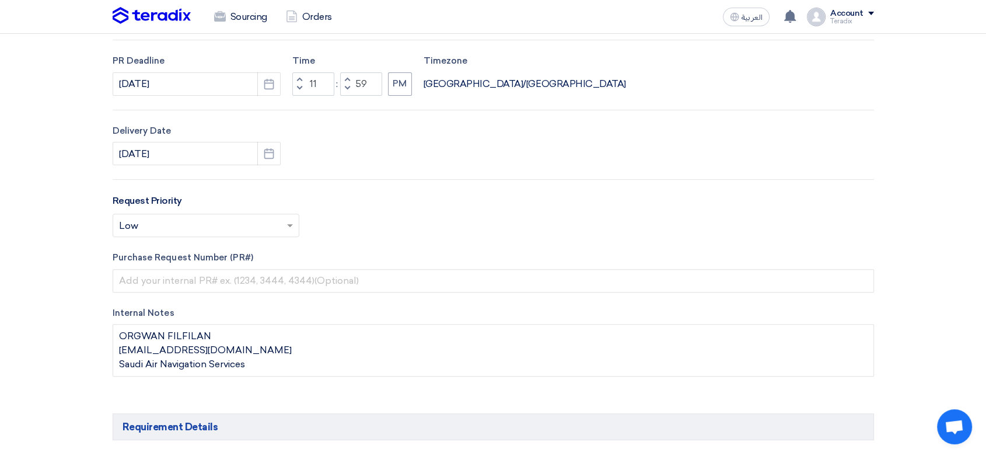
scroll to position [0, 0]
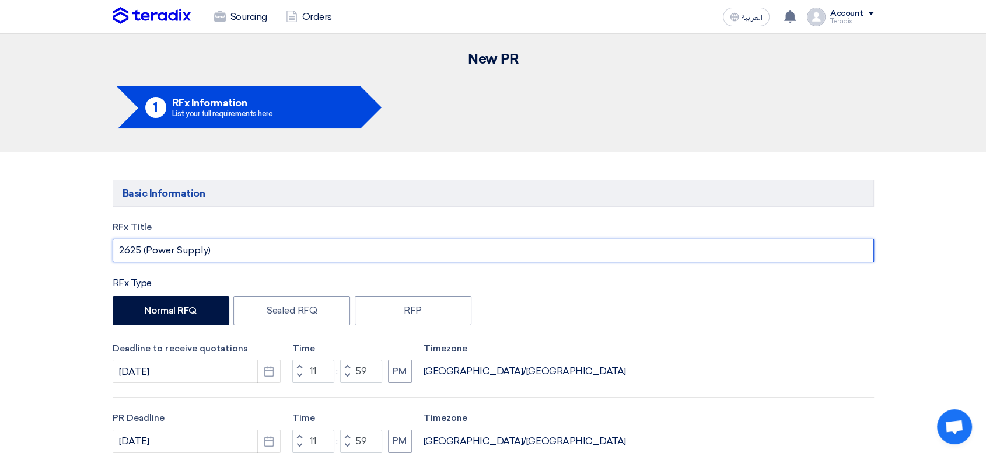
drag, startPoint x: 222, startPoint y: 244, endPoint x: 0, endPoint y: 187, distance: 229.1
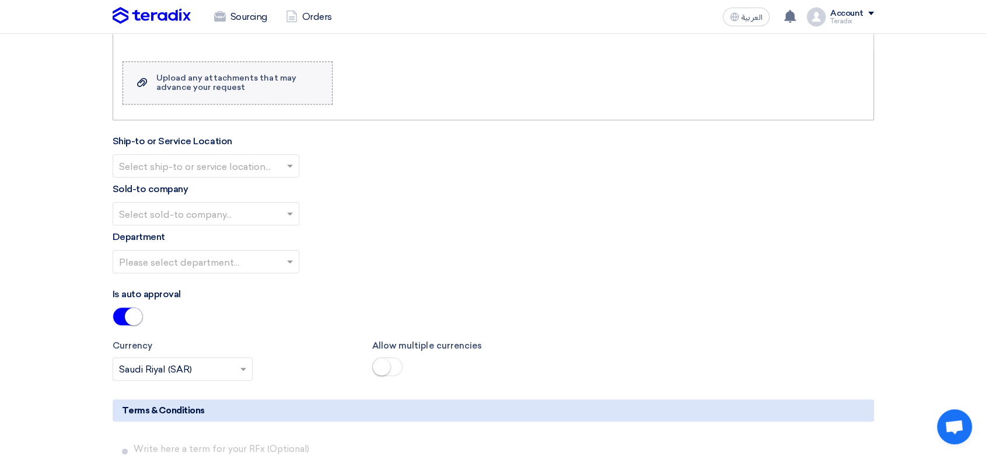
scroll to position [1297, 0]
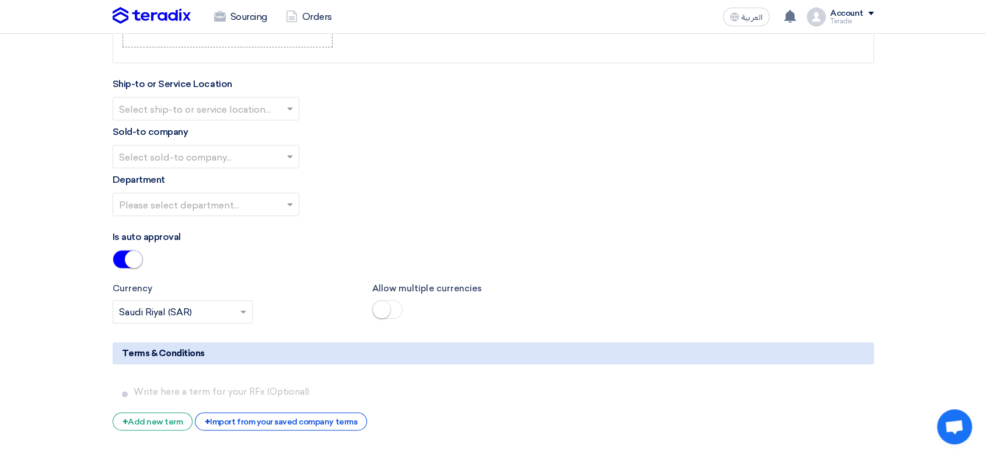
click at [243, 104] on input "text" at bounding box center [200, 109] width 162 height 19
click at [257, 130] on div "Obeikan Digital Solutions" at bounding box center [206, 131] width 186 height 23
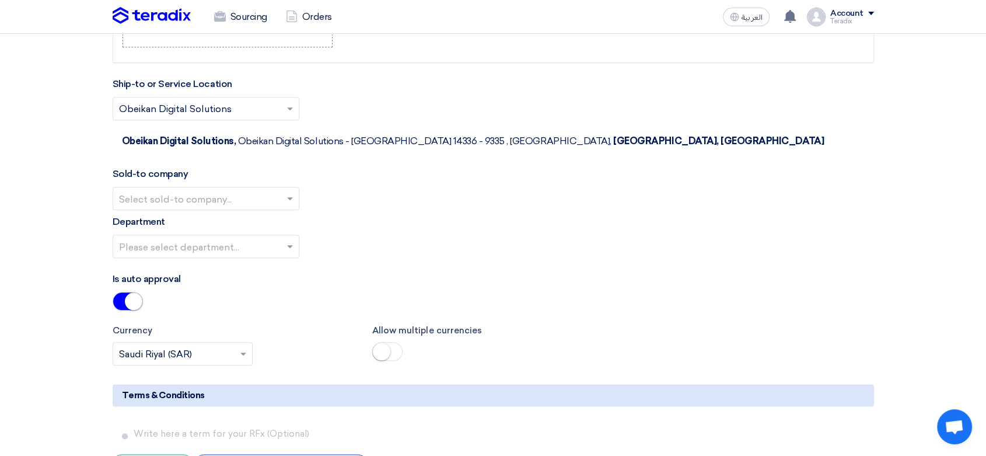
click at [278, 190] on input "text" at bounding box center [200, 199] width 162 height 19
click at [277, 216] on span "SHAMEL / Obeikan Digital Solutions" at bounding box center [200, 221] width 162 height 11
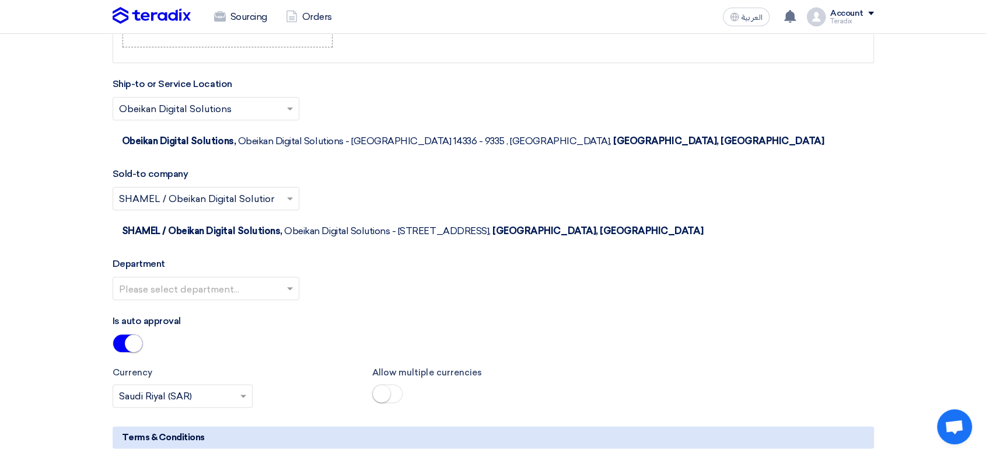
click at [282, 279] on div at bounding box center [206, 288] width 186 height 19
click at [280, 300] on div "Procurement Department" at bounding box center [206, 311] width 186 height 23
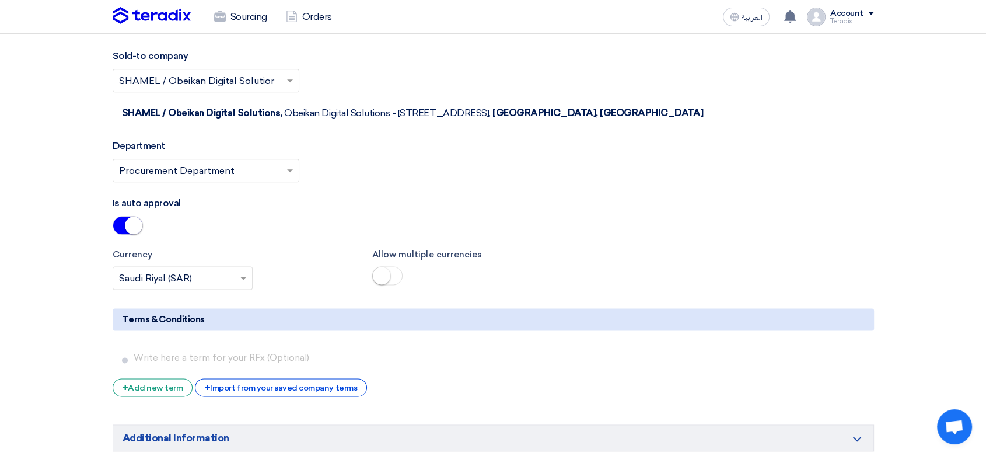
scroll to position [1556, 0]
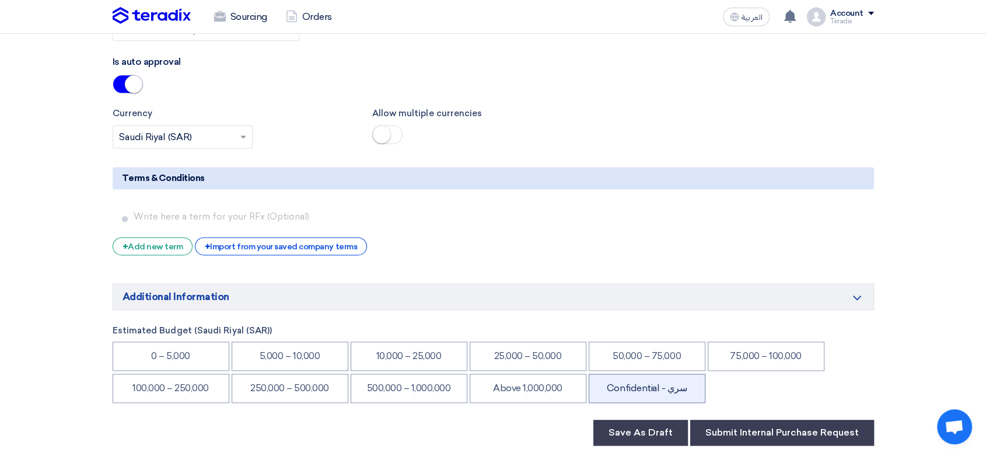
click at [683, 374] on li "Confidential - سري" at bounding box center [647, 388] width 117 height 29
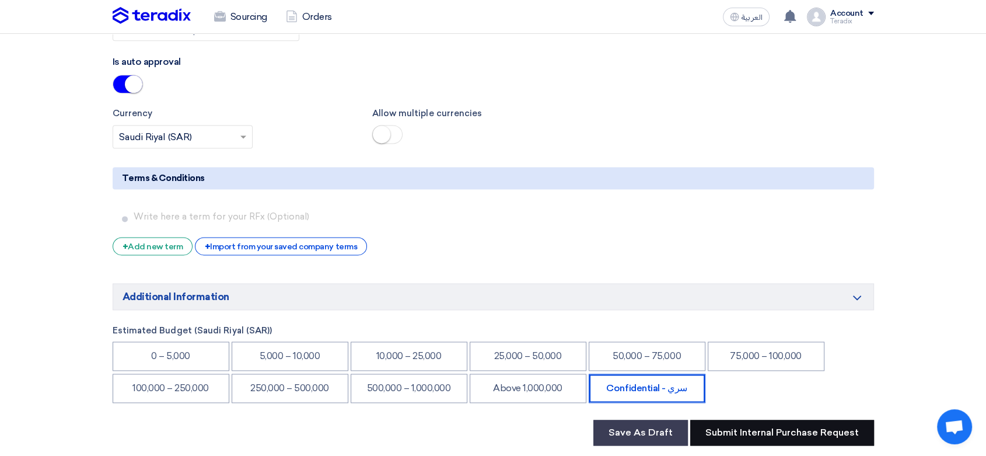
click at [816, 420] on button "Submit Internal Purchase Request" at bounding box center [783, 433] width 184 height 26
